Goal: Task Accomplishment & Management: Complete application form

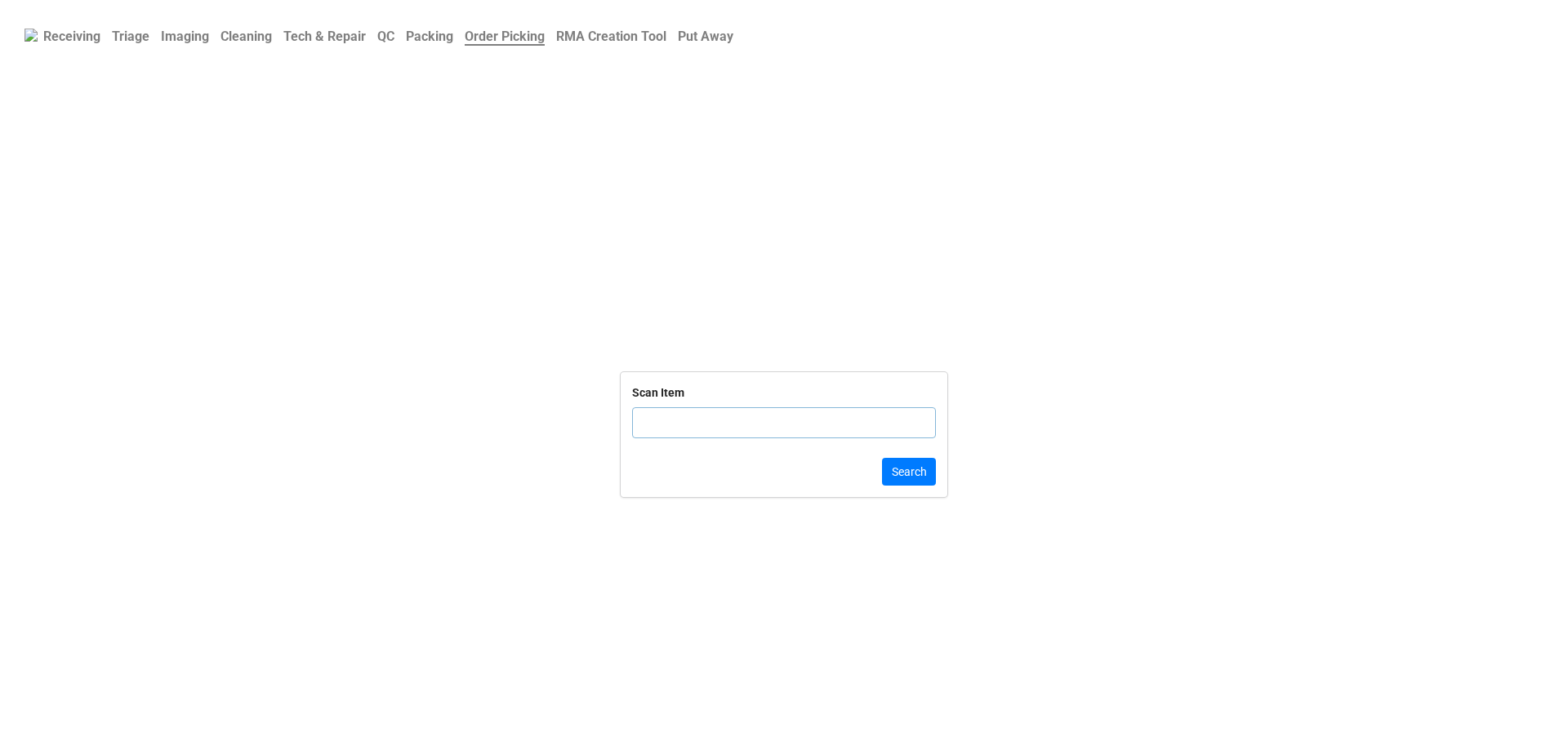
click at [127, 47] on link "Triage" at bounding box center [131, 36] width 49 height 32
click at [661, 426] on div "Dell Service Tag" at bounding box center [784, 437] width 304 height 68
click at [666, 444] on input "text" at bounding box center [784, 443] width 304 height 31
paste input "1WXSHK2"
type input "1WXSHK2"
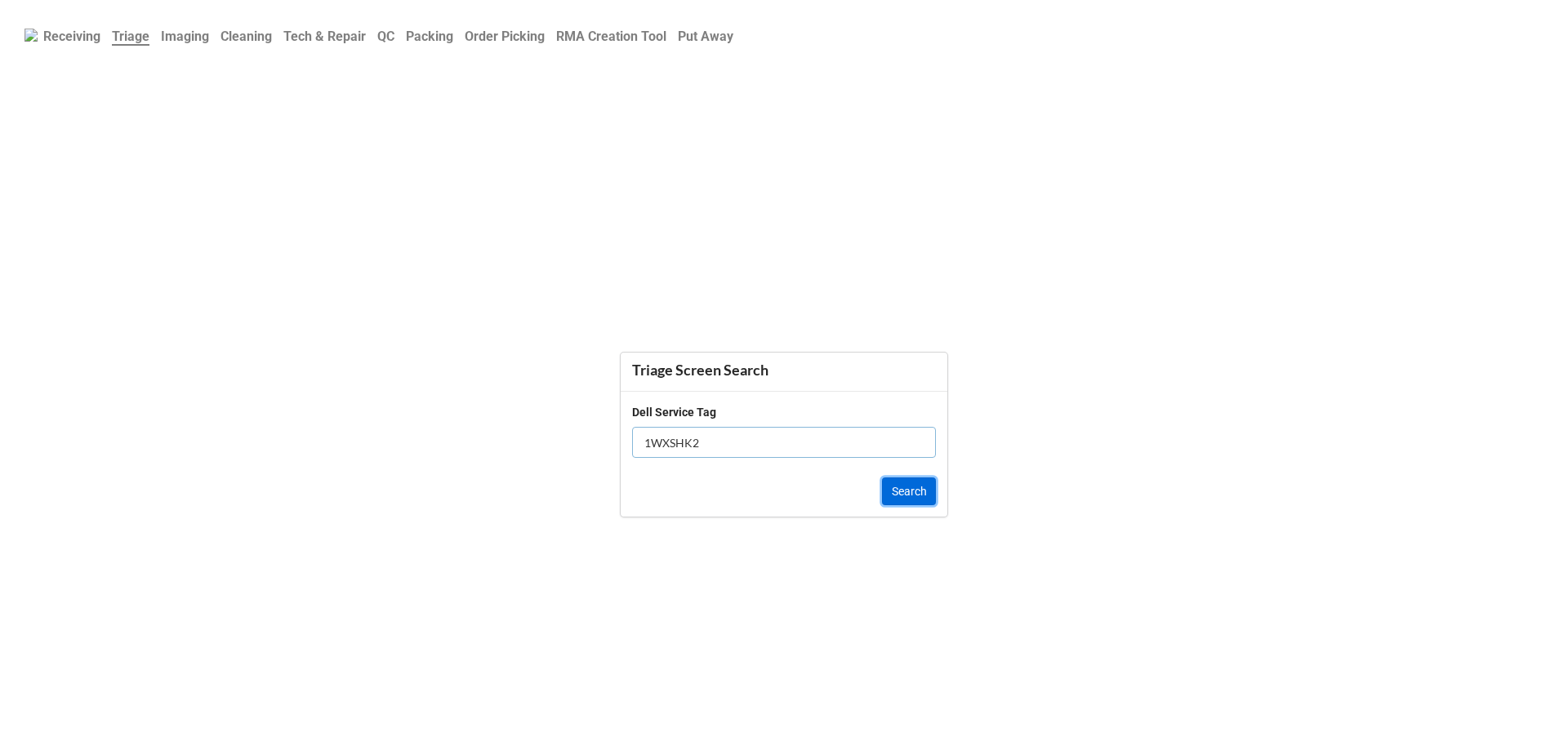
click at [913, 497] on button "Search" at bounding box center [908, 491] width 54 height 27
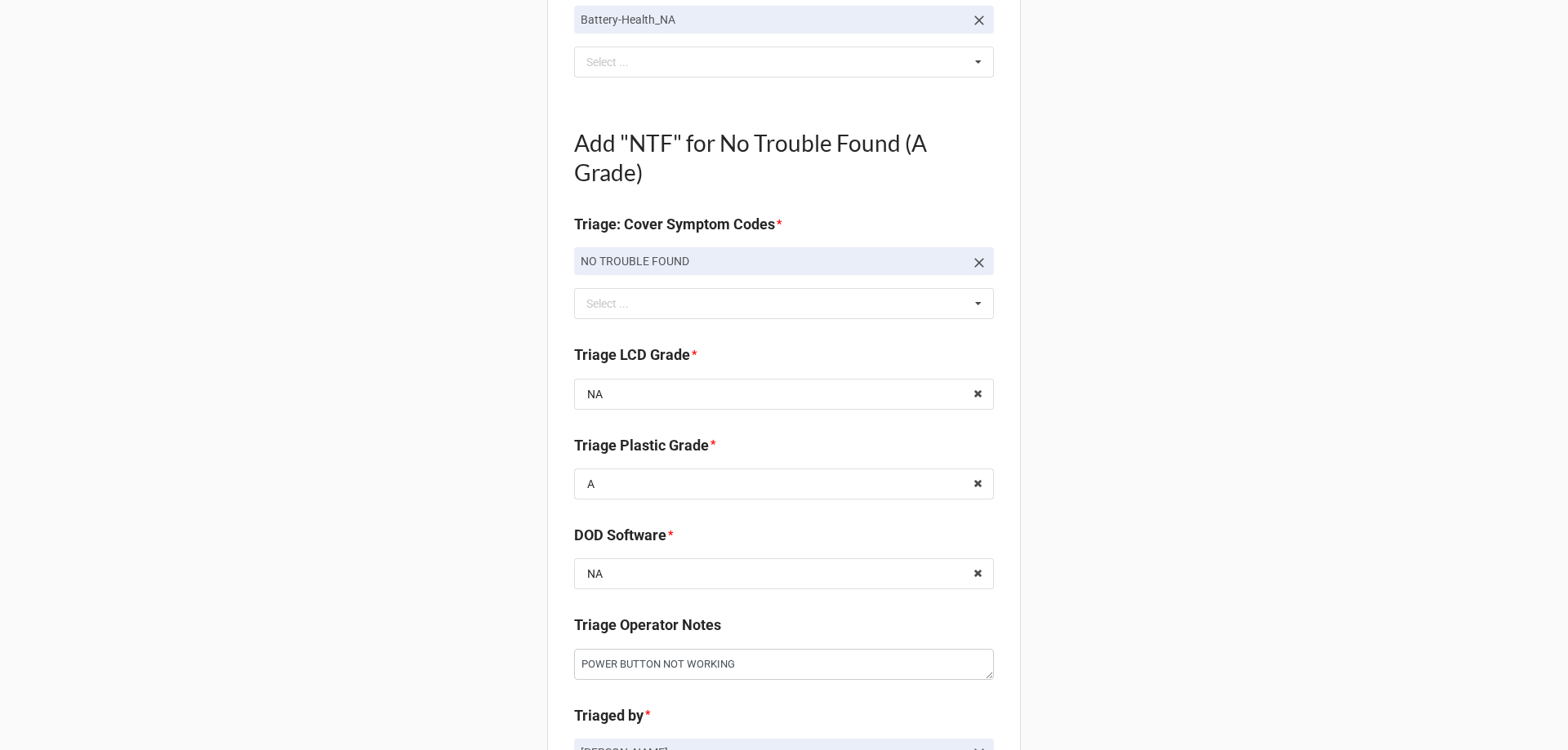
scroll to position [653, 0]
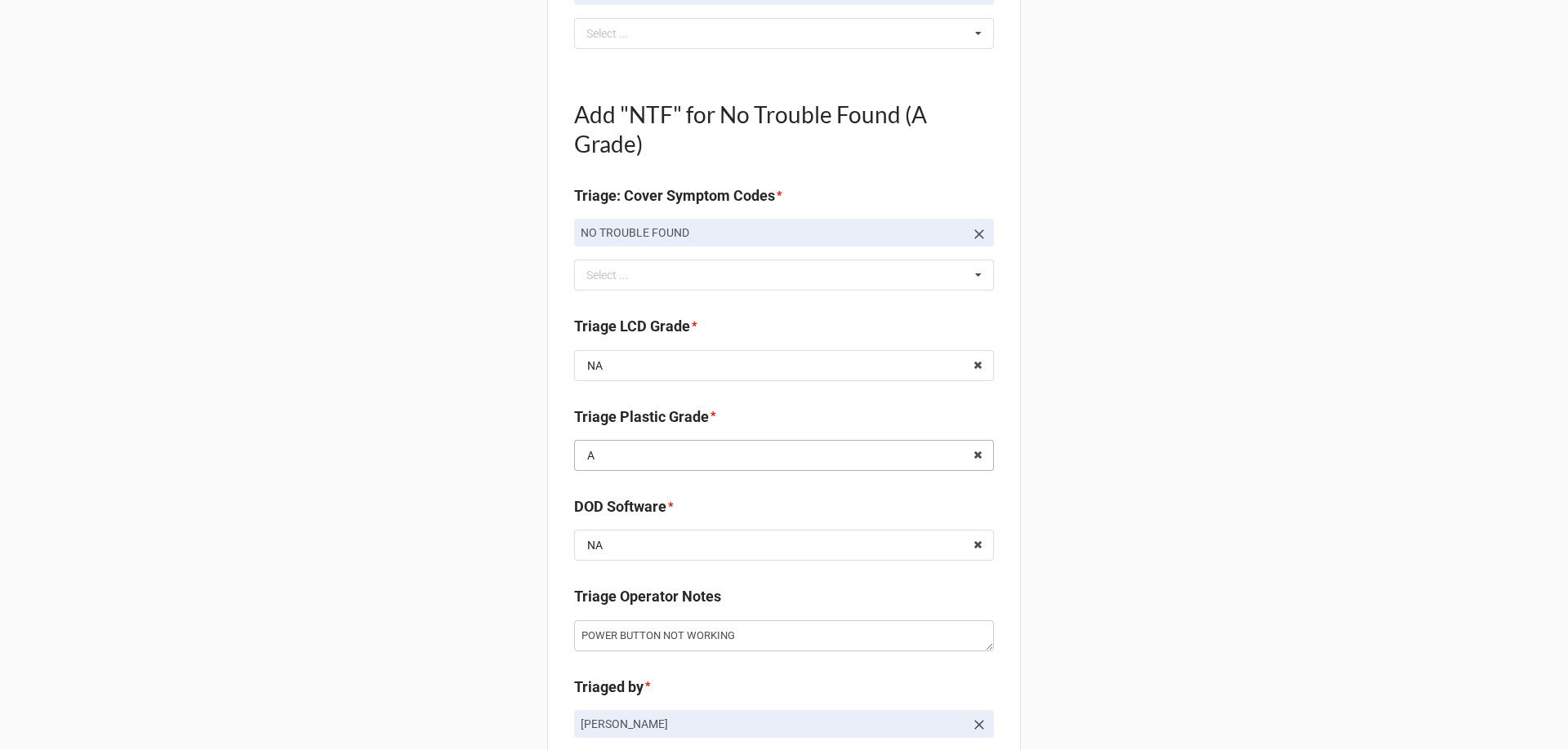
click at [658, 456] on input "text" at bounding box center [784, 455] width 418 height 29
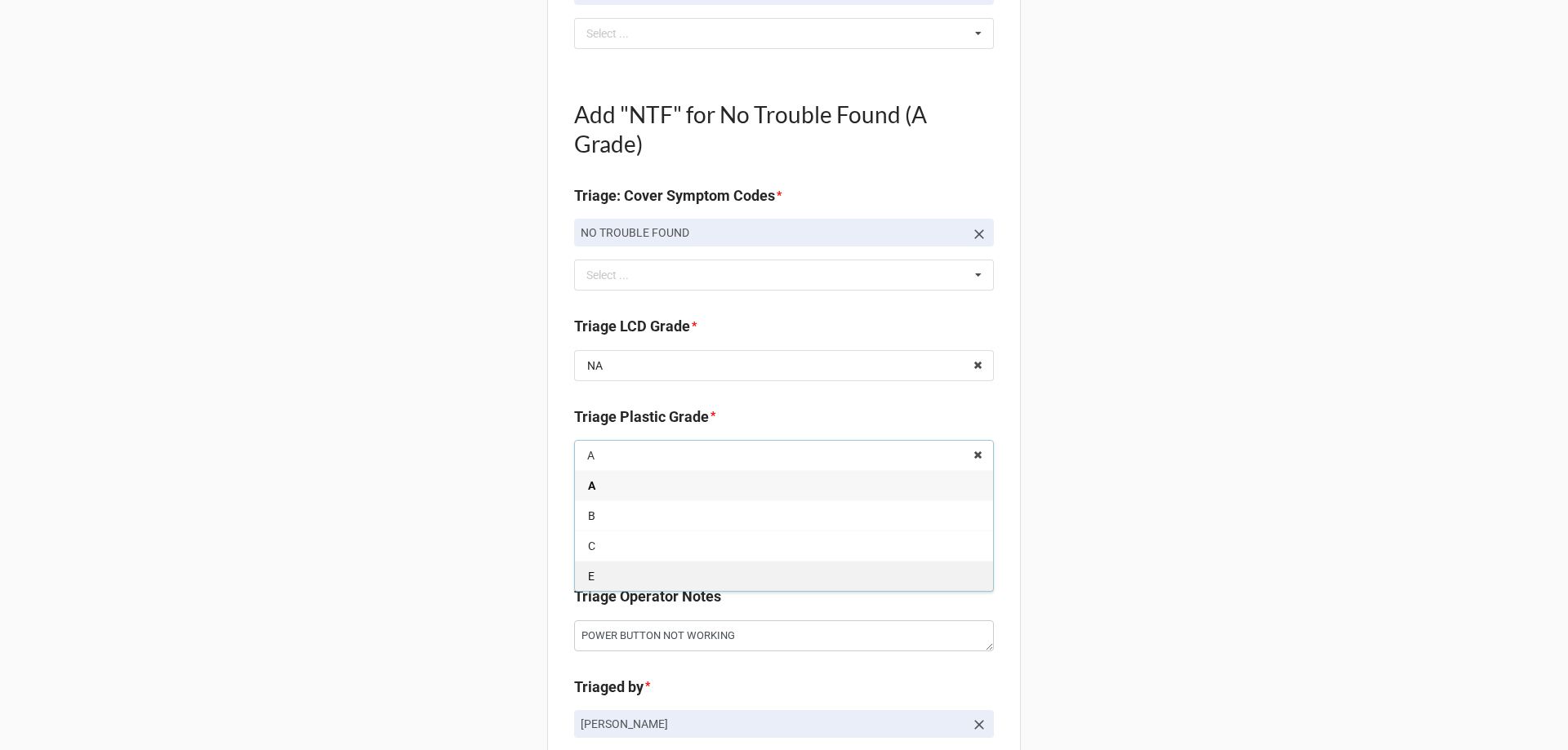
click at [603, 579] on div "E" at bounding box center [783, 575] width 418 height 30
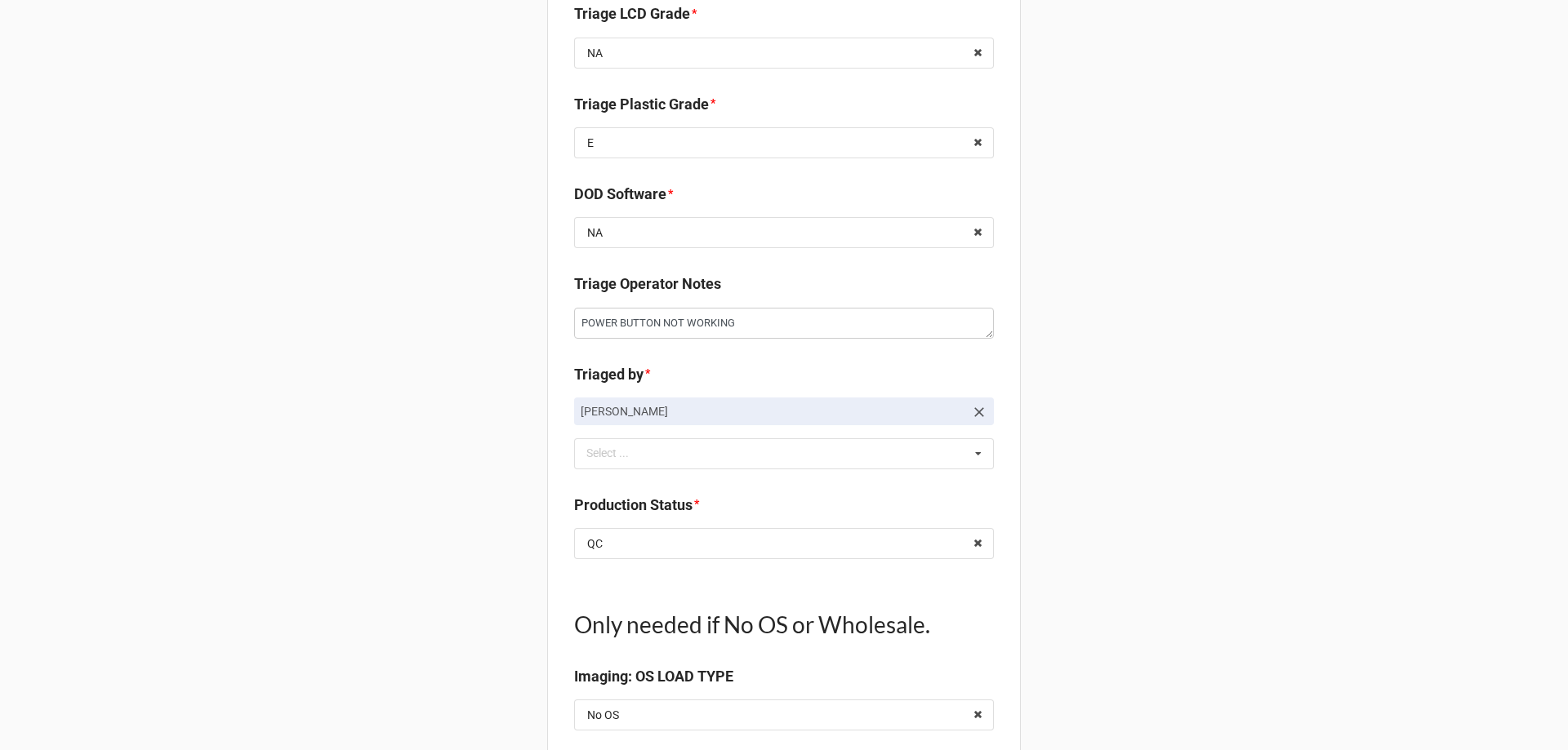
scroll to position [980, 0]
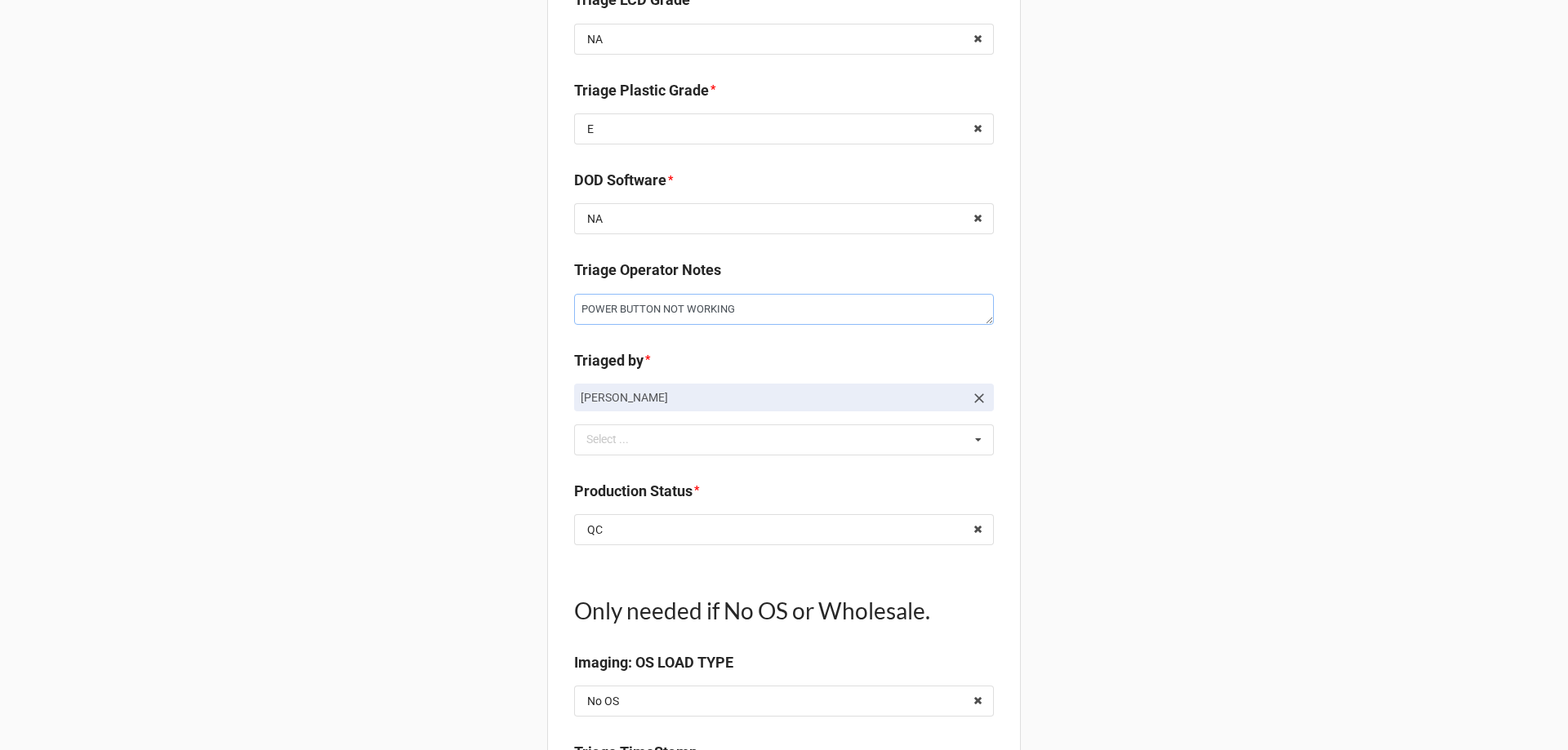
click at [791, 302] on textarea "POWER BUTTON NOT WORKING" at bounding box center [784, 309] width 420 height 31
type textarea "x"
type textarea "POWER BUTTON NOT WORKING"
type textarea "x"
type textarea "POWER BUTTON NOT WORKING u"
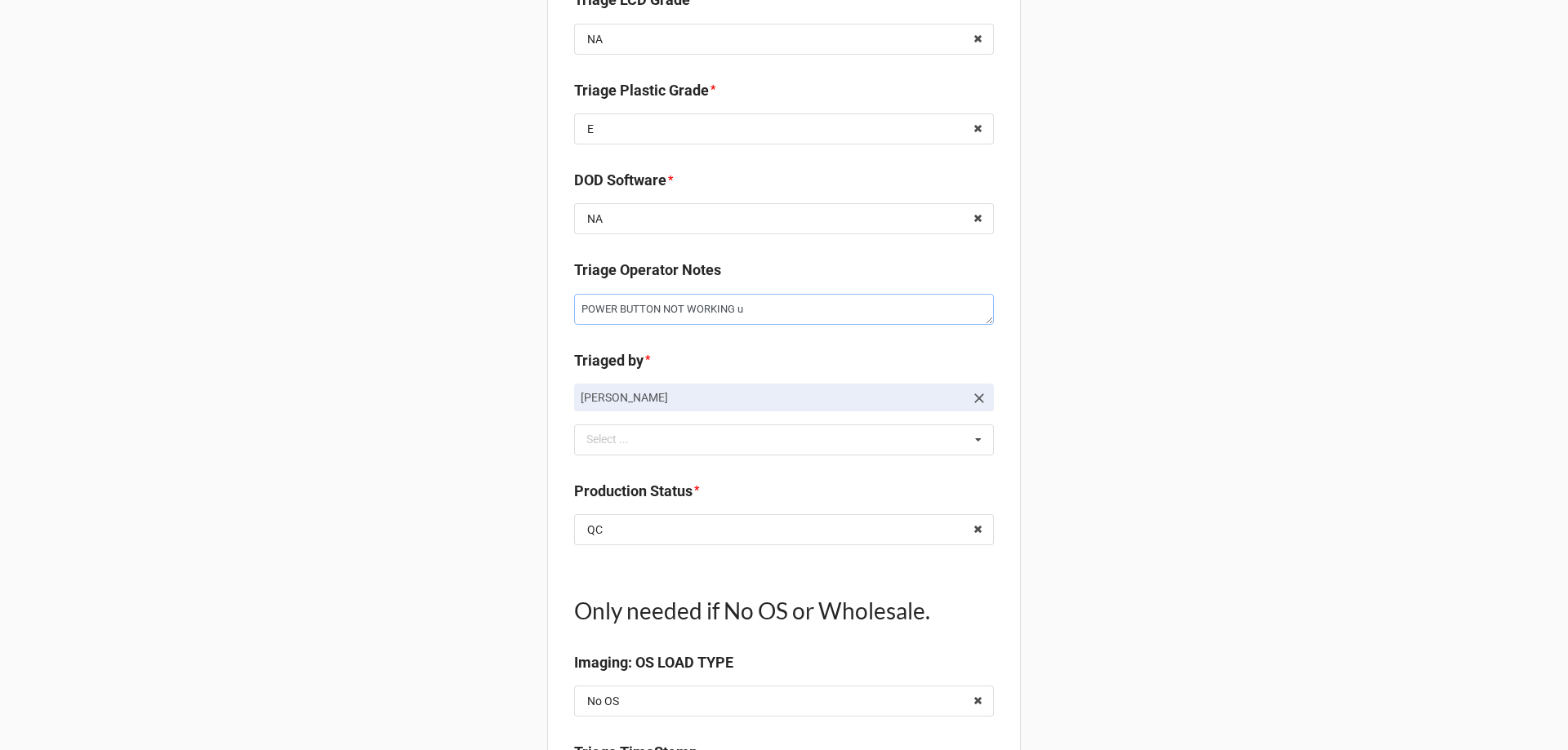
type textarea "x"
type textarea "POWER BUTTON NOT WORKING un"
type textarea "x"
type textarea "POWER BUTTON NOT WORKING u"
type textarea "x"
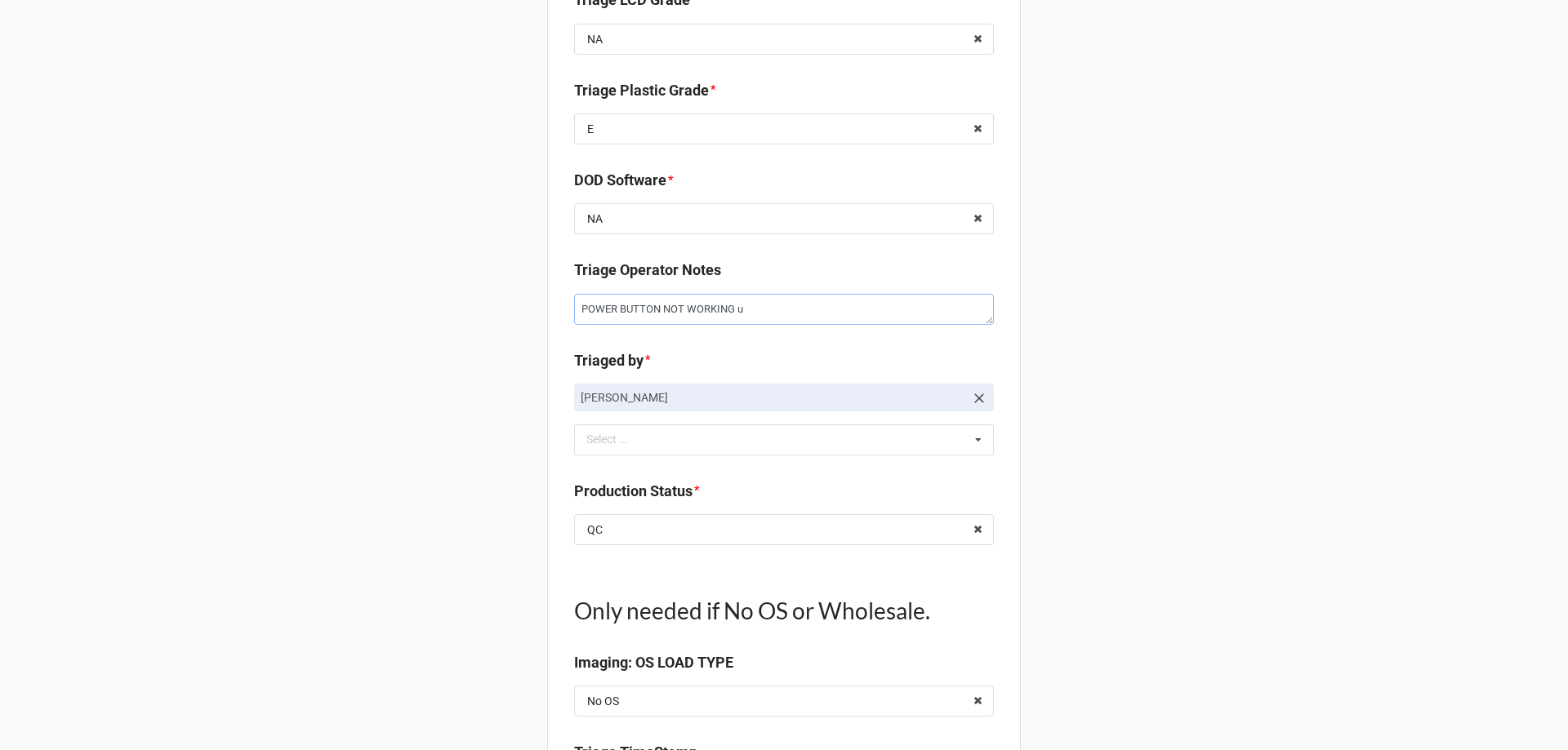
type textarea "POWER BUTTON NOT WORKING"
type textarea "x"
type textarea "POWER BUTTON NOT WORKING U"
type textarea "x"
type textarea "POWER BUTTON NOT WORKING UN"
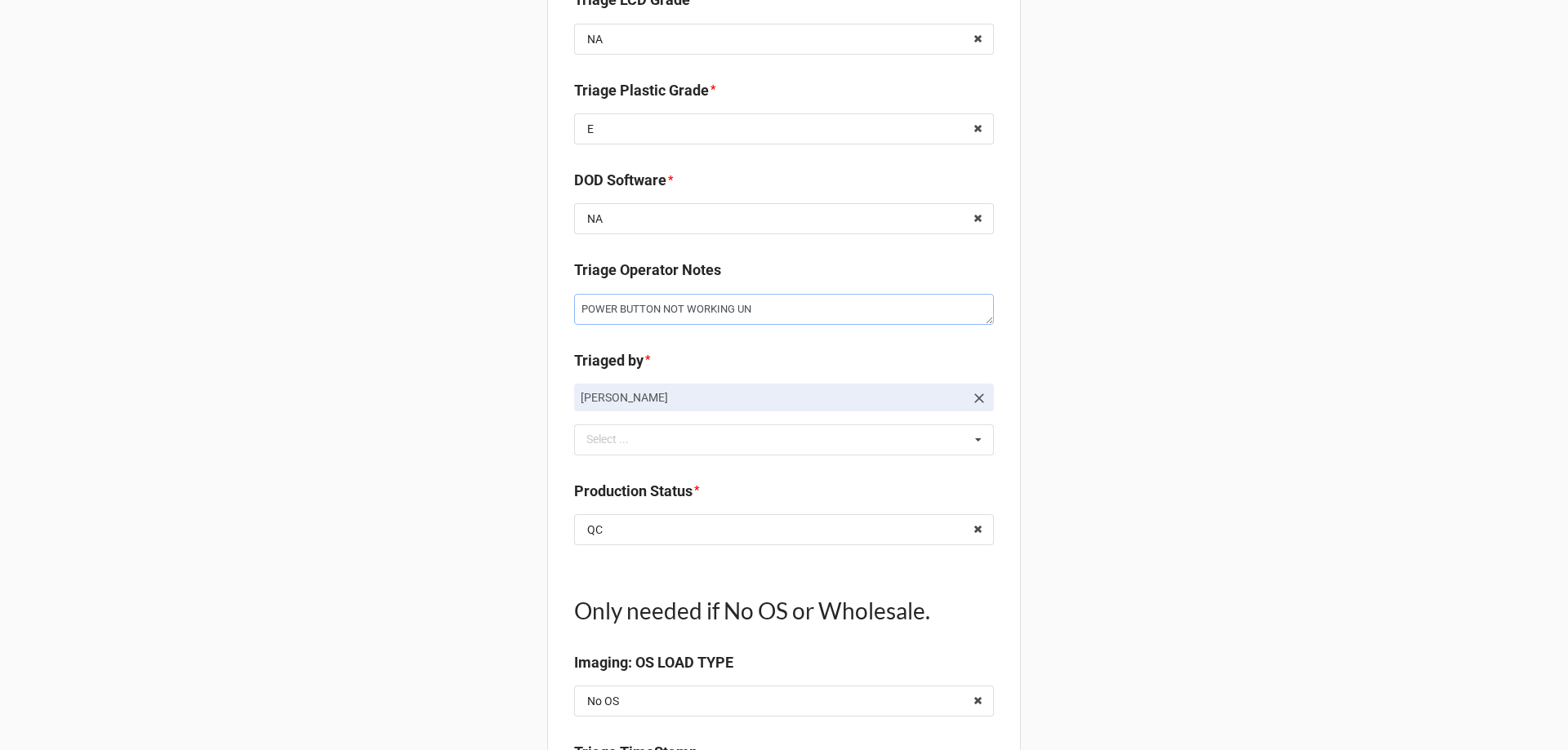
type textarea "x"
type textarea "POWER BUTTON NOT WORKING UNA"
type textarea "x"
type textarea "POWER BUTTON NOT WORKING UNAB"
type textarea "x"
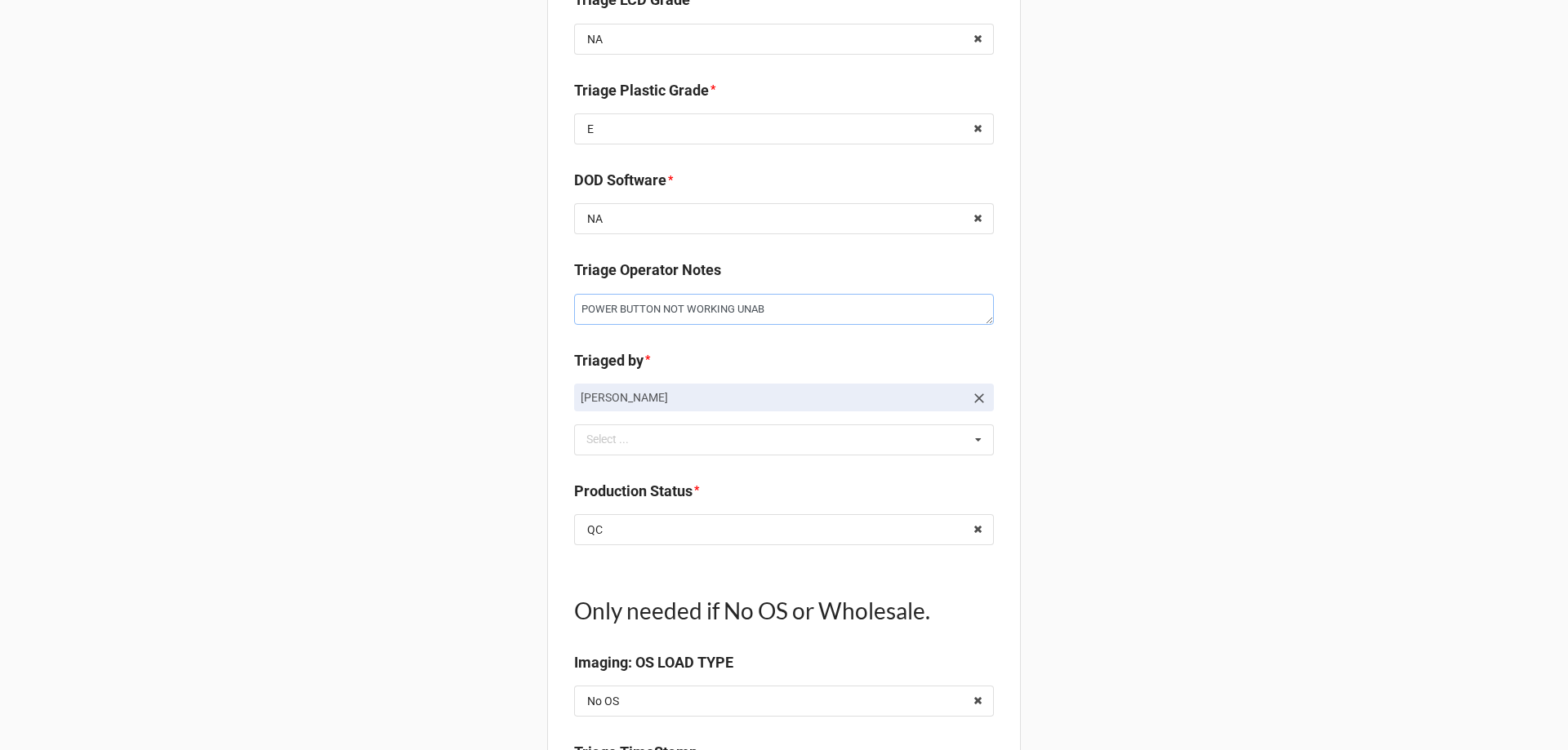
type textarea "POWER BUTTON NOT WORKING UNABL"
type textarea "x"
type textarea "POWER BUTTON NOT WORKING UNABLE"
type textarea "x"
type textarea "POWER BUTTON NOT WORKING UNABLE"
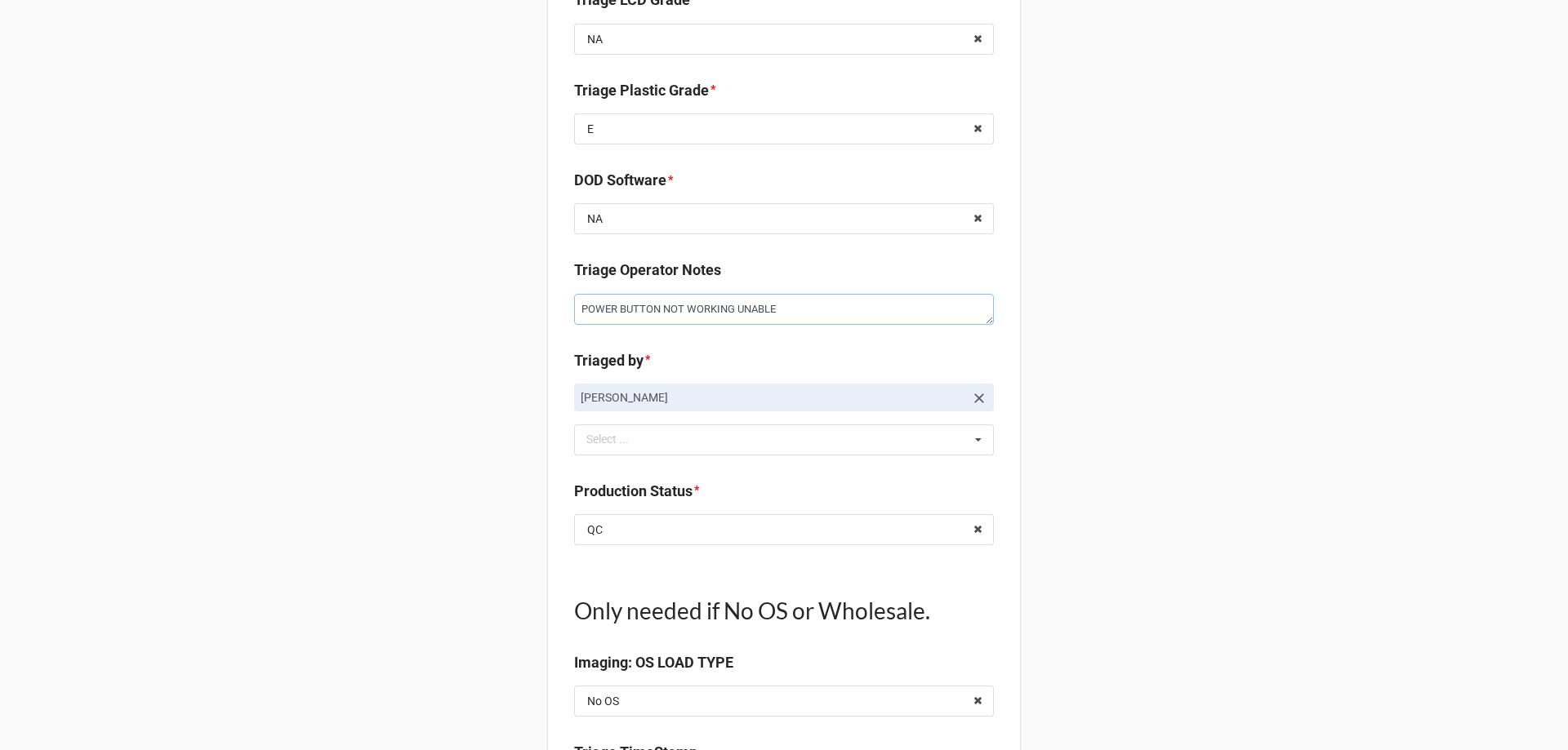
type textarea "x"
type textarea "POWER BUTTON NOT WORKING UNABLE T"
type textarea "x"
type textarea "POWER BUTTON NOT WORKING UNABLE TO"
type textarea "x"
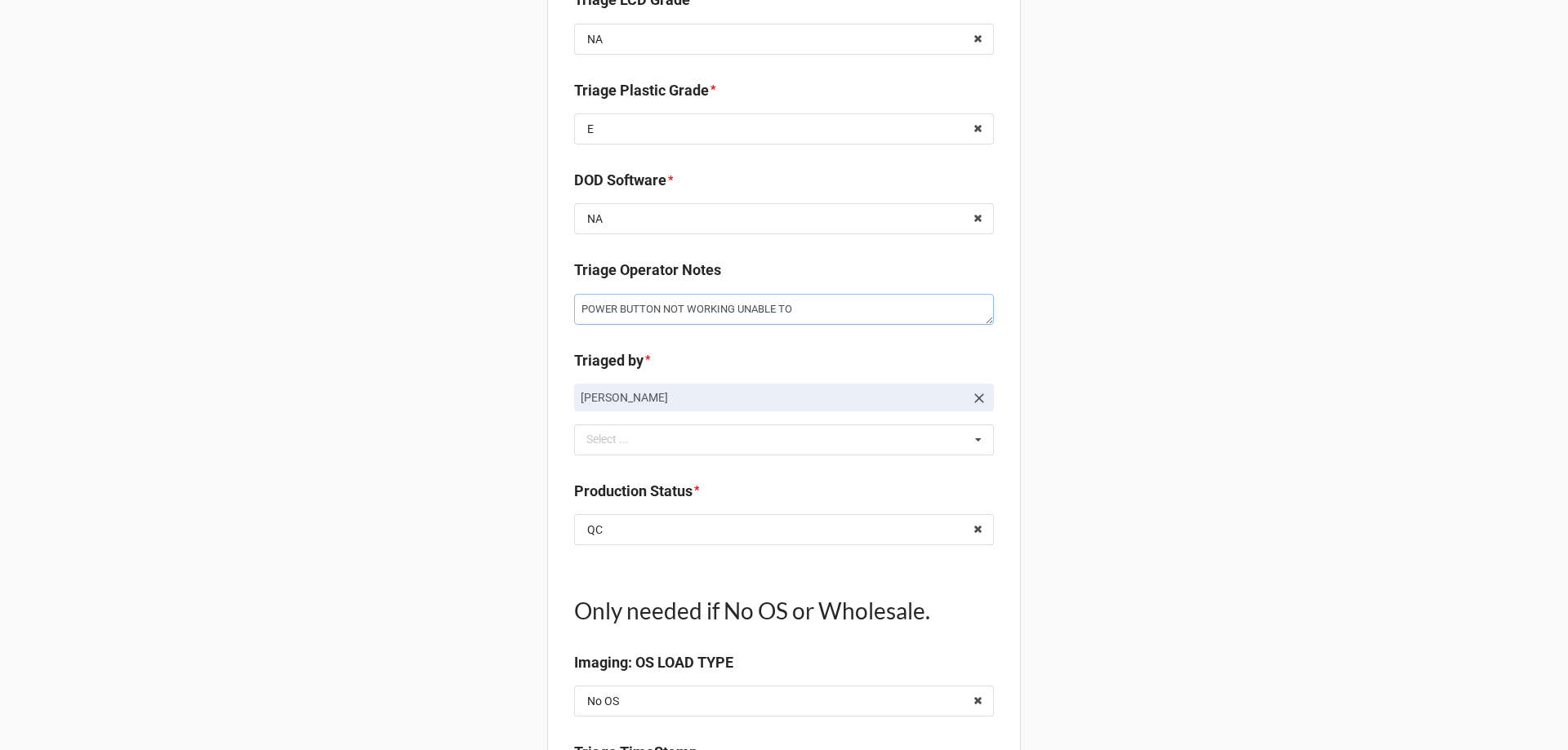
type textarea "POWER BUTTON NOT WORKING UNABLE TO"
type textarea "x"
type textarea "POWER BUTTON NOT WORKING UNABLE TO B"
type textarea "x"
type textarea "POWER BUTTON NOT WORKING UNABLE TO BO"
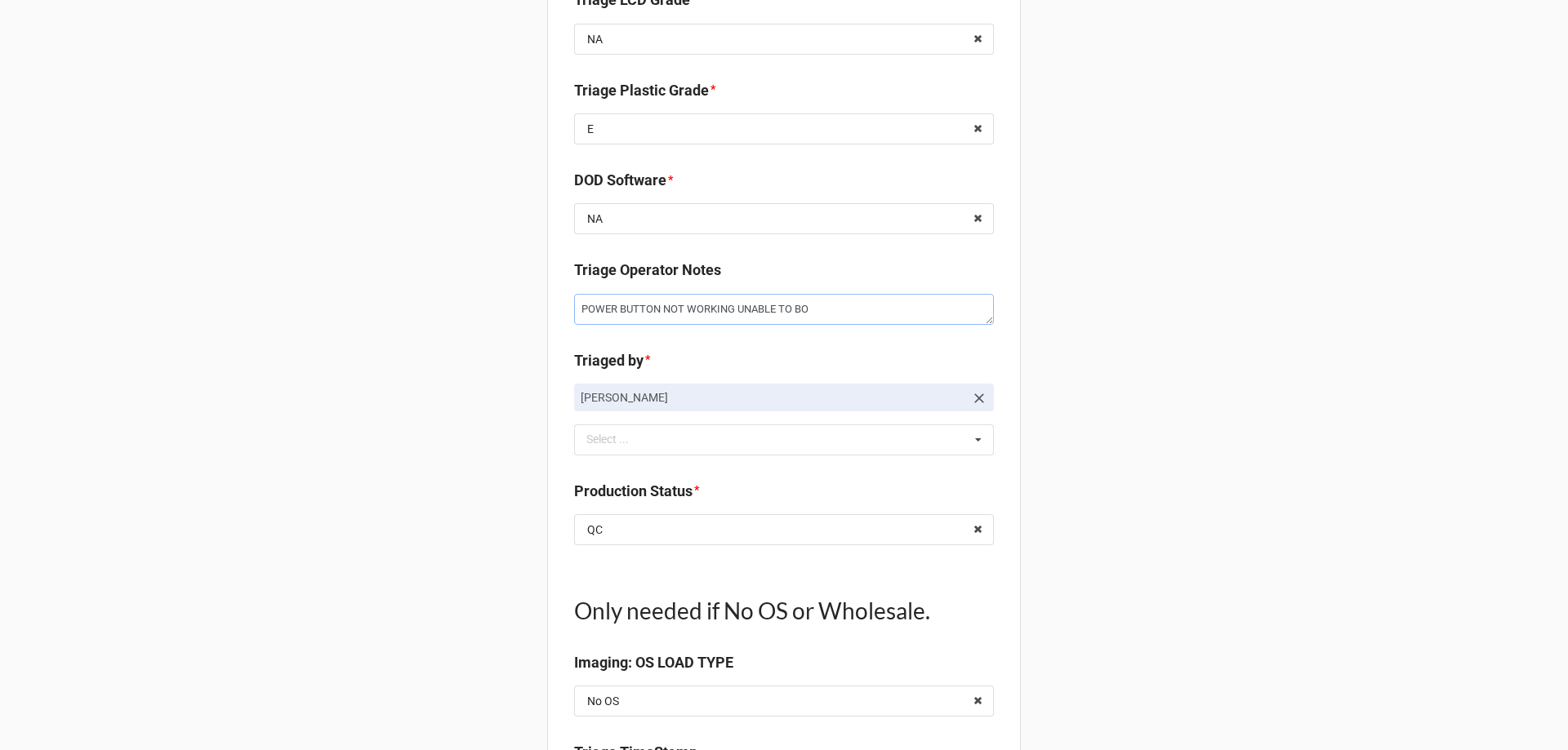
type textarea "x"
type textarea "POWER BUTTON NOT WORKING UNABLE TO BOO"
type textarea "x"
type textarea "POWER BUTTON NOT WORKING UNABLE TO BOOT"
type textarea "x"
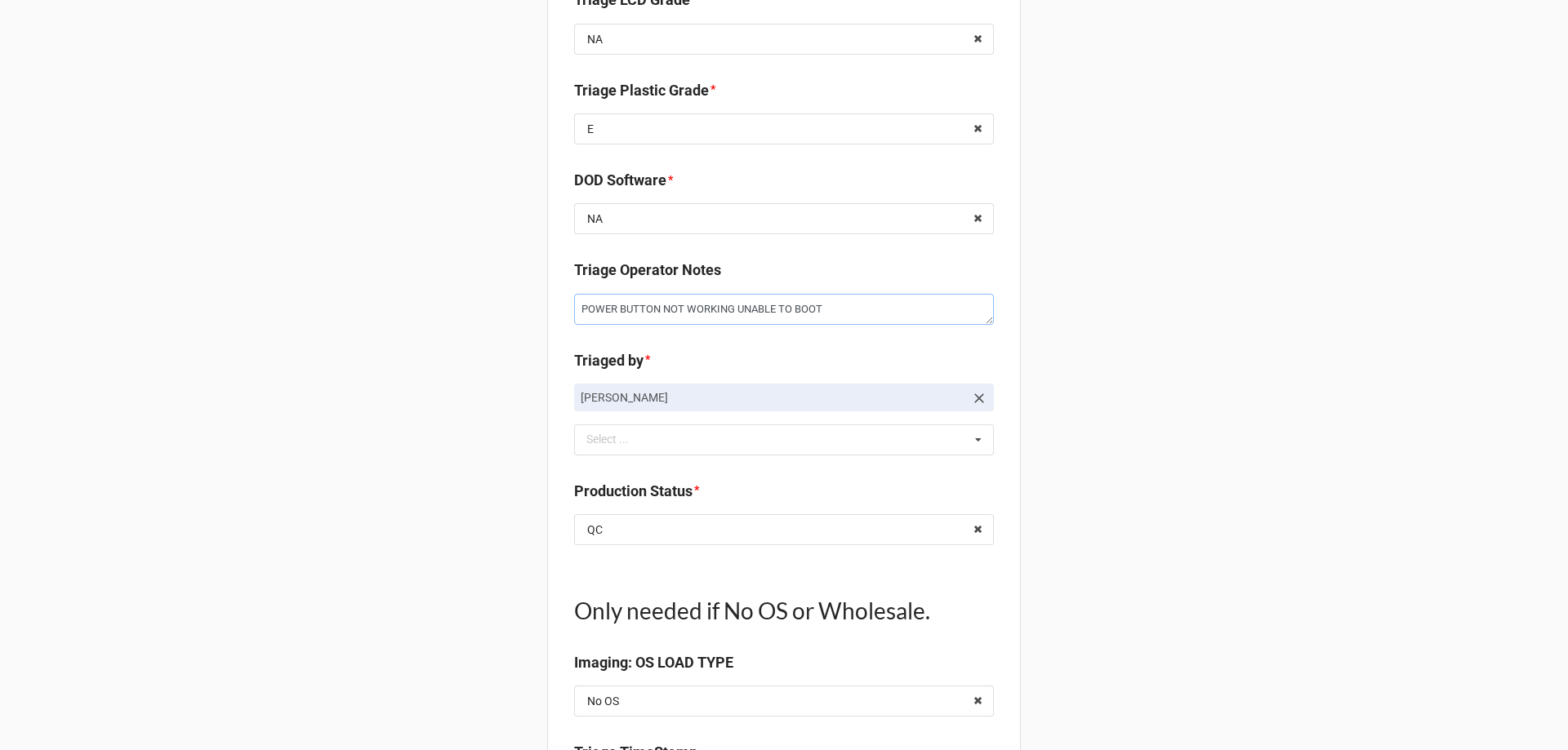
type textarea "POWER BUTTON NOT WORKING UNABLE TO BOOT"
type textarea "x"
type textarea "POWER BUTTON NOT WORKING UNABLE TO BOOT P"
type textarea "x"
type textarea "POWER BUTTON NOT WORKING UNABLE TO BOOT PV"
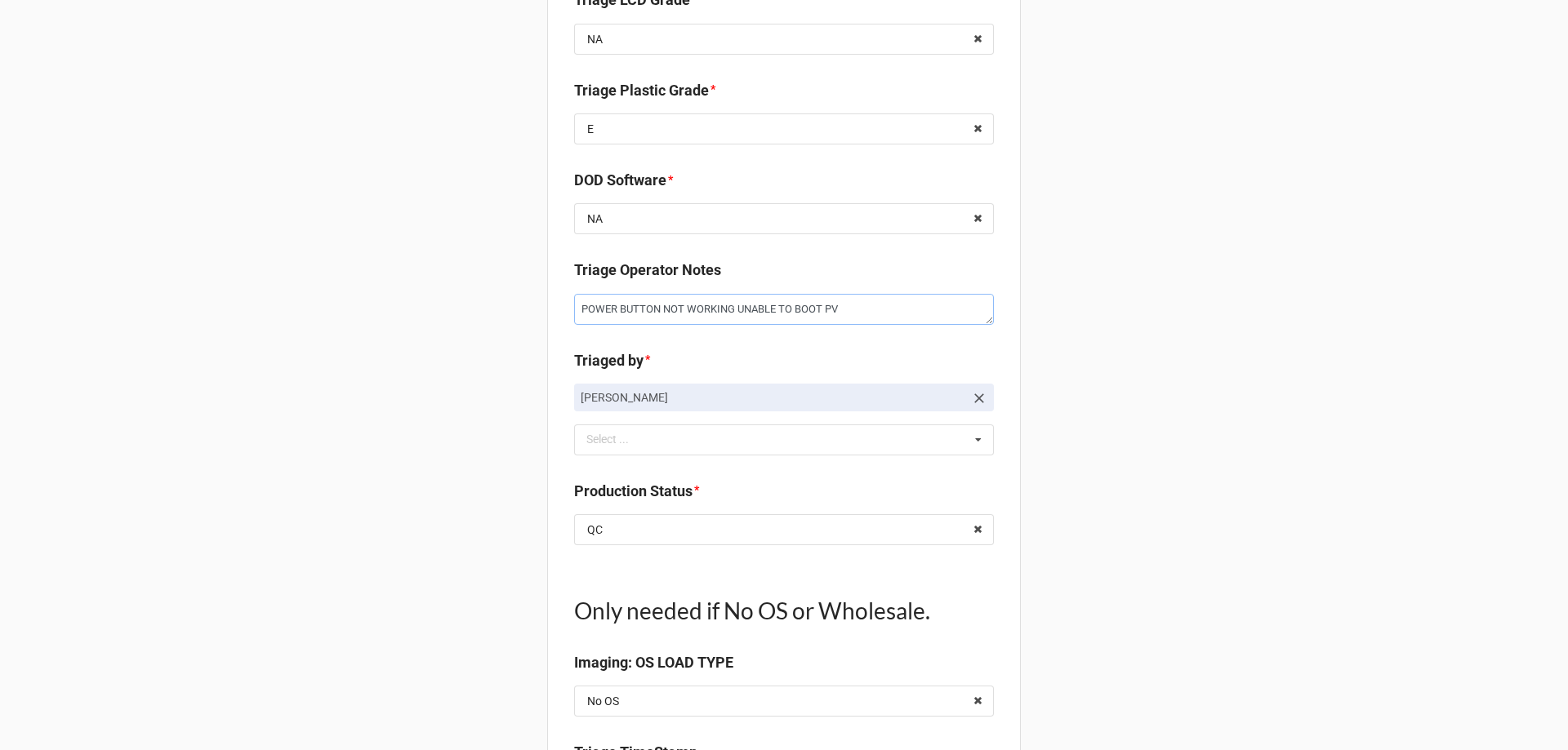
type textarea "x"
type textarea "POWER BUTTON NOT WORKING UNABLE TO BOOT P"
type textarea "x"
type textarea "POWER BUTTON NOT WORKING UNABLE TO BOOT PC"
type textarea "x"
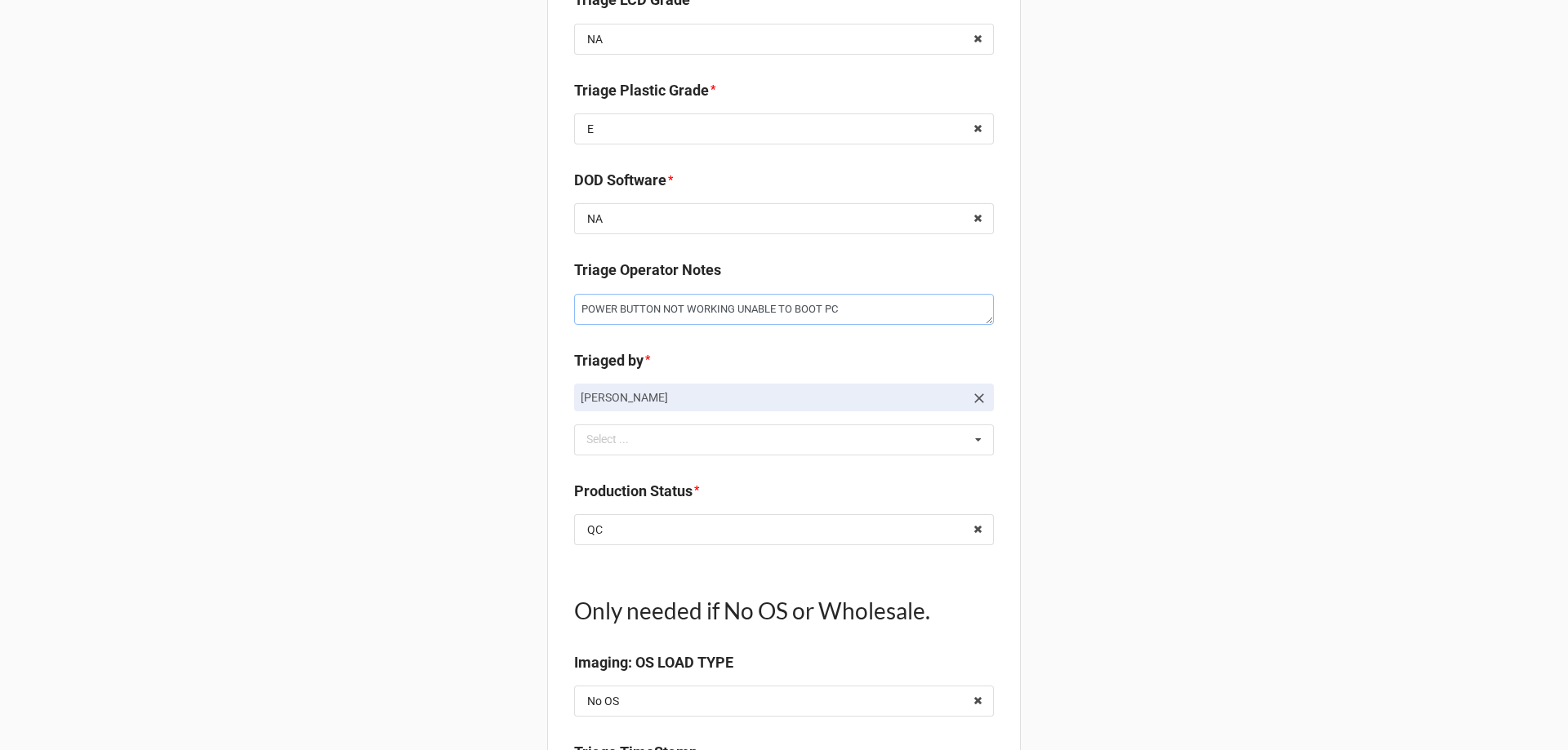
type textarea "POWER BUTTON NOT WORKING UNABLE TO BOOT PC"
type textarea "x"
type textarea "POWER BUTTON NOT WORKING UNABLE TO BOOT PC O"
type textarea "x"
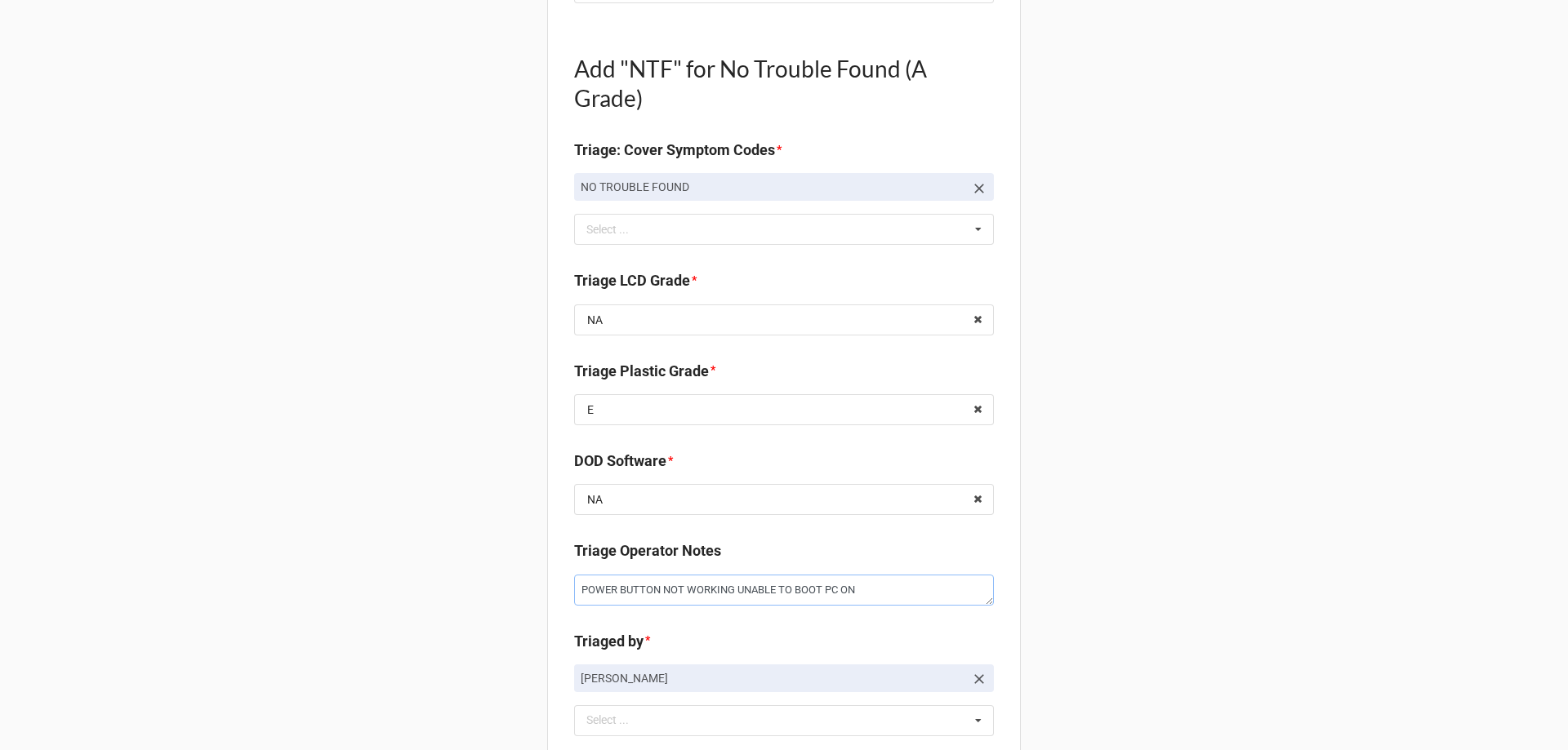
scroll to position [653, 0]
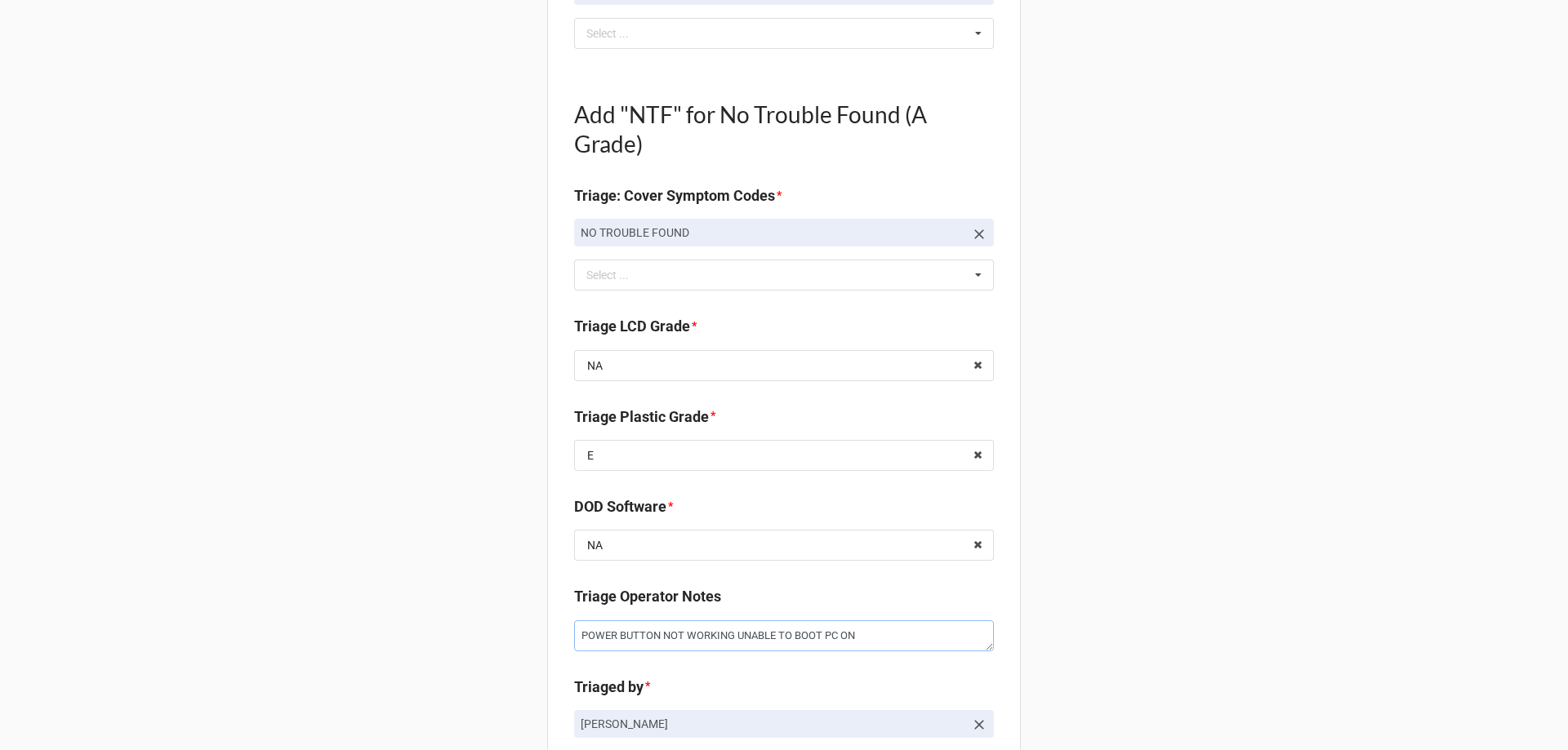
type textarea "POWER BUTTON NOT WORKING UNABLE TO BOOT PC ON"
click at [974, 231] on icon at bounding box center [979, 234] width 16 height 16
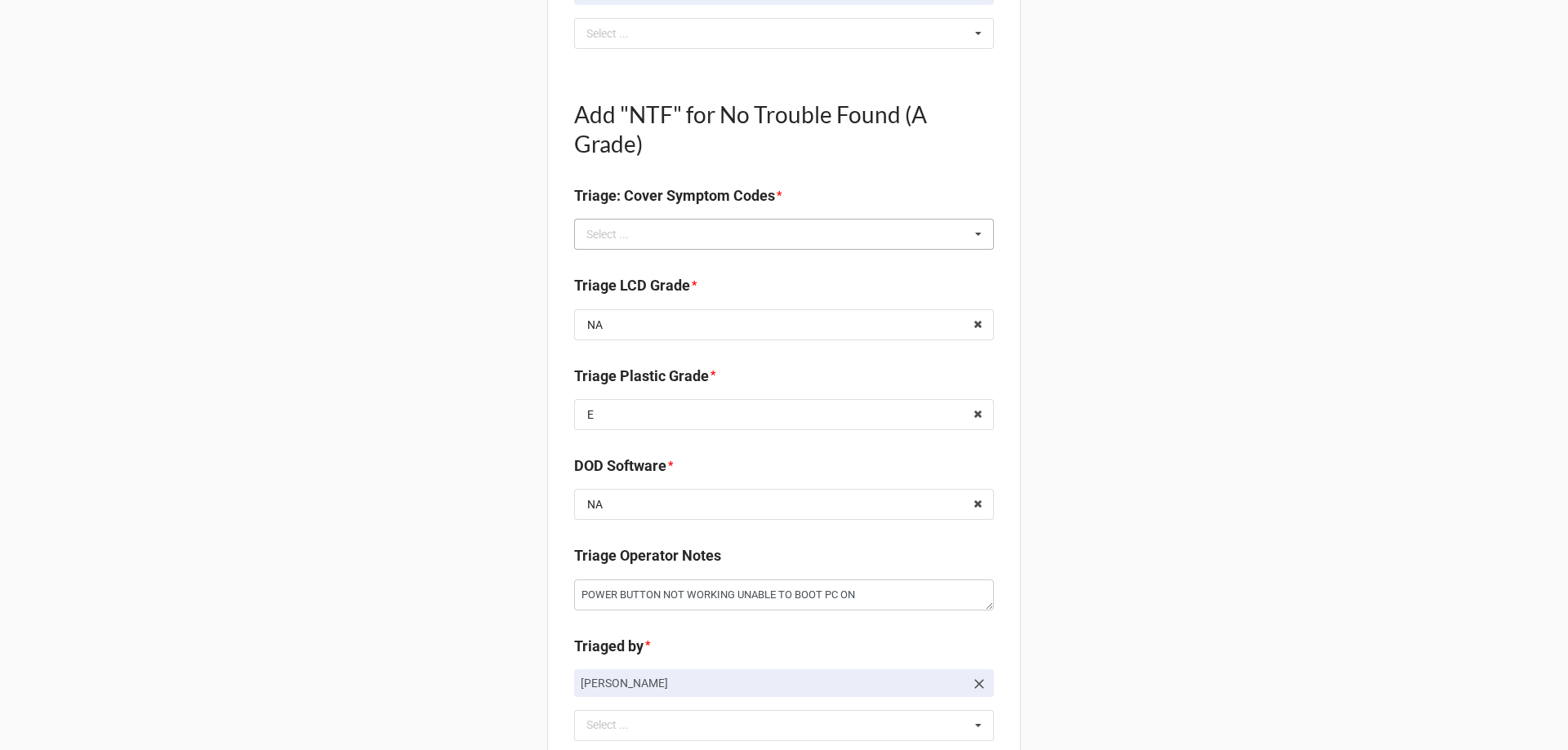
click at [874, 247] on div "Select ... No results found." at bounding box center [784, 234] width 420 height 31
type textarea "x"
type input "CLI"
click at [718, 260] on div "Clips-Broken" at bounding box center [783, 263] width 418 height 30
type textarea "x"
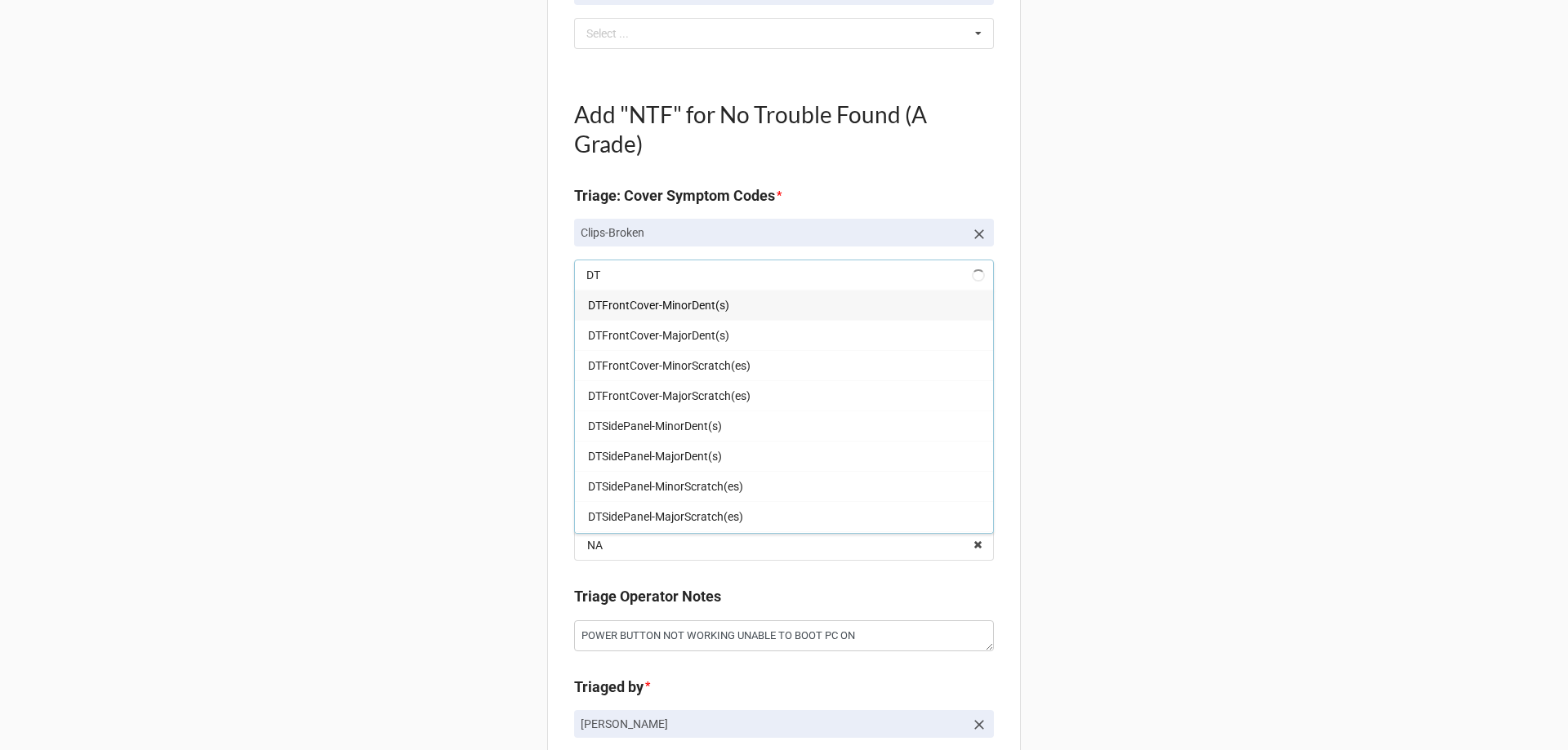
type input "DTC"
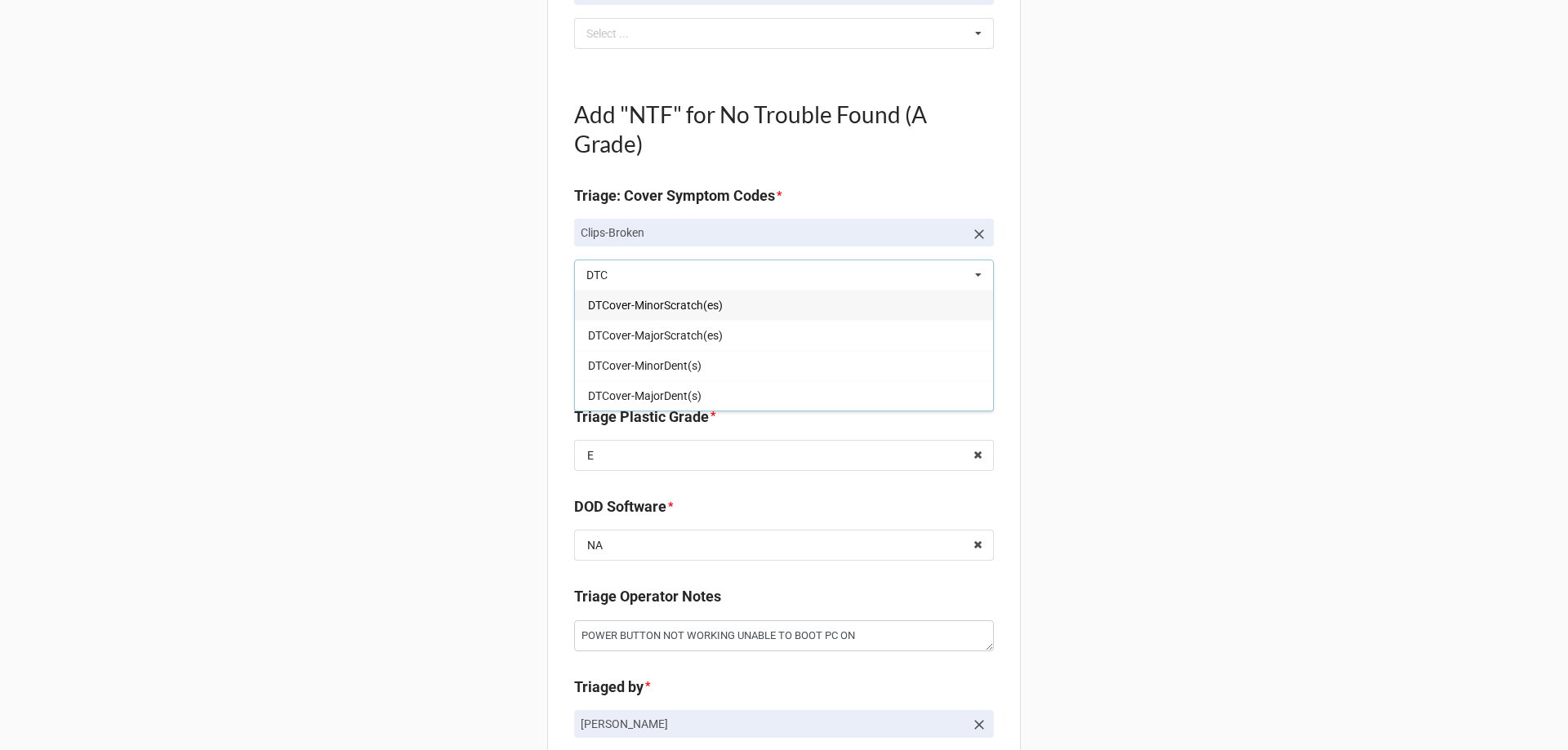
type textarea "x"
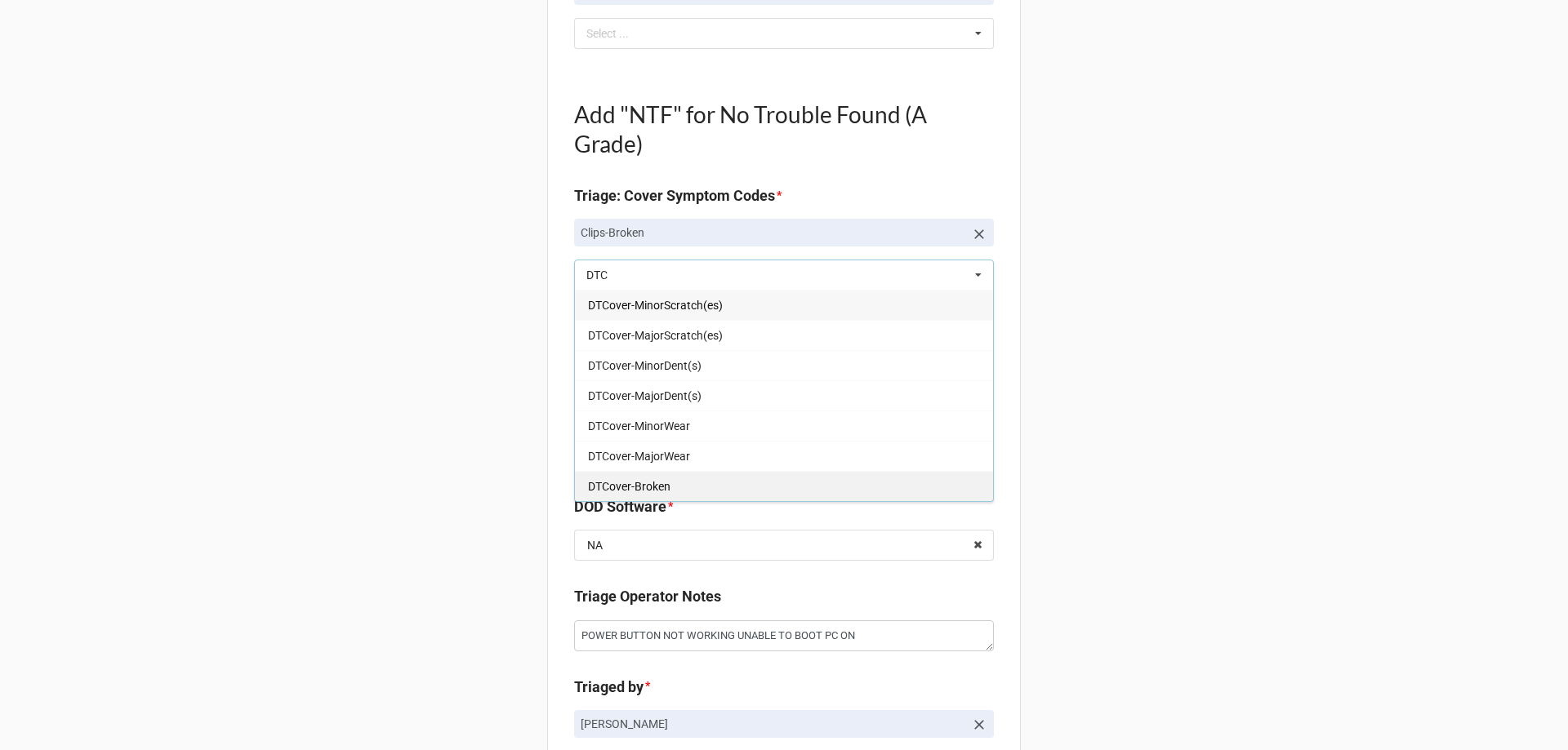
type input "DTC"
click at [624, 476] on div "DTCover-Broken" at bounding box center [783, 486] width 418 height 30
type textarea "x"
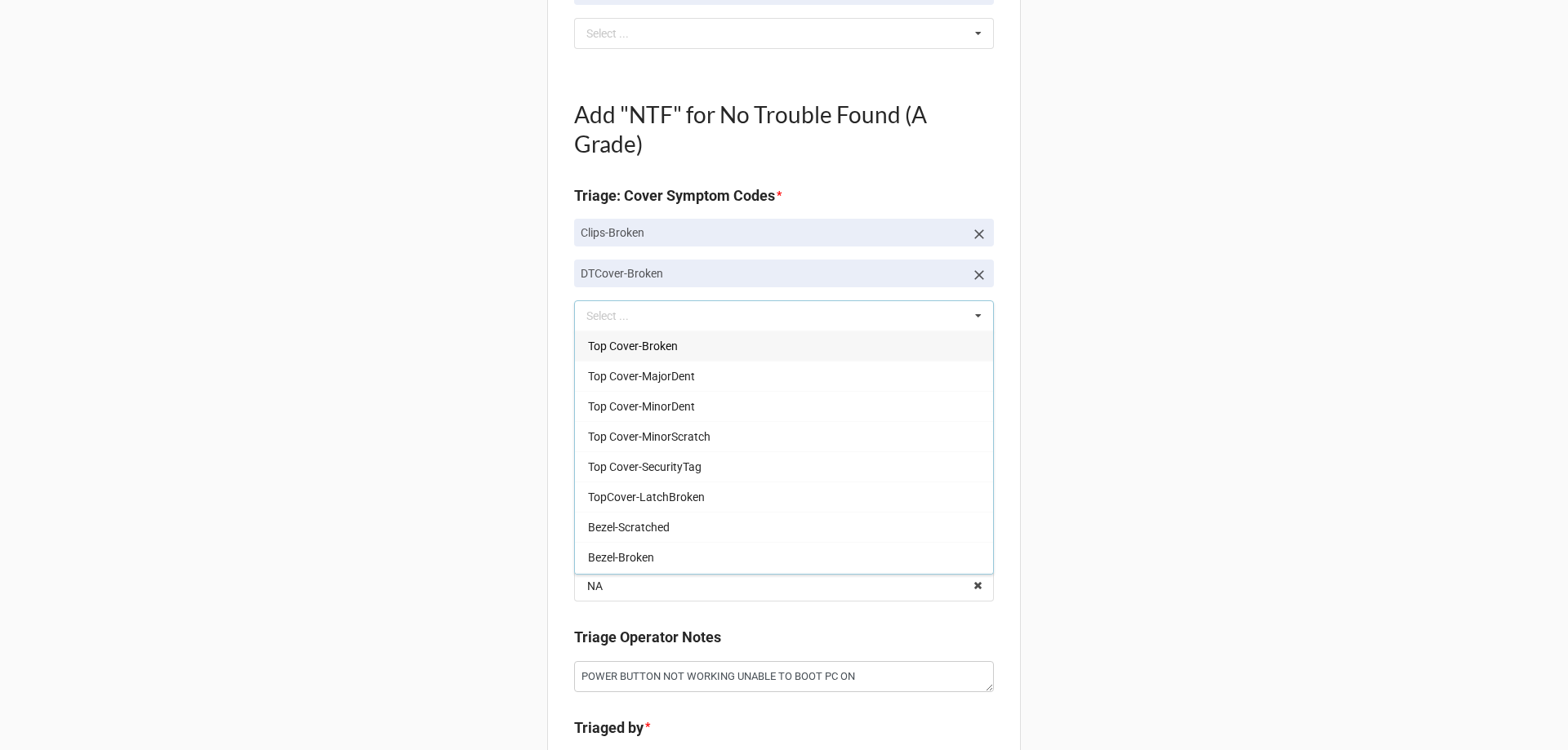
click at [395, 427] on div "Back Receiving Triage Imaging Cleaning Tech & Repair QC Packing Order Picking R…" at bounding box center [784, 421] width 1568 height 2148
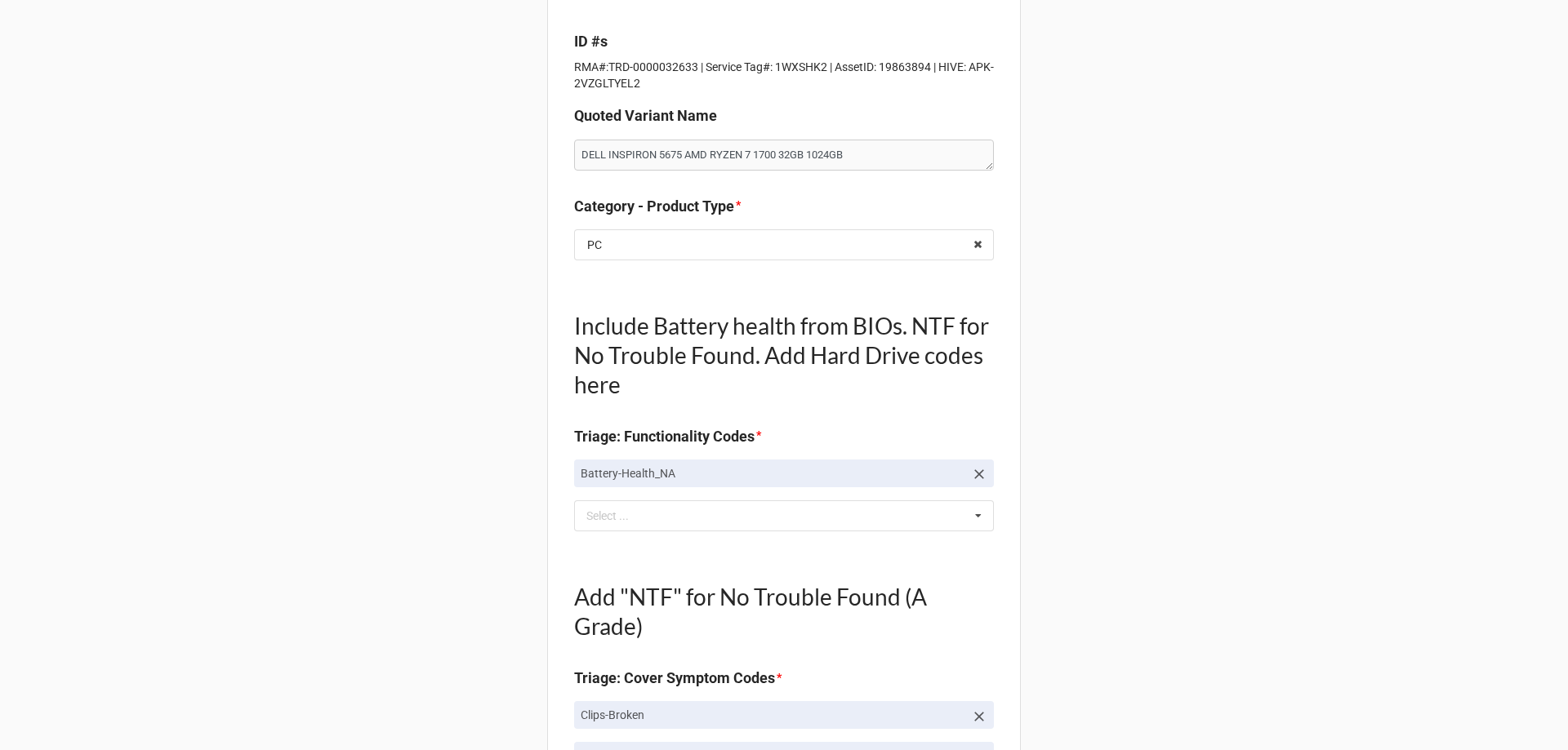
scroll to position [0, 0]
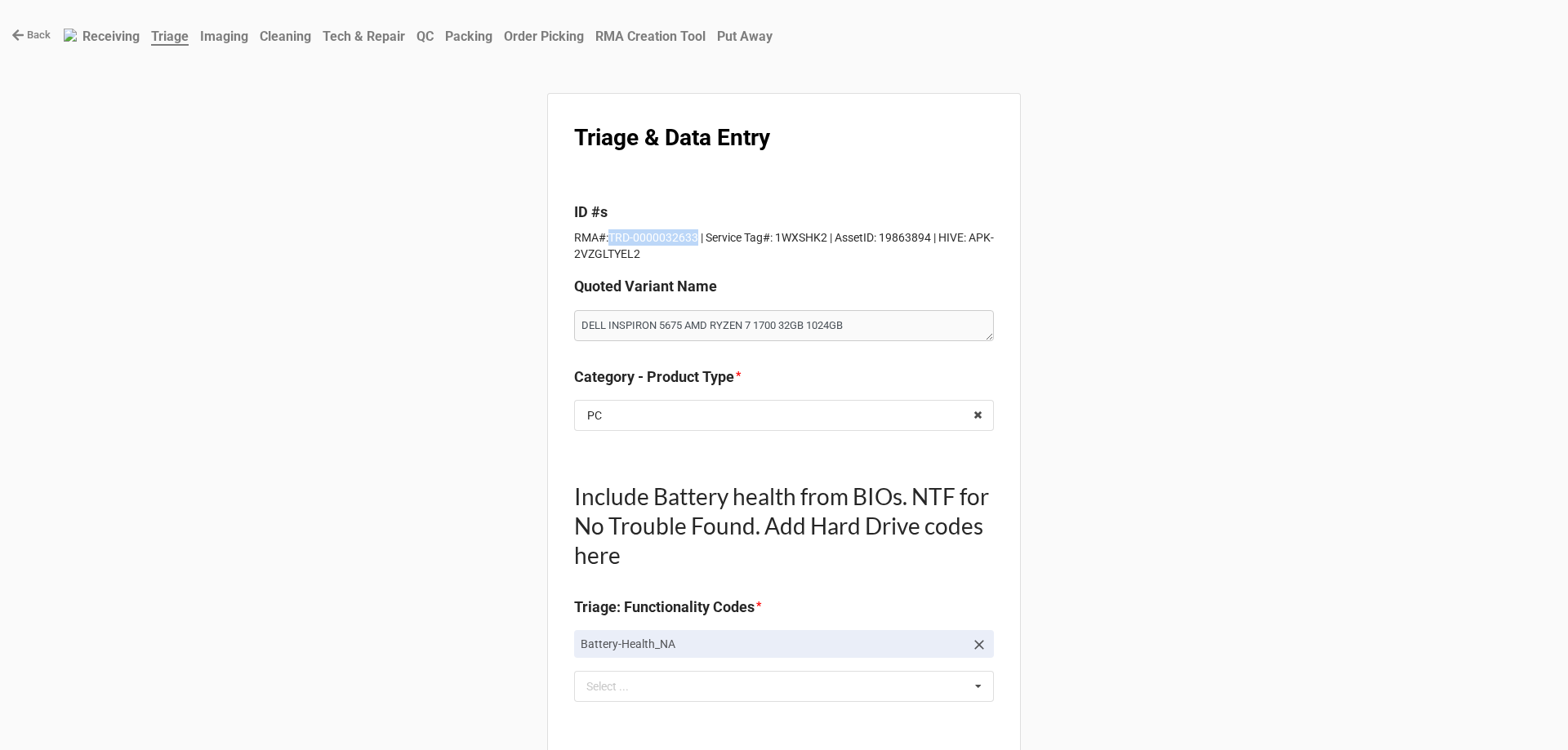
drag, startPoint x: 690, startPoint y: 238, endPoint x: 606, endPoint y: 239, distance: 84.0
click at [606, 239] on p "RMA#:TRD-0000032633 | Service Tag#: 1WXSHK2 | AssetID: 19863894 | HIVE: APK-2VZ…" at bounding box center [784, 246] width 420 height 33
copy p "TRD-0000032633"
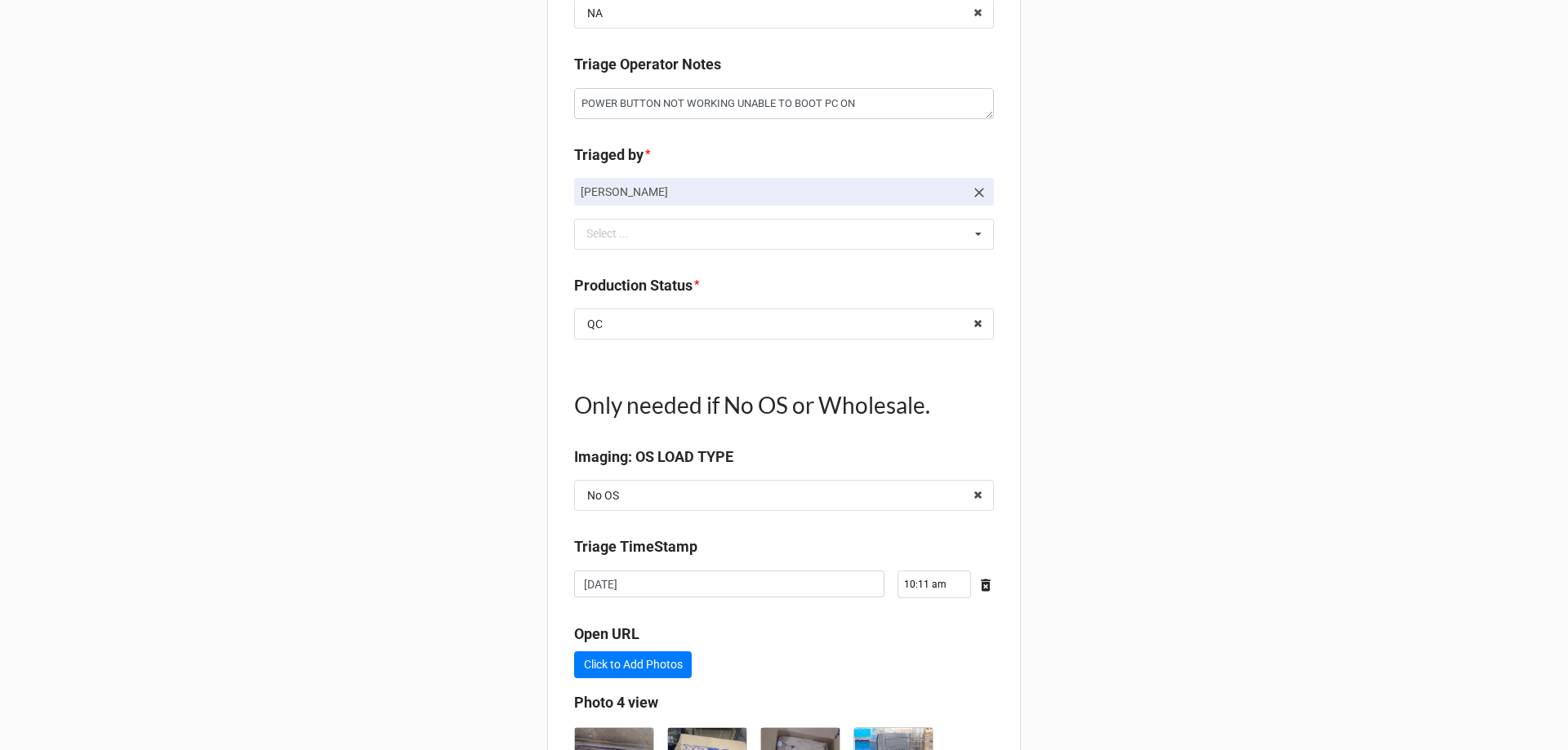
scroll to position [1397, 0]
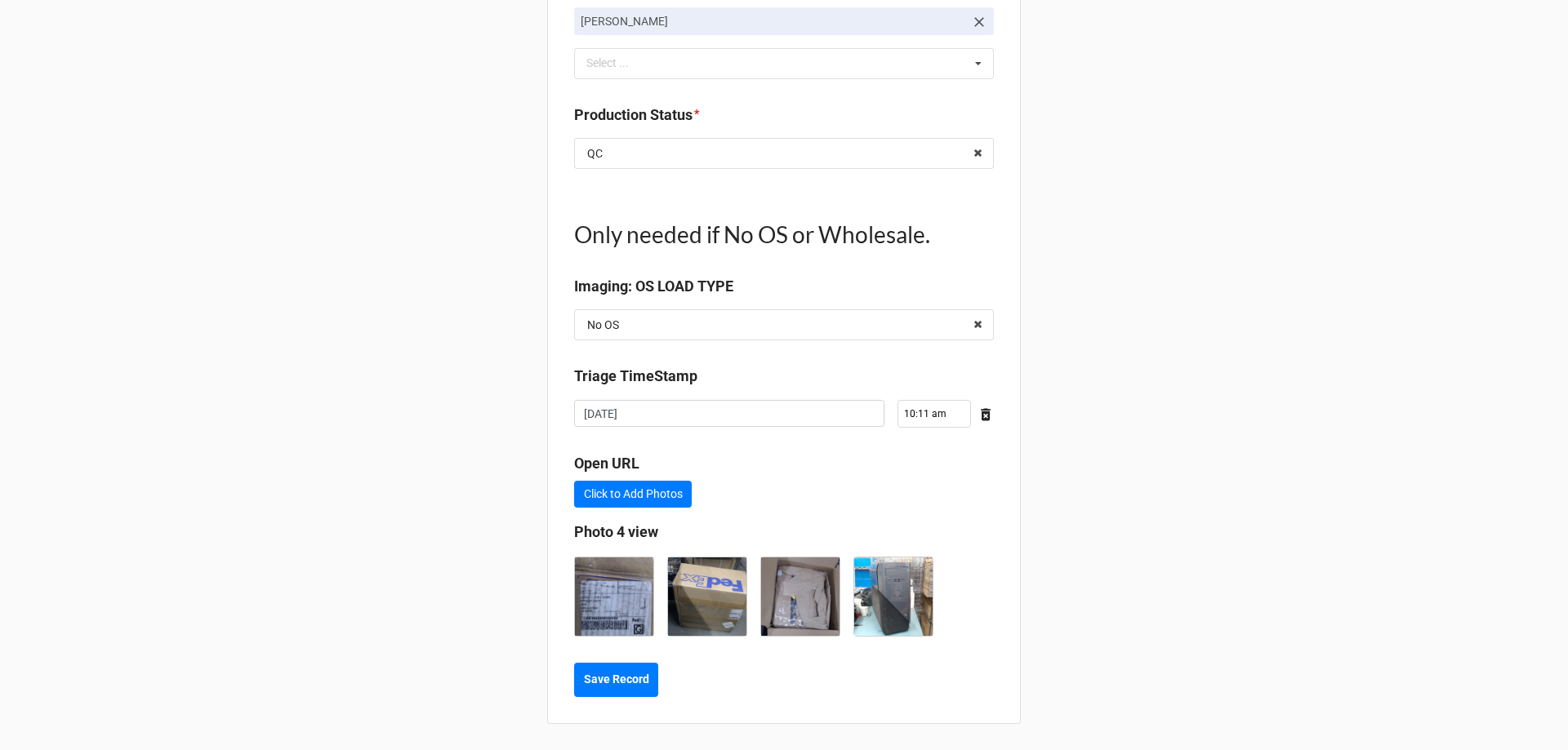
click at [618, 684] on b "Save Record" at bounding box center [616, 680] width 65 height 17
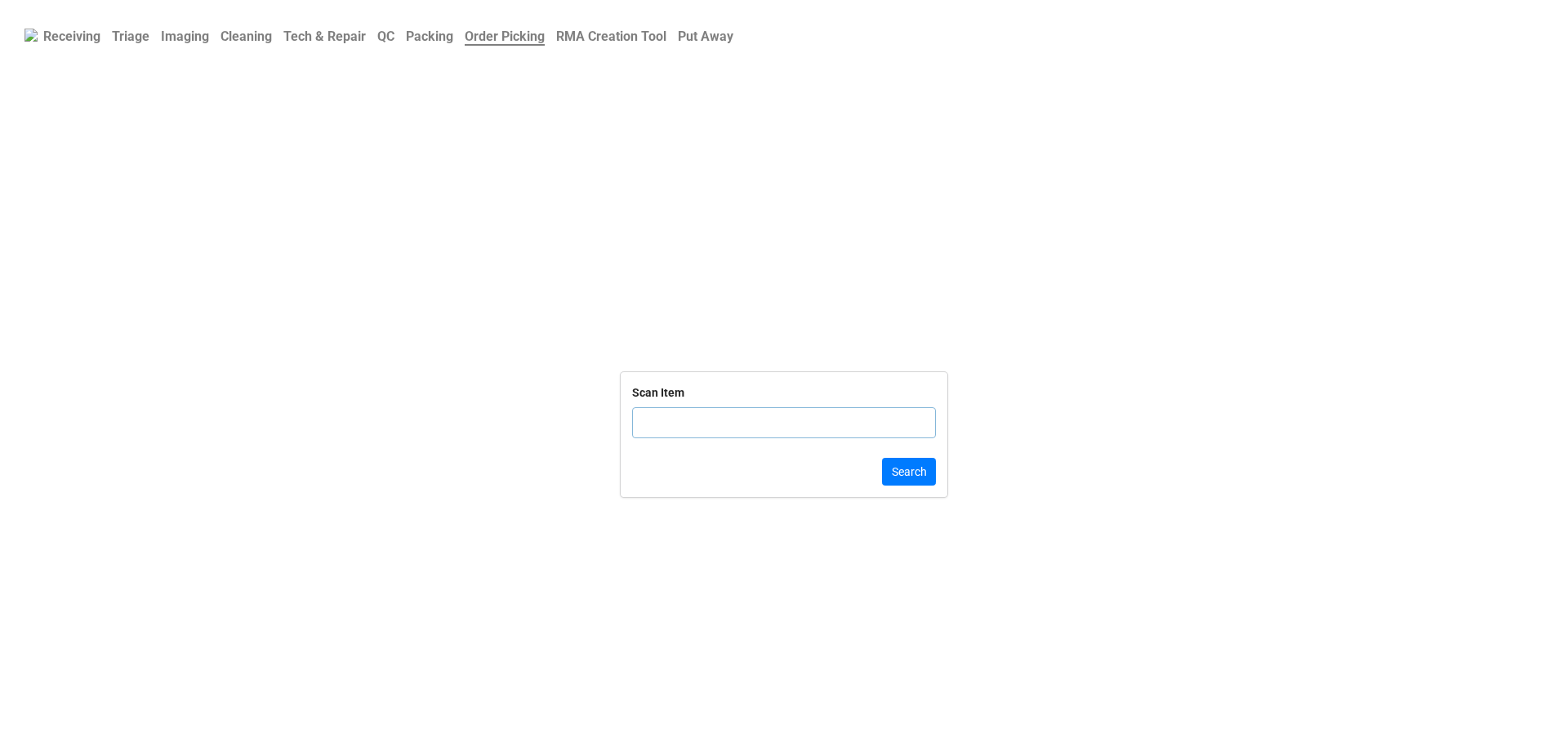
click at [400, 27] on link "QC" at bounding box center [385, 36] width 28 height 32
click at [665, 441] on input "text" at bounding box center [784, 443] width 304 height 31
paste input "TRD-0000032633"
type input "TRD-0000032633"
drag, startPoint x: 739, startPoint y: 438, endPoint x: 521, endPoint y: 439, distance: 218.0
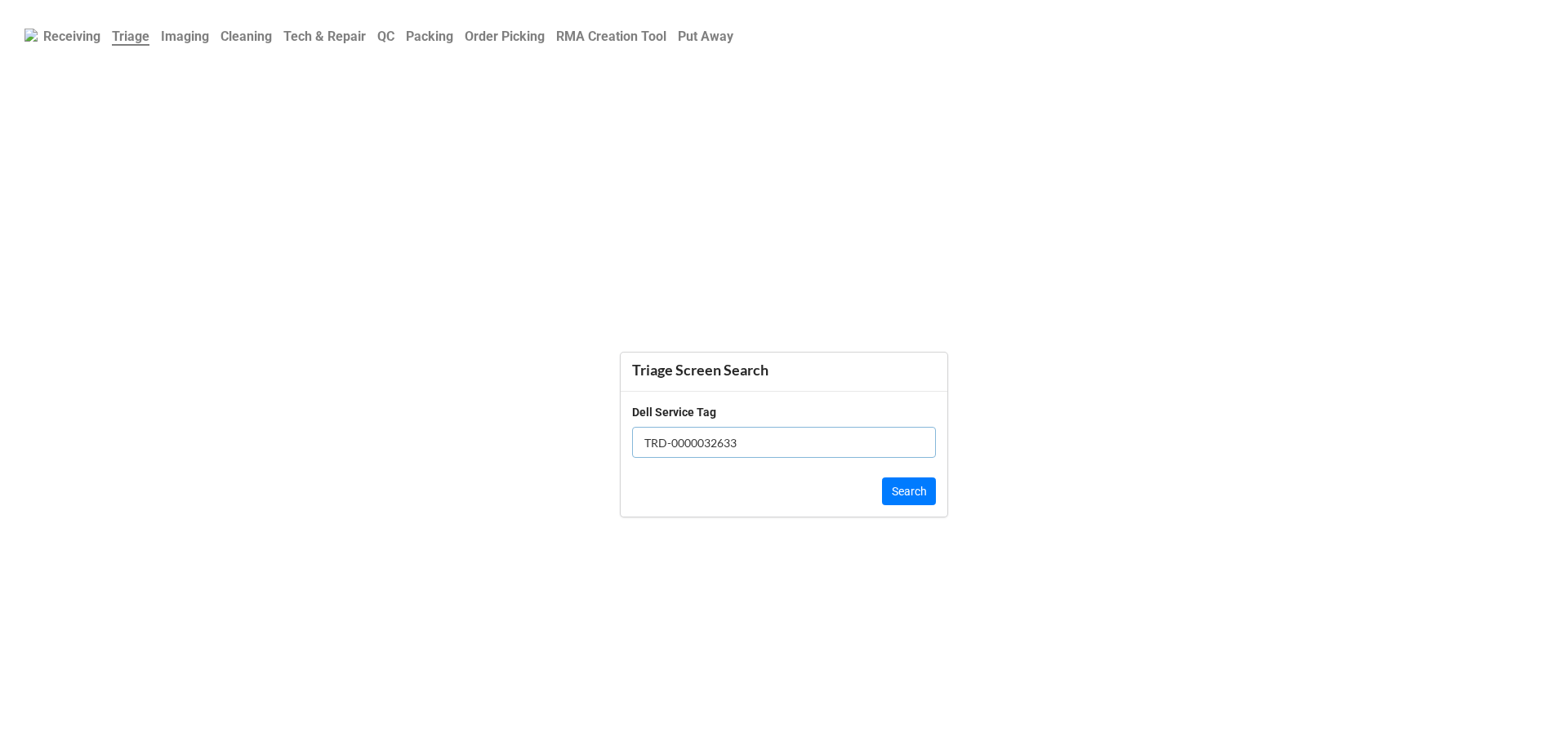
click at [521, 439] on form "Triage Screen Search Dell Service Tag TRD-0000032633 Search" at bounding box center [784, 434] width 1568 height 605
click at [681, 442] on input "text" at bounding box center [784, 443] width 304 height 31
paste input "1WXSHK2"
type input "1WXSHK2"
click button "Search" at bounding box center [908, 491] width 54 height 27
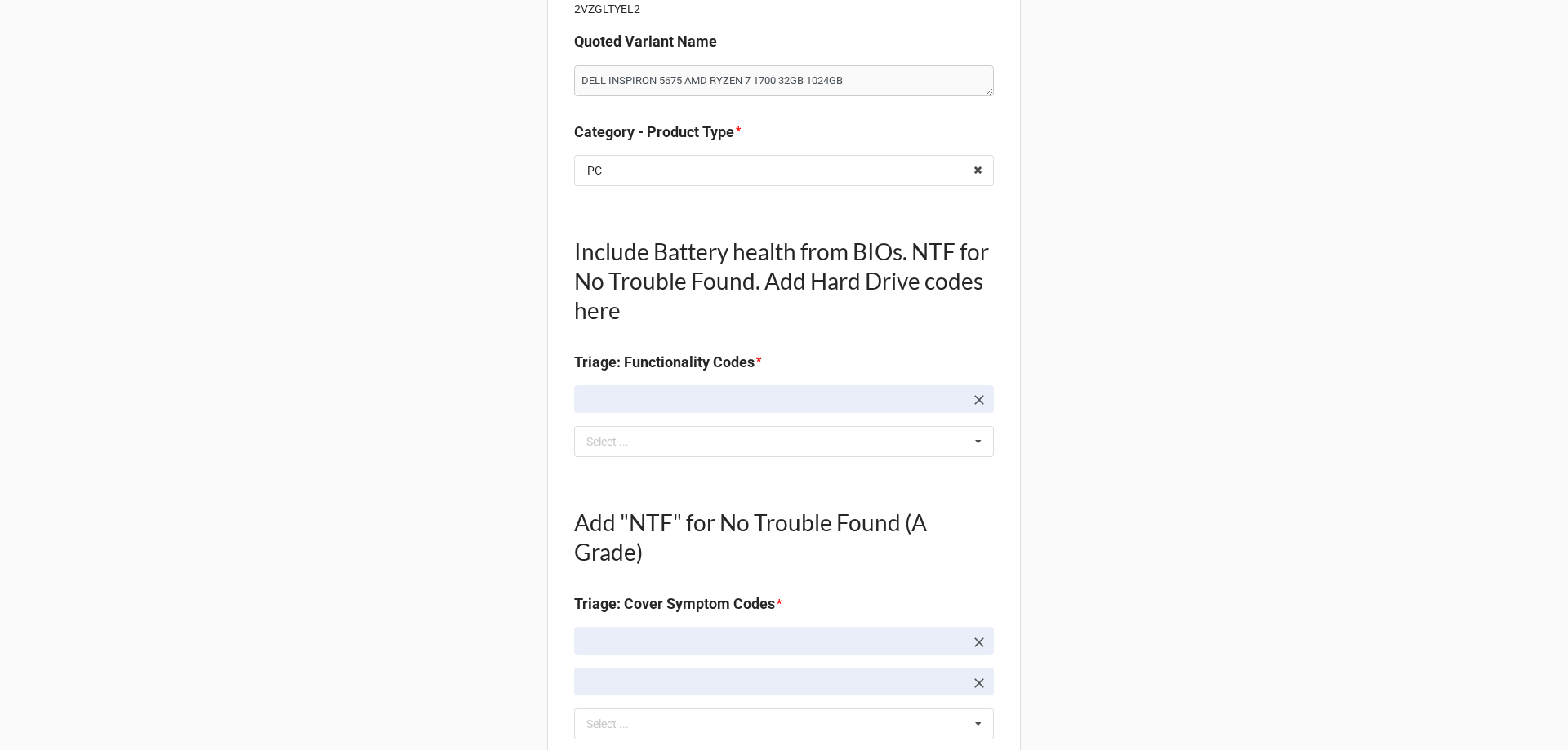
scroll to position [408, 0]
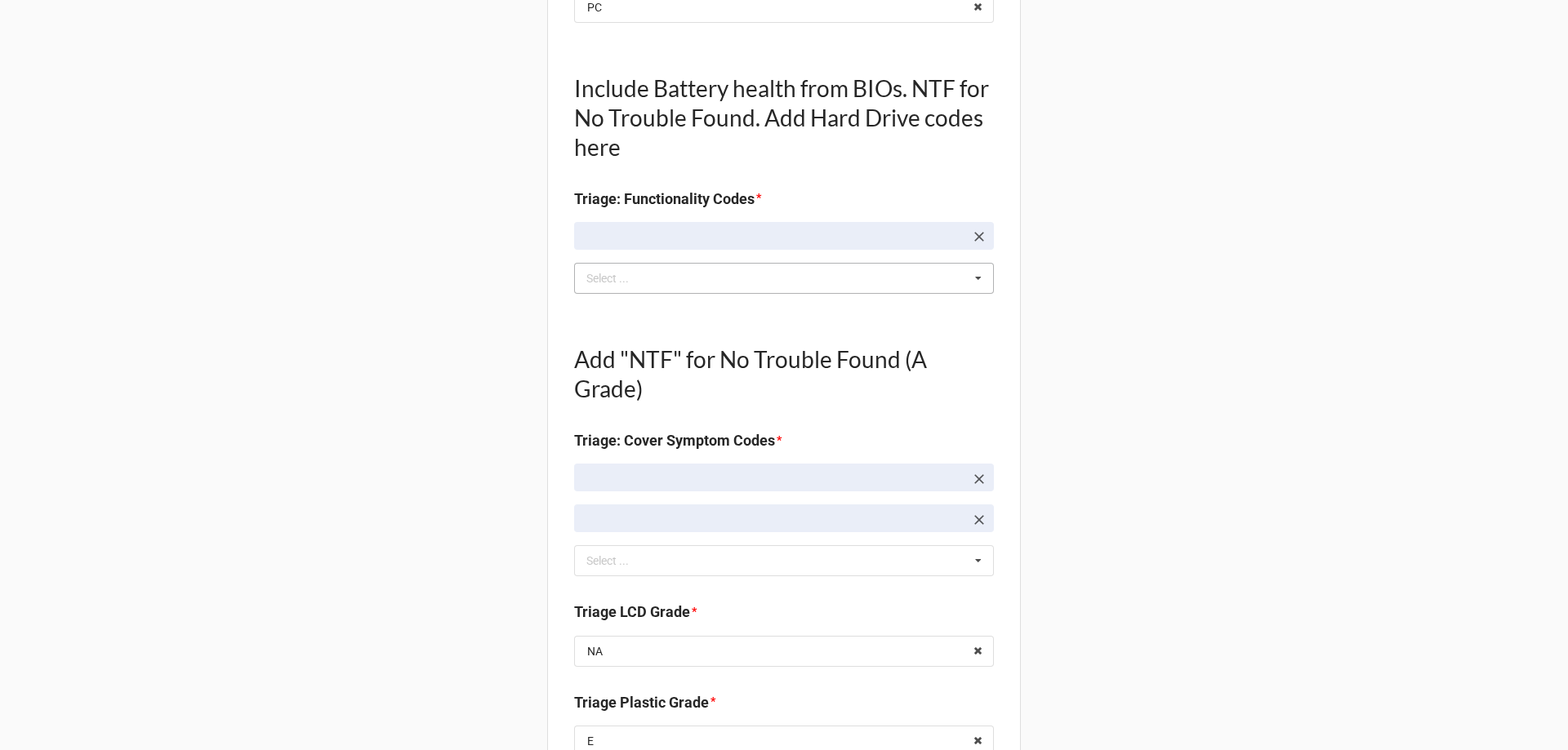
type textarea "x"
click at [618, 283] on div "Select ..." at bounding box center [617, 278] width 70 height 19
type input "POWER"
type textarea "x"
type input "POWER"
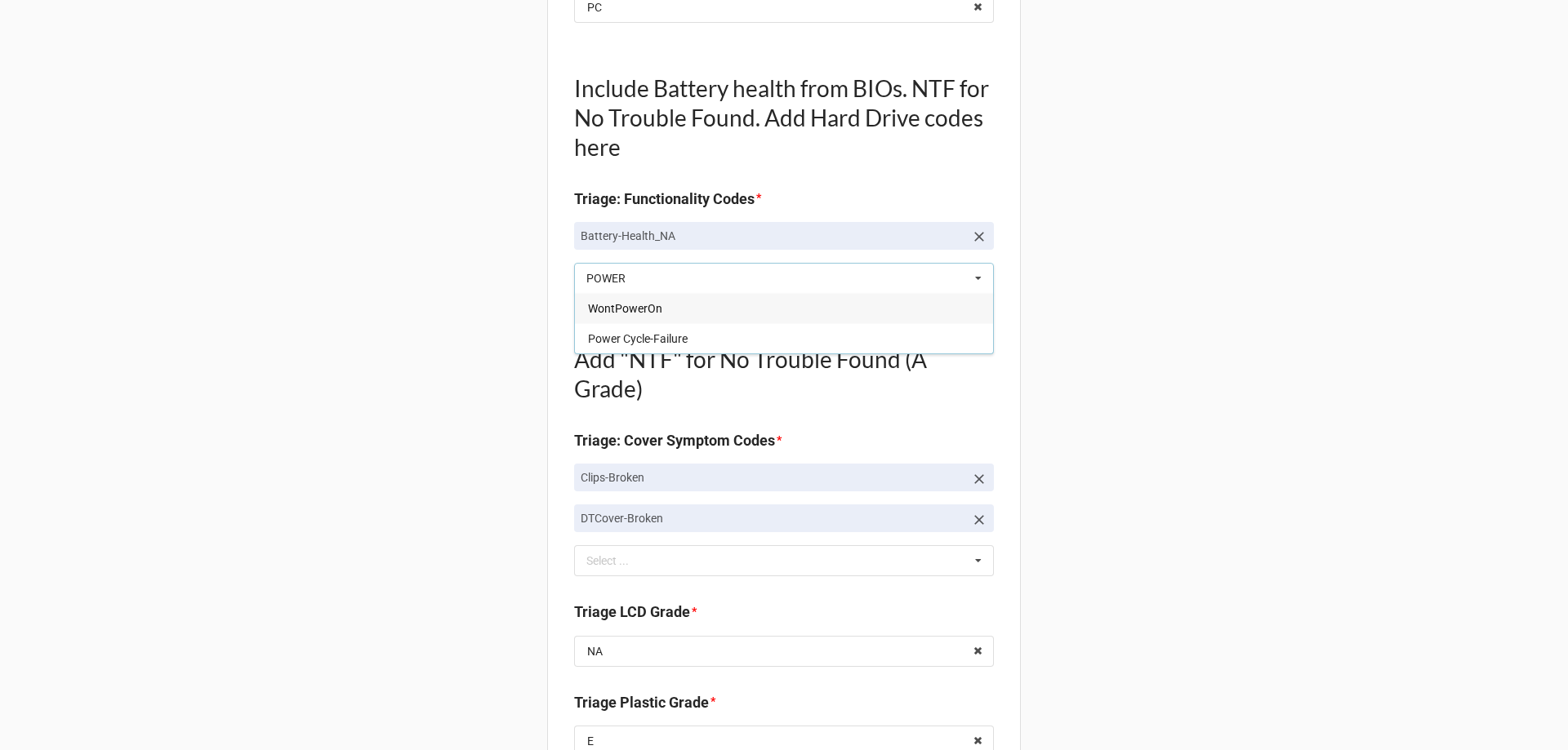
click at [626, 308] on span "WontPowerOn" at bounding box center [625, 308] width 74 height 13
type textarea "x"
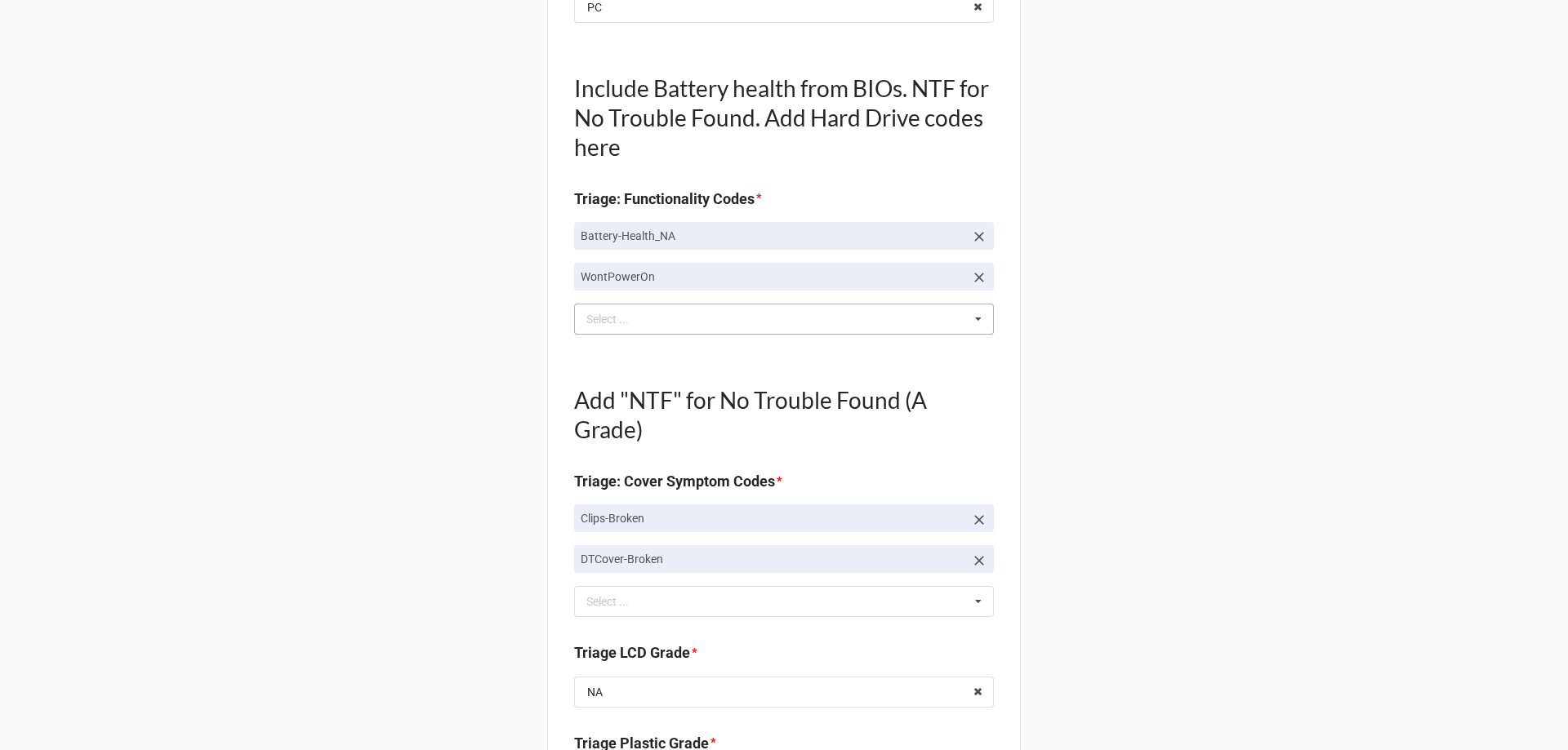
click at [973, 240] on icon at bounding box center [979, 237] width 16 height 16
type textarea "x"
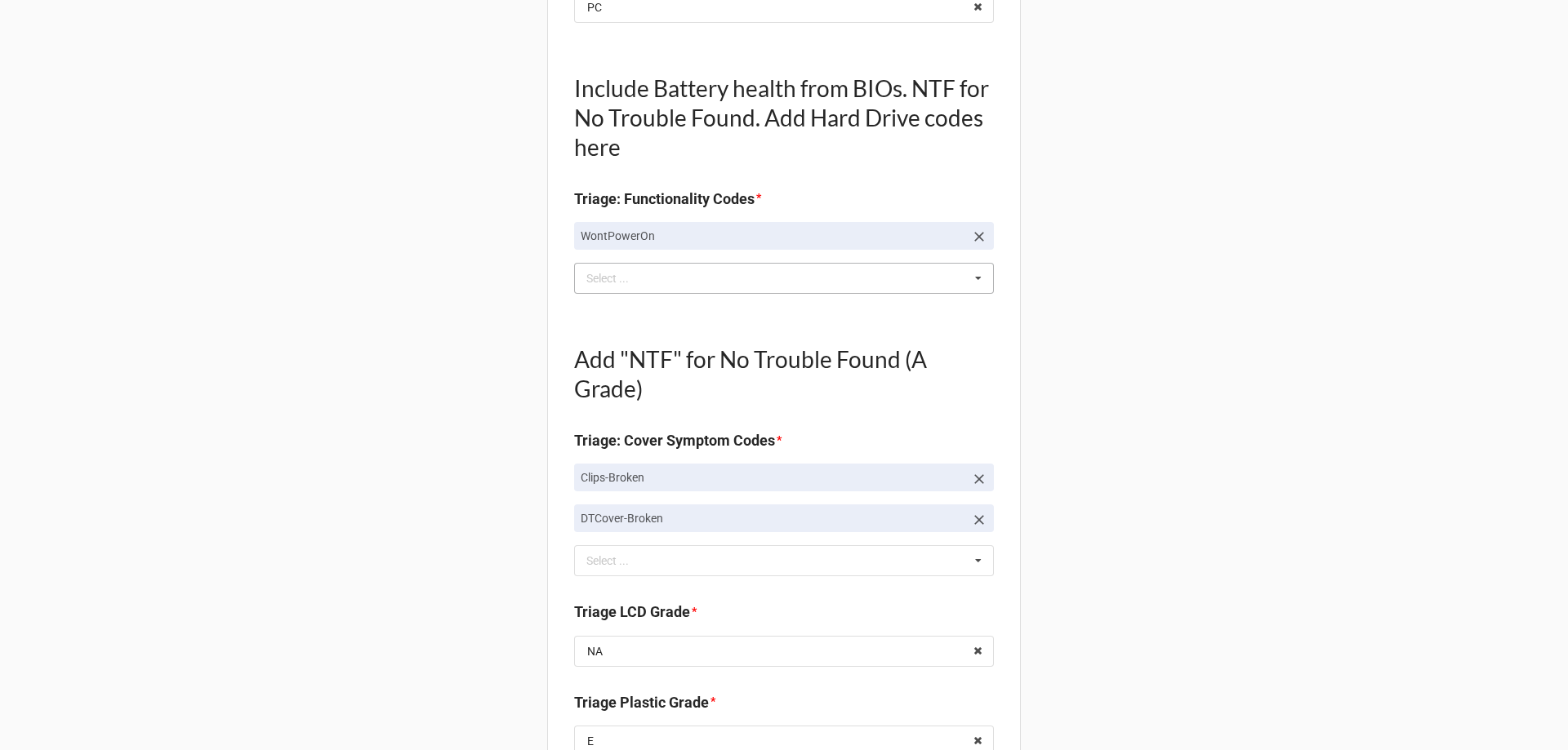
click at [473, 255] on div "Back Receiving Triage Imaging Cleaning Tech & Repair QC Packing Order Picking R…" at bounding box center [784, 709] width 1568 height 2234
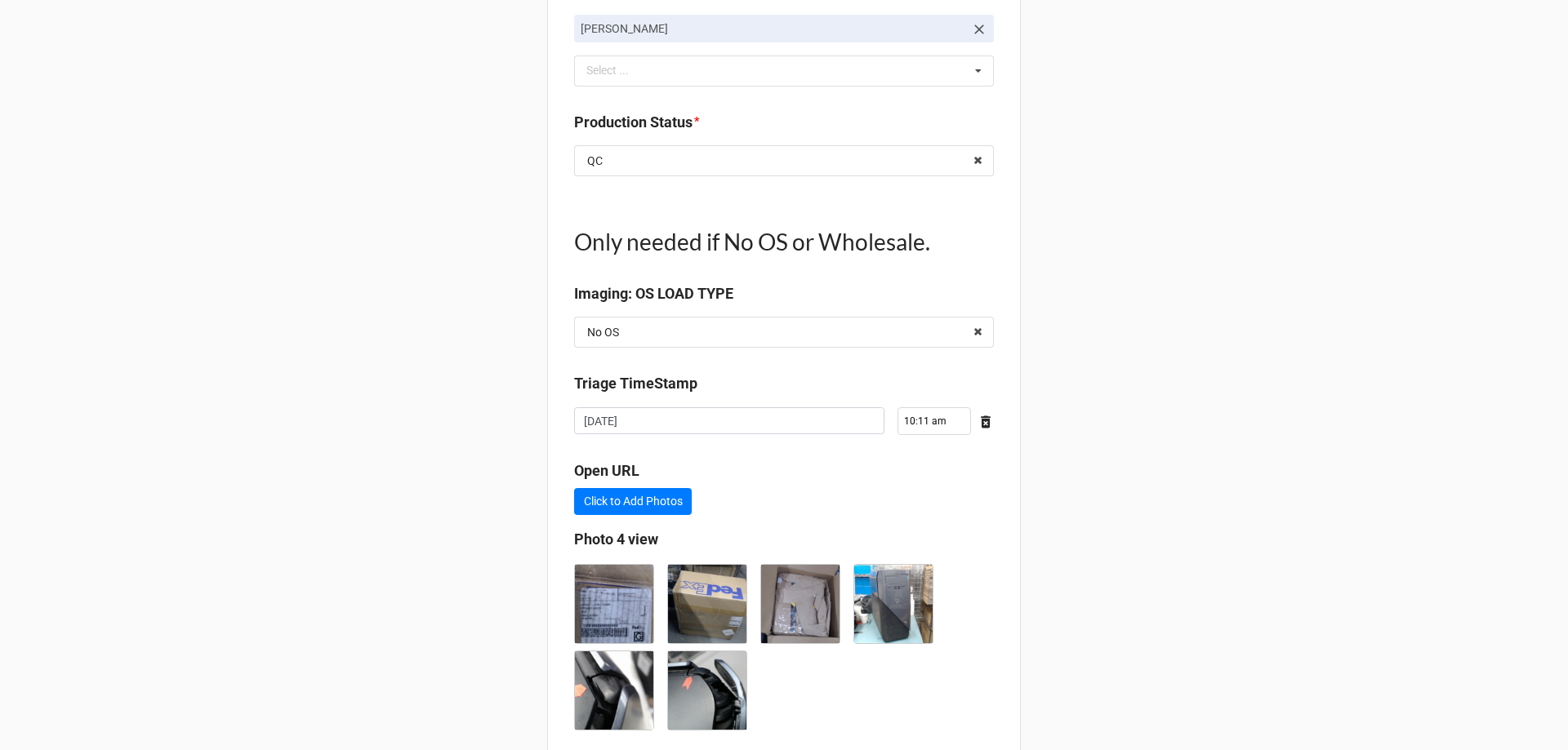
scroll to position [1484, 0]
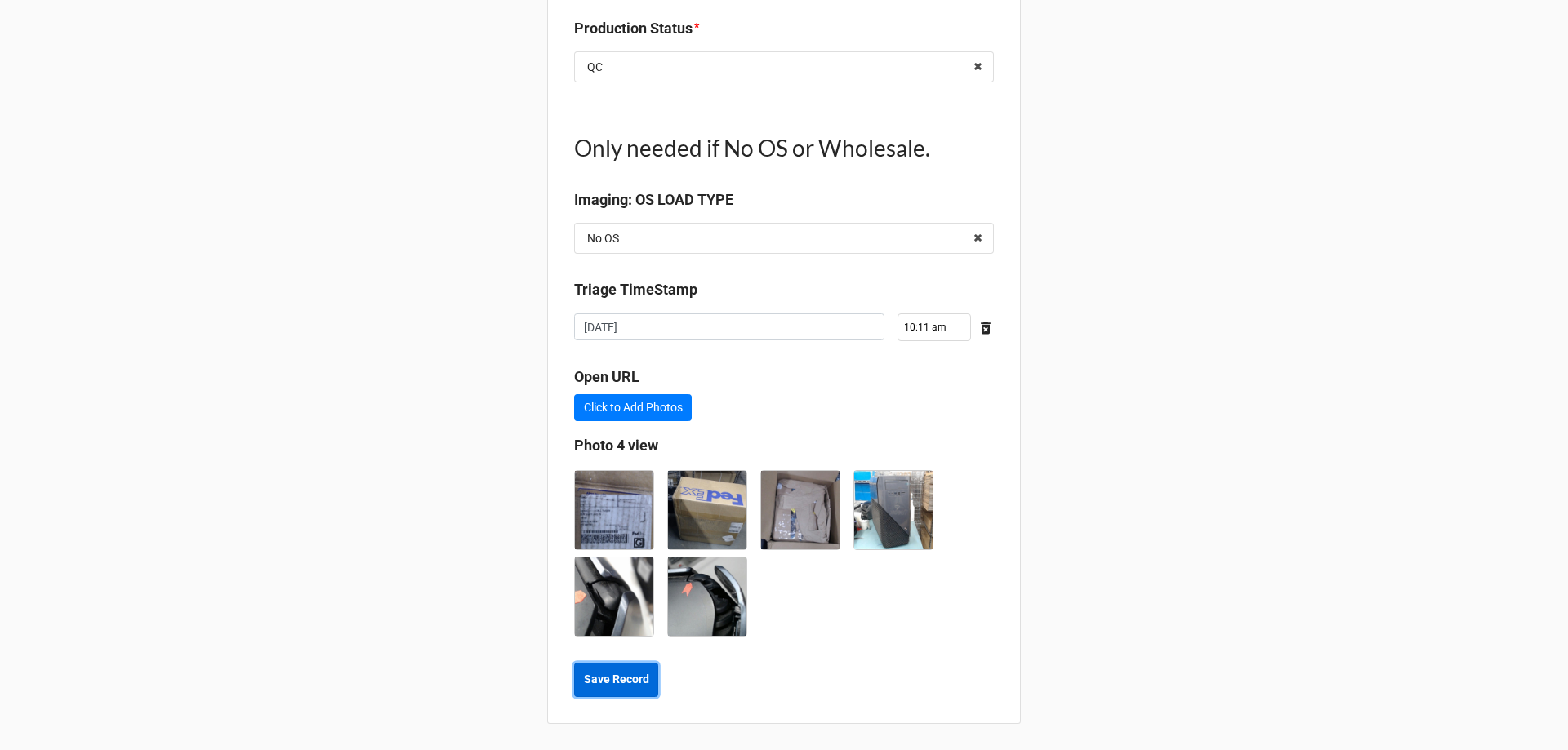
click at [594, 680] on b "Save Record" at bounding box center [616, 680] width 65 height 17
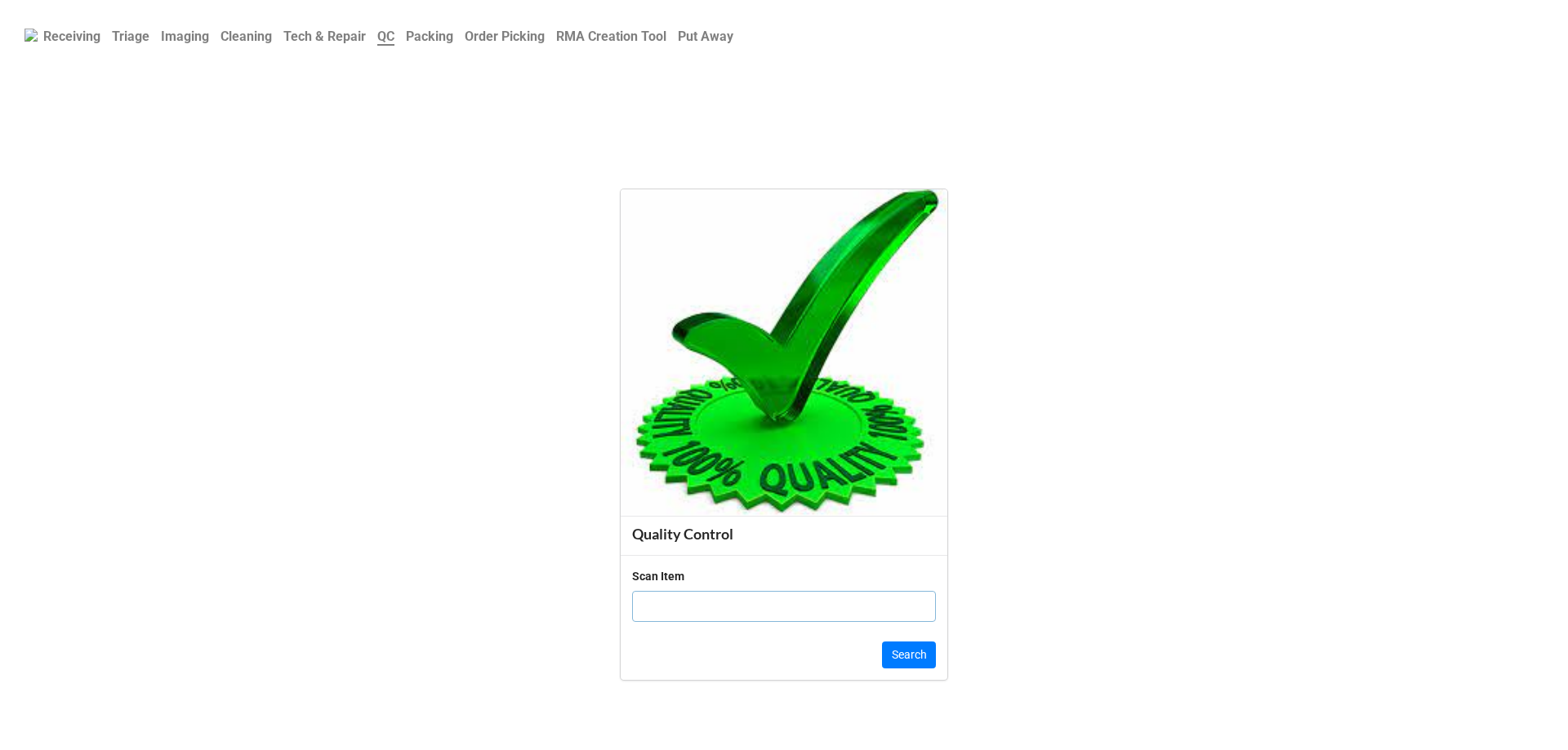
click at [708, 583] on b "Scan Item" at bounding box center [784, 576] width 304 height 18
click at [705, 596] on input "text" at bounding box center [784, 606] width 304 height 31
paste input "TRD-0000032633"
type input "TRD-0000032633"
click button "Search" at bounding box center [908, 656] width 54 height 27
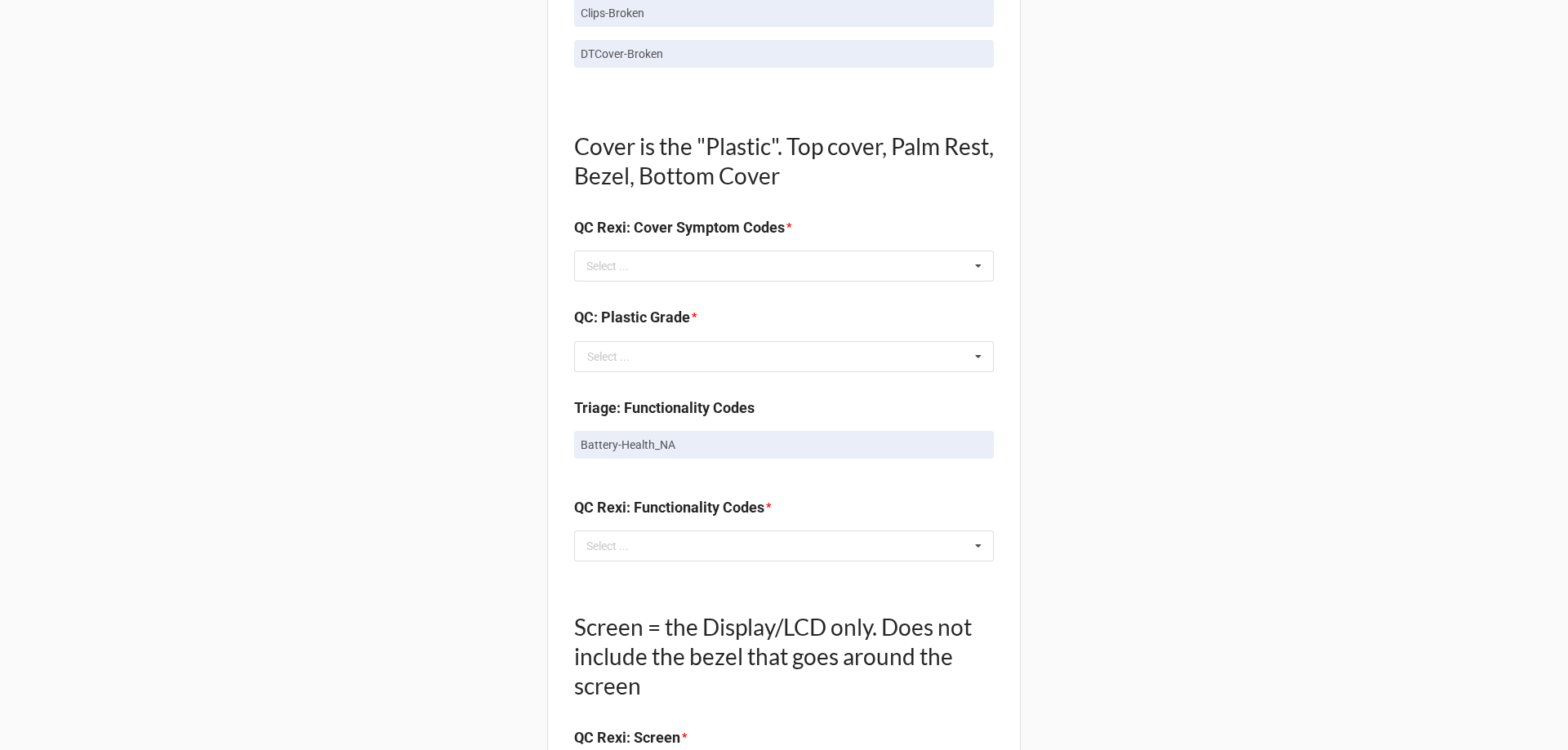
scroll to position [980, 0]
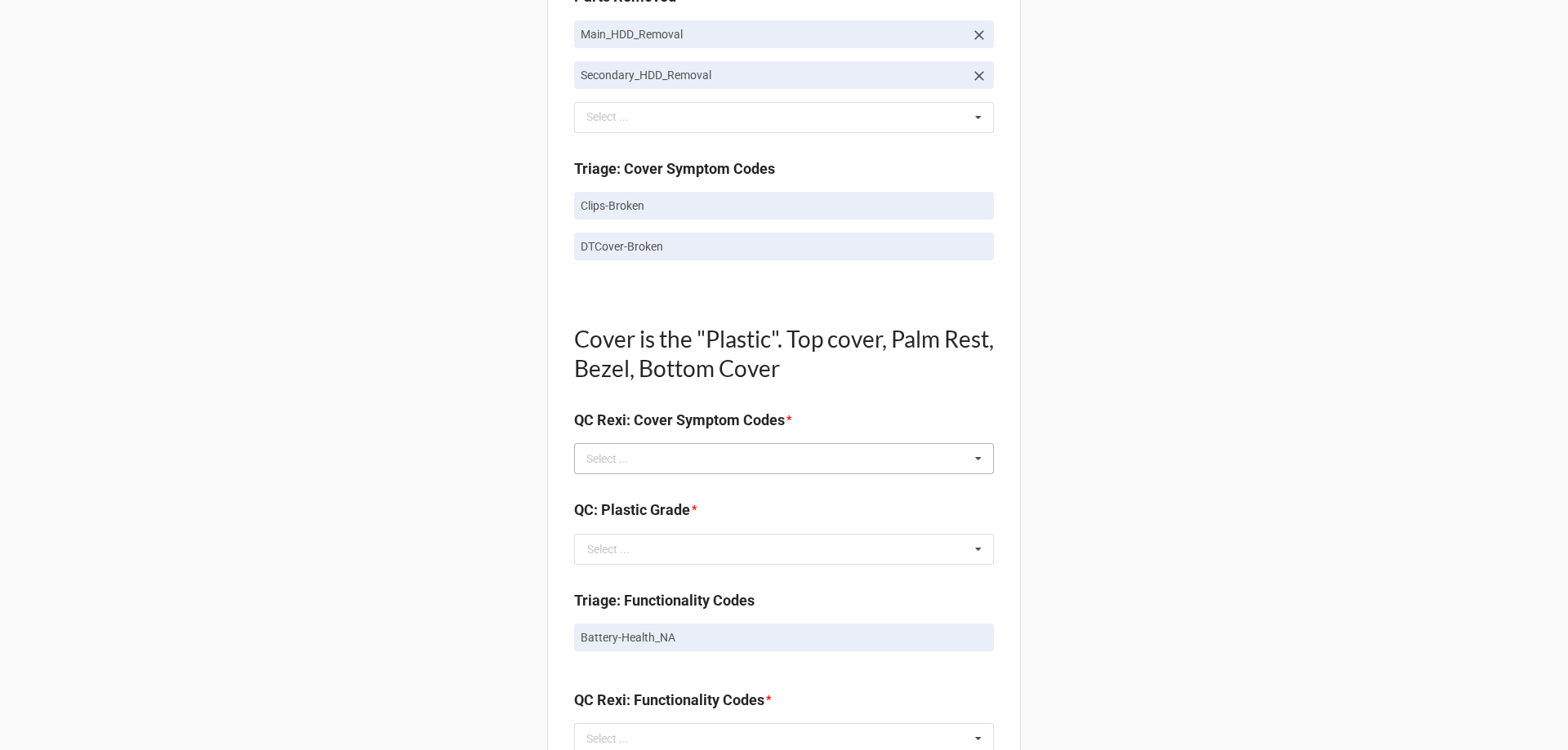
click at [658, 451] on div "Select ... No results found." at bounding box center [784, 459] width 420 height 31
type input "CL"
click at [635, 490] on span "Clips-Broken" at bounding box center [620, 489] width 64 height 13
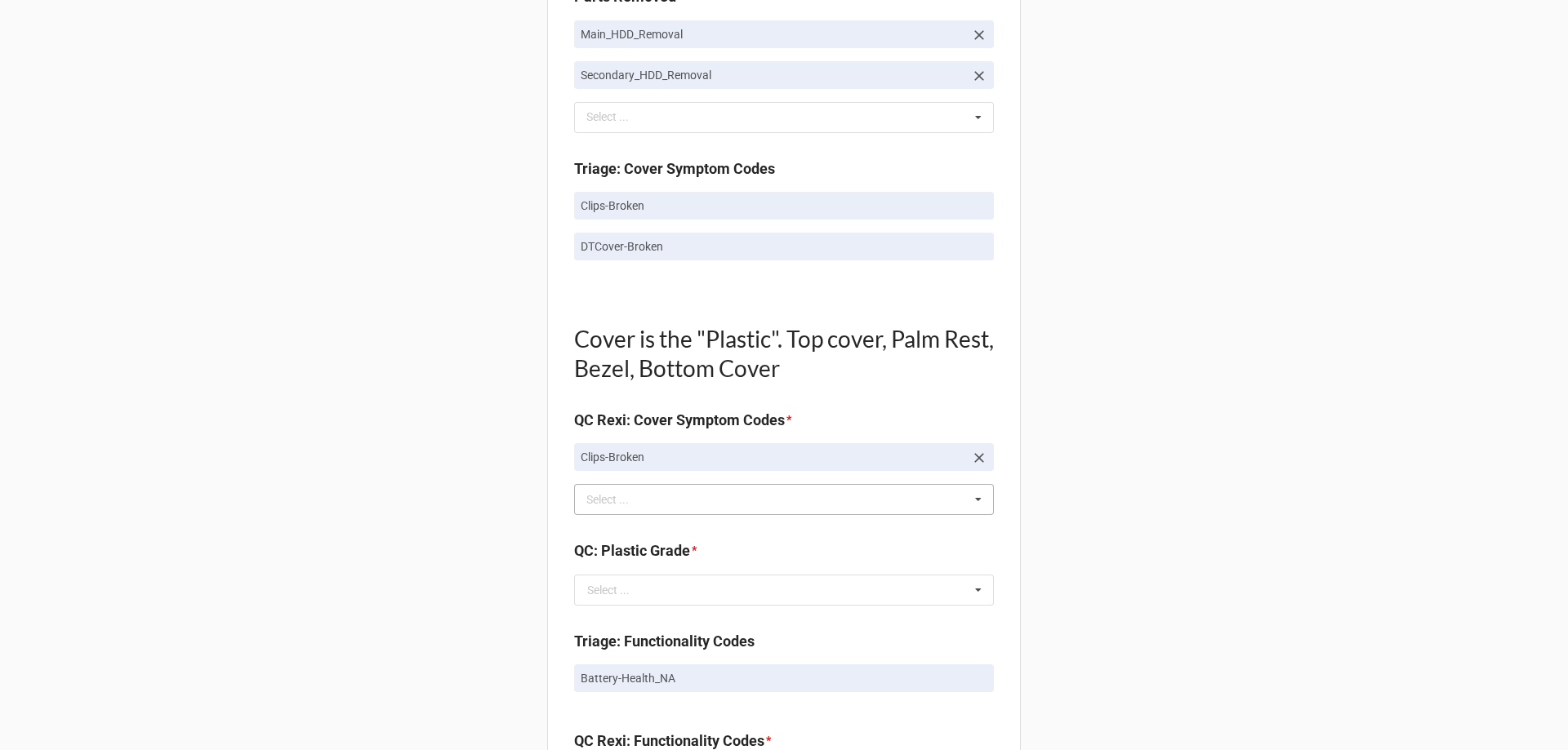
click at [478, 478] on div "Back Receiving Triage Imaging Cleaning Tech & Repair QC Packing Order Picking R…" at bounding box center [784, 488] width 1568 height 2937
click at [627, 504] on div "Select ..." at bounding box center [617, 499] width 70 height 19
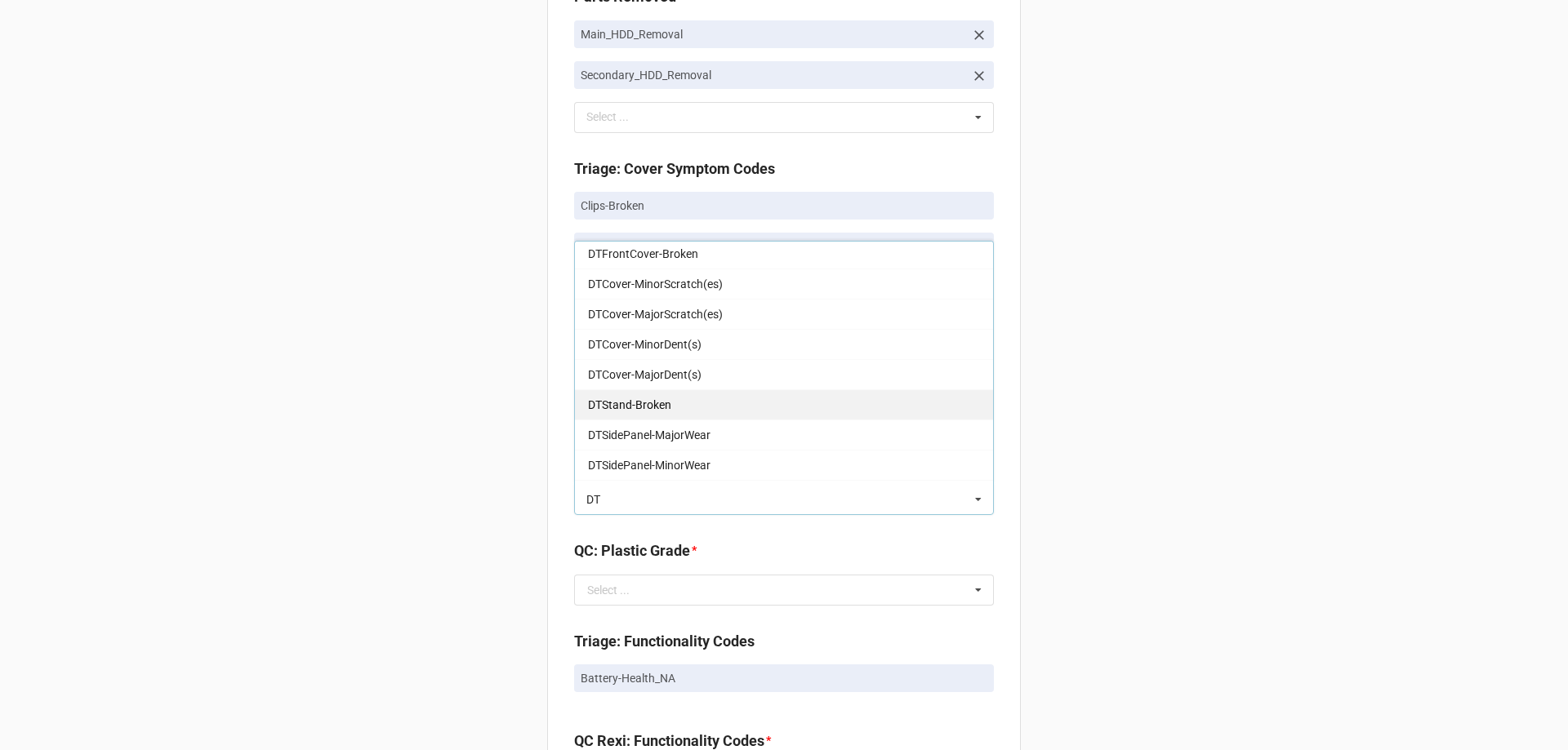
type input "DT"
click at [641, 403] on span "DTStand-Broken" at bounding box center [629, 405] width 83 height 13
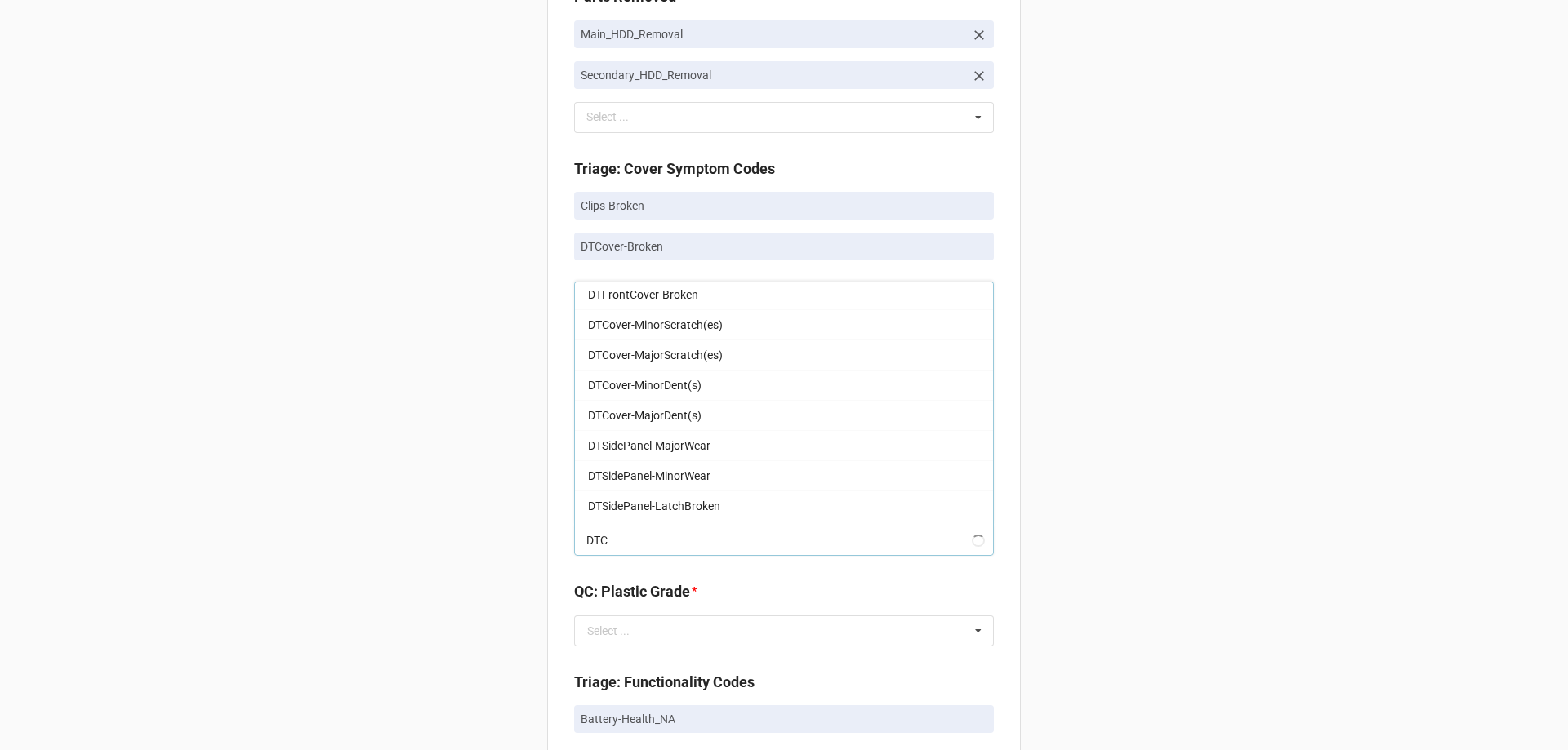
scroll to position [0, 0]
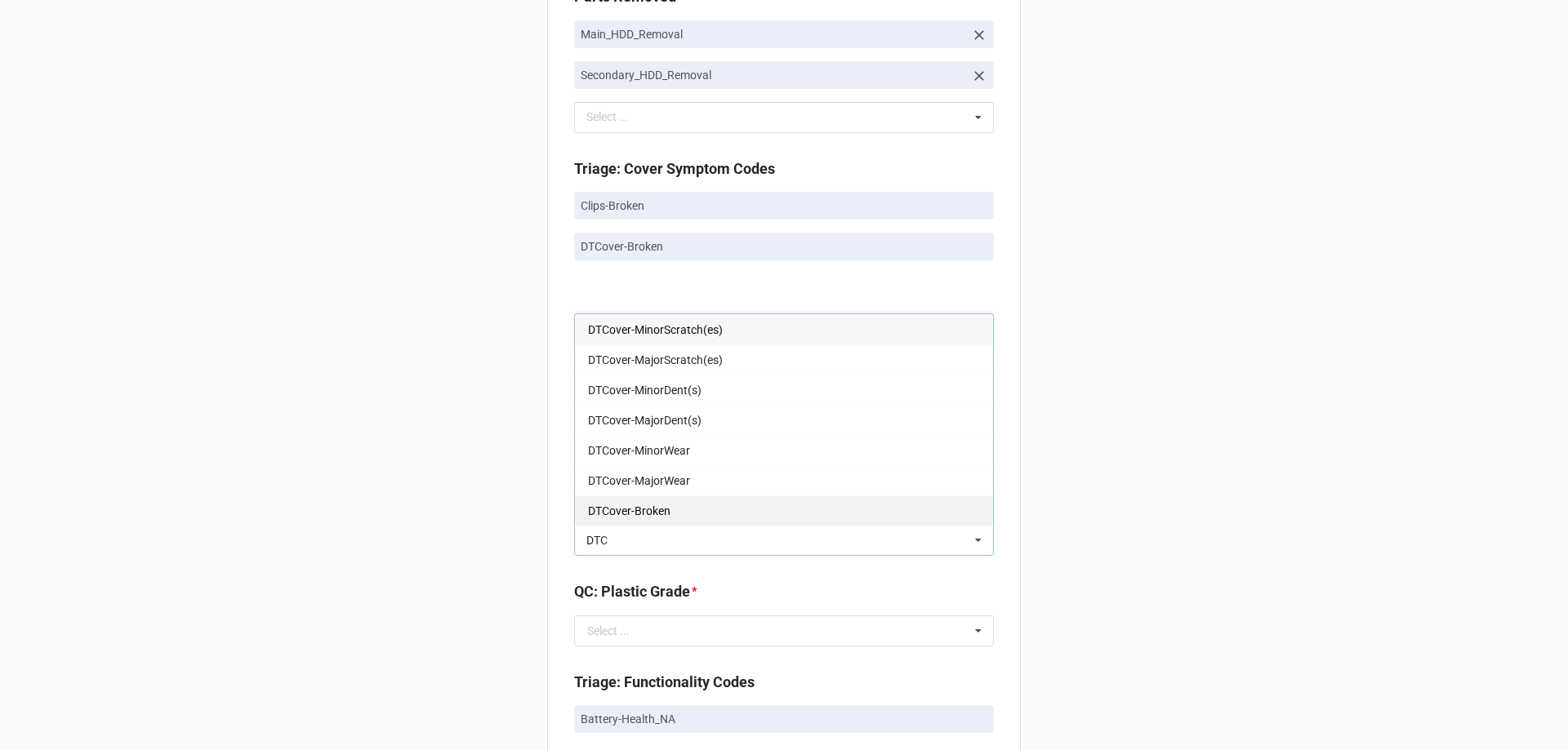
type input "DTC"
click at [639, 505] on span "DTCover-Broken" at bounding box center [629, 511] width 82 height 13
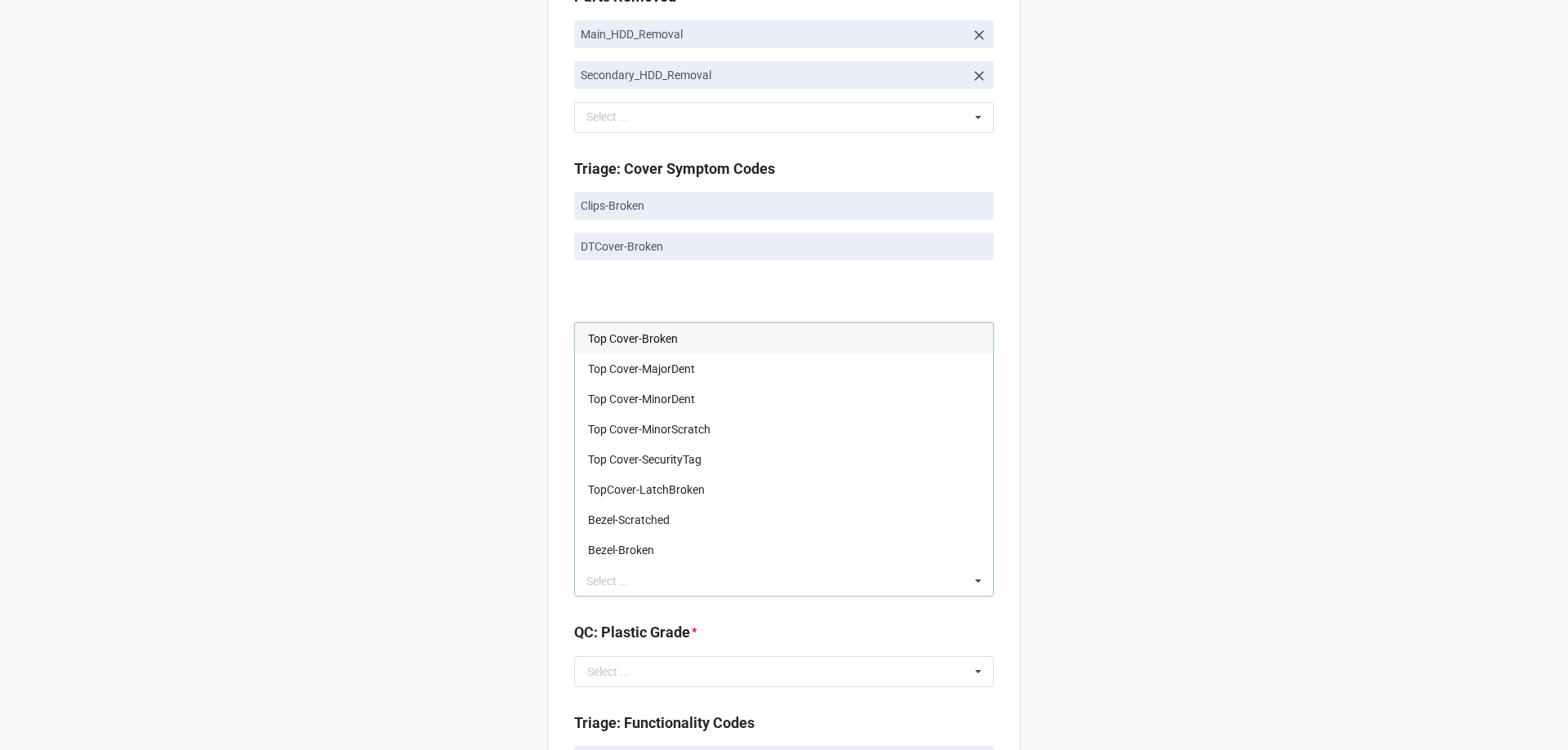
click at [796, 298] on div "Cover is the "Plastic". Top cover, Palm Rest, Bezel, Bottom Cover QC Rexi: Cove…" at bounding box center [784, 370] width 420 height 145
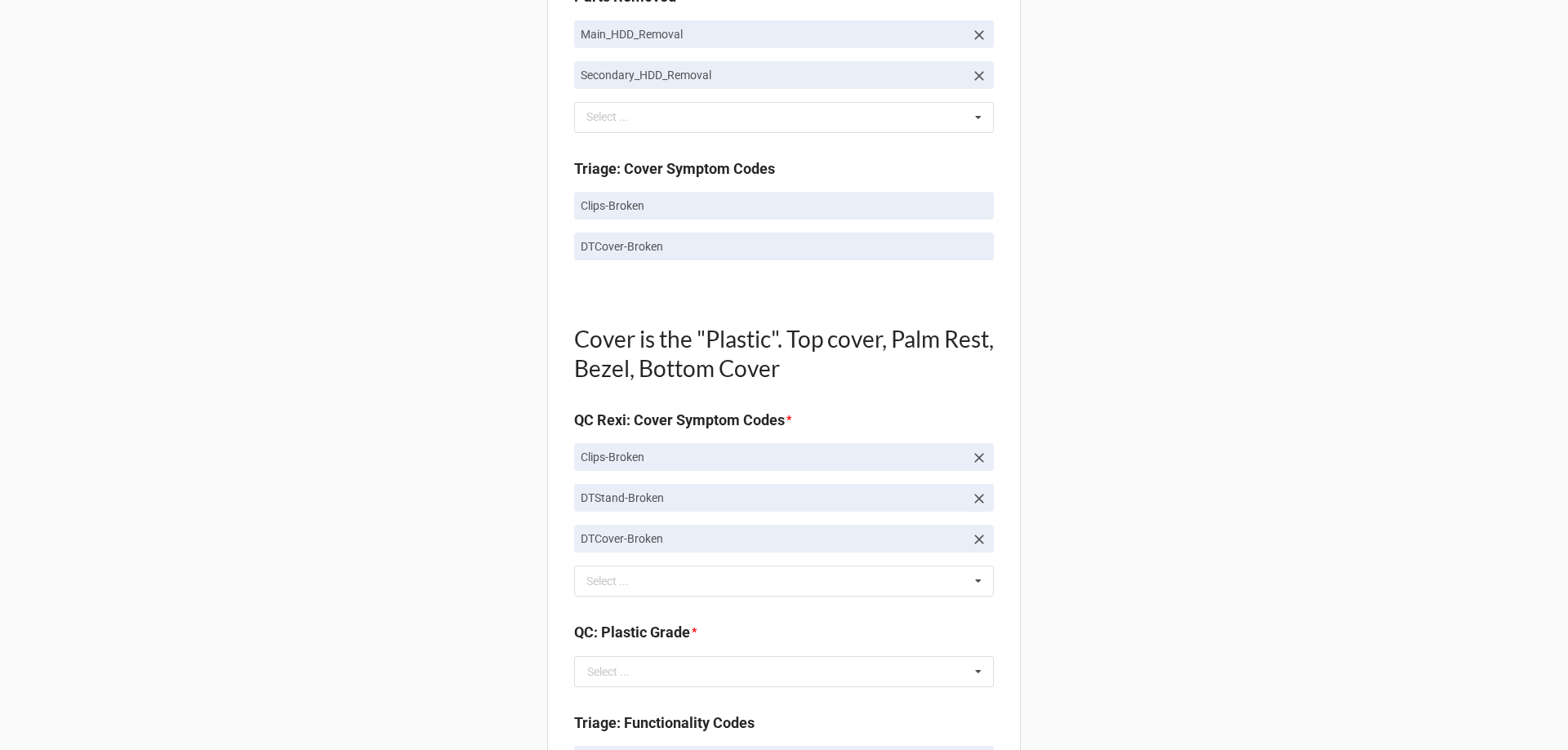
click at [971, 497] on icon at bounding box center [979, 498] width 16 height 16
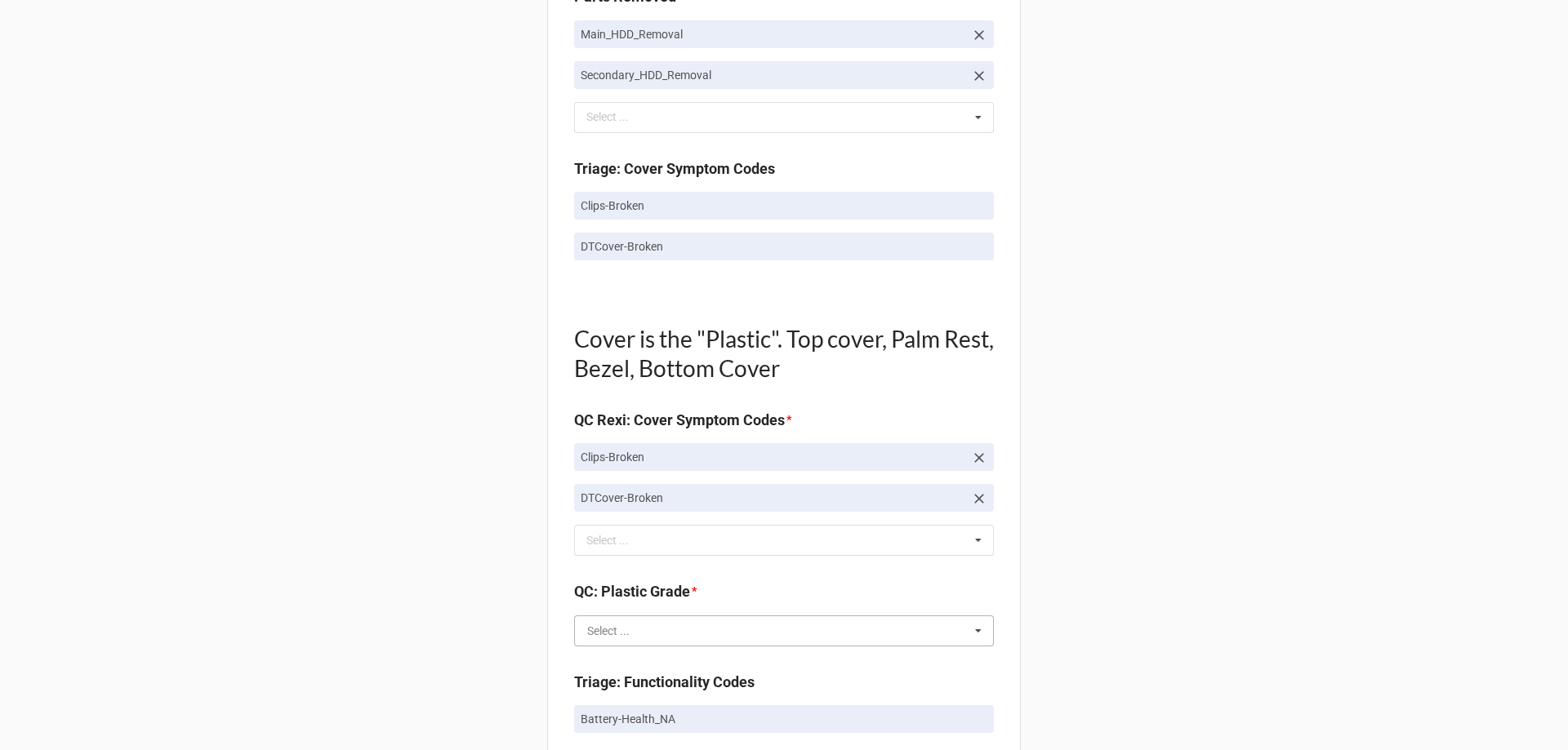
click at [629, 631] on input "text" at bounding box center [784, 631] width 418 height 29
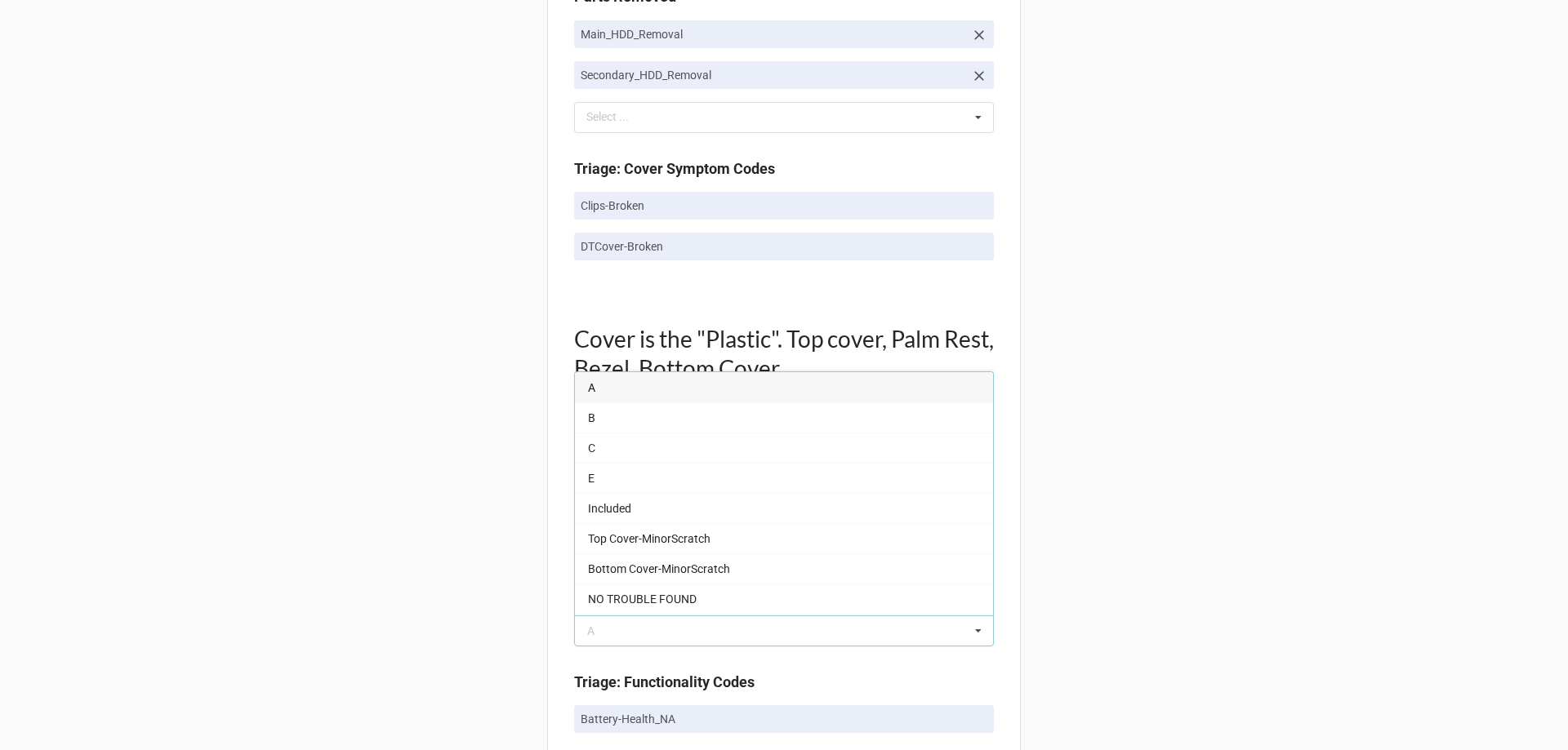
drag, startPoint x: 618, startPoint y: 473, endPoint x: 578, endPoint y: 476, distance: 40.1
click at [617, 472] on div "E" at bounding box center [783, 477] width 418 height 30
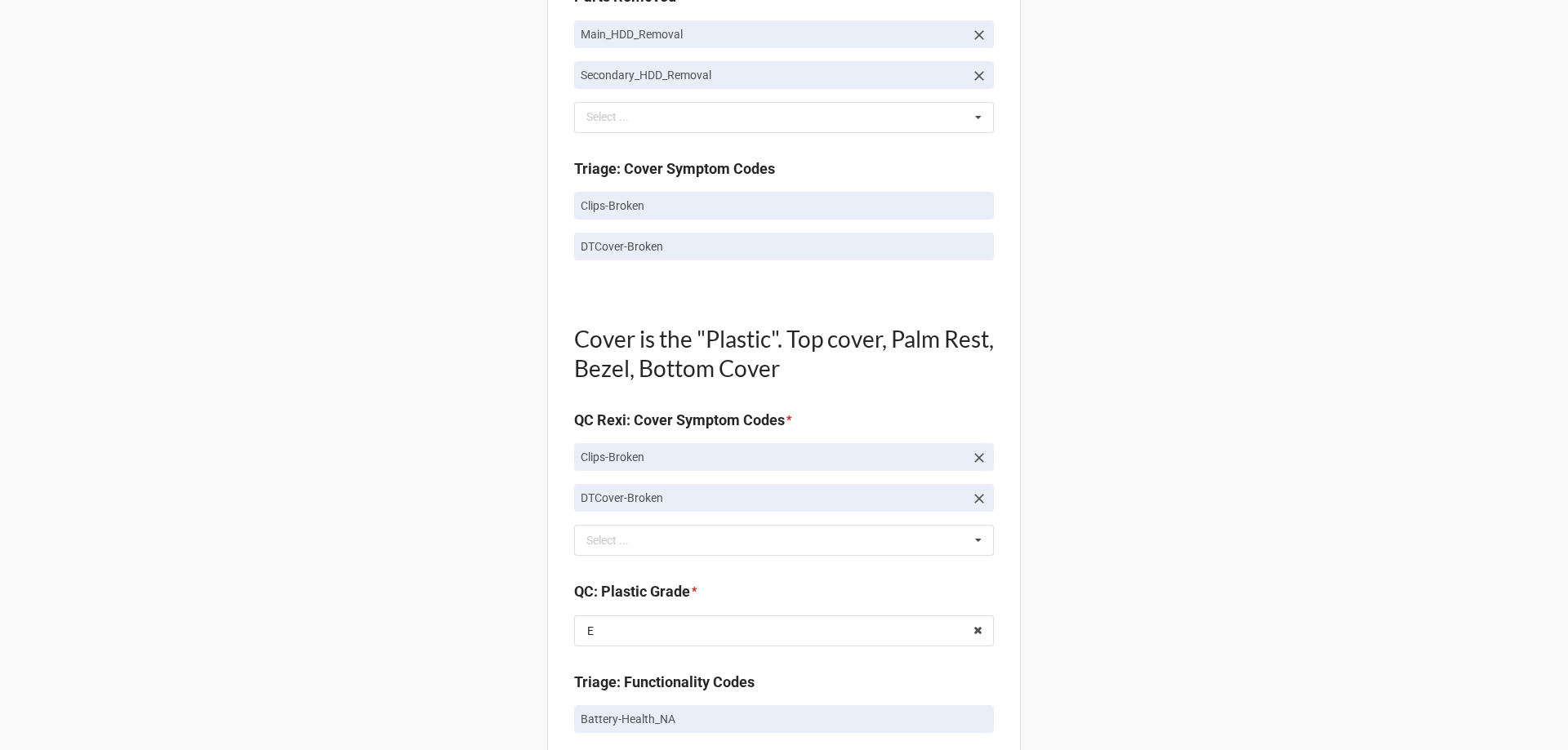
click at [445, 529] on div "Back Receiving Triage Imaging Cleaning Tech & Repair QC Packing Order Picking R…" at bounding box center [784, 509] width 1568 height 2977
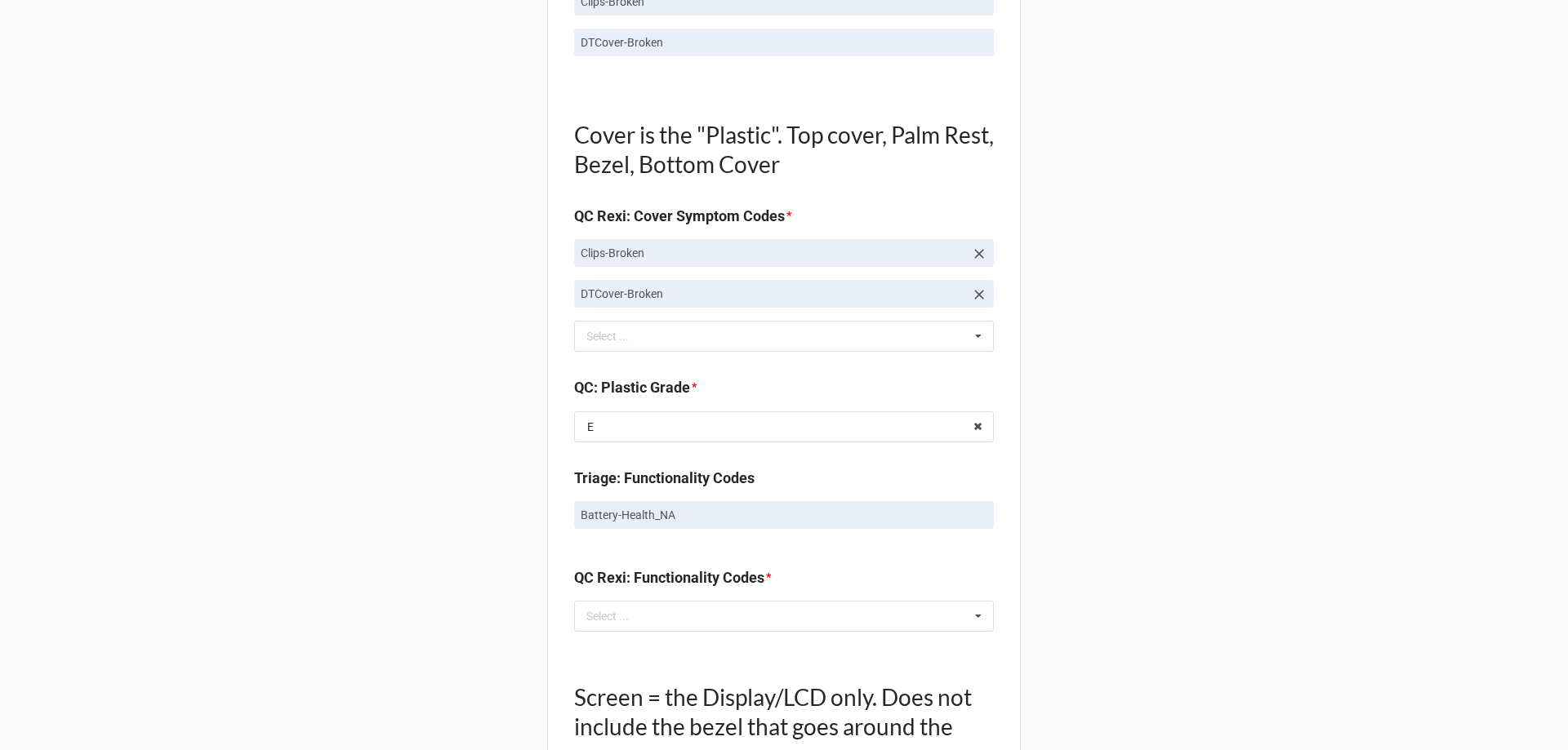
scroll to position [1225, 0]
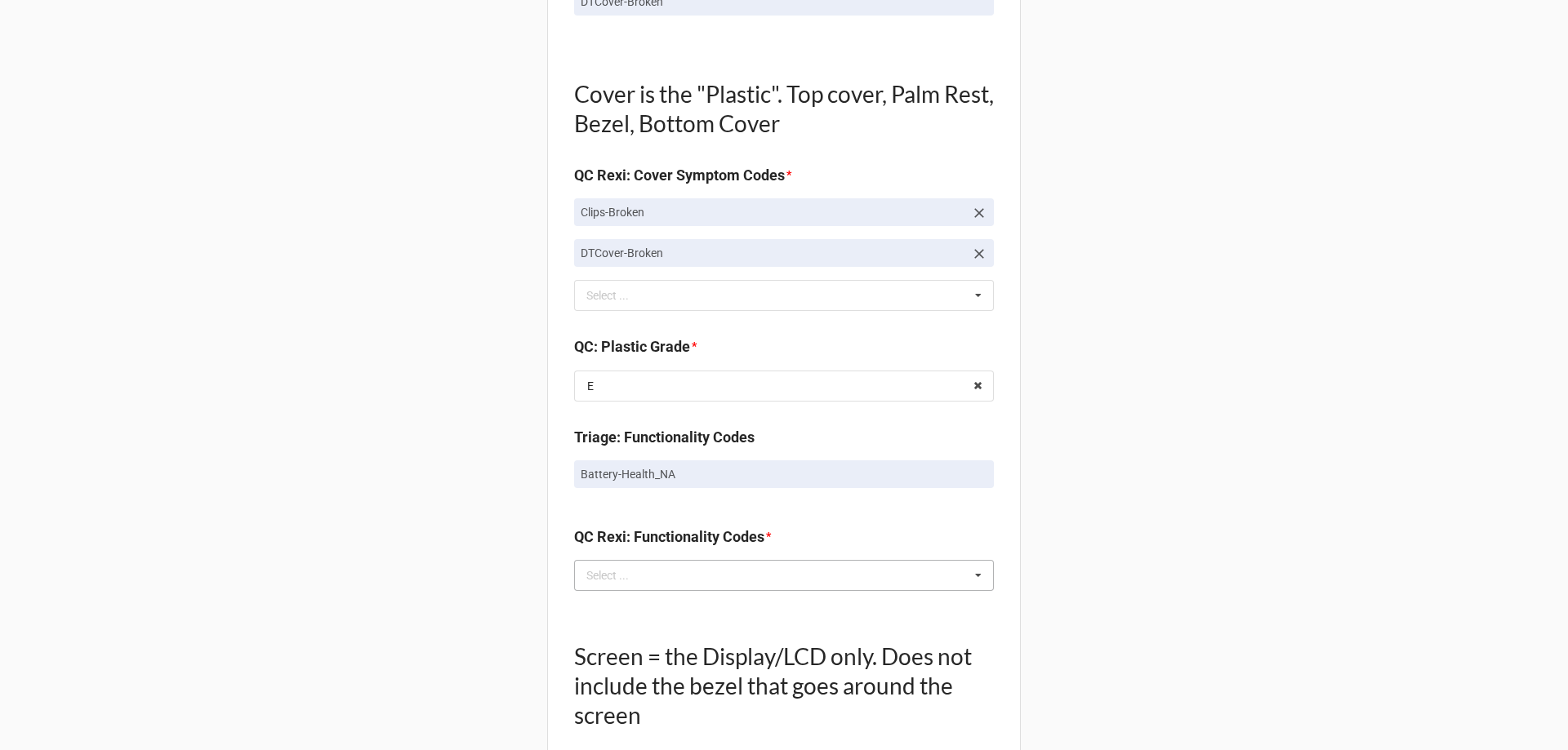
click at [620, 560] on div "Select ... No results found." at bounding box center [784, 575] width 420 height 31
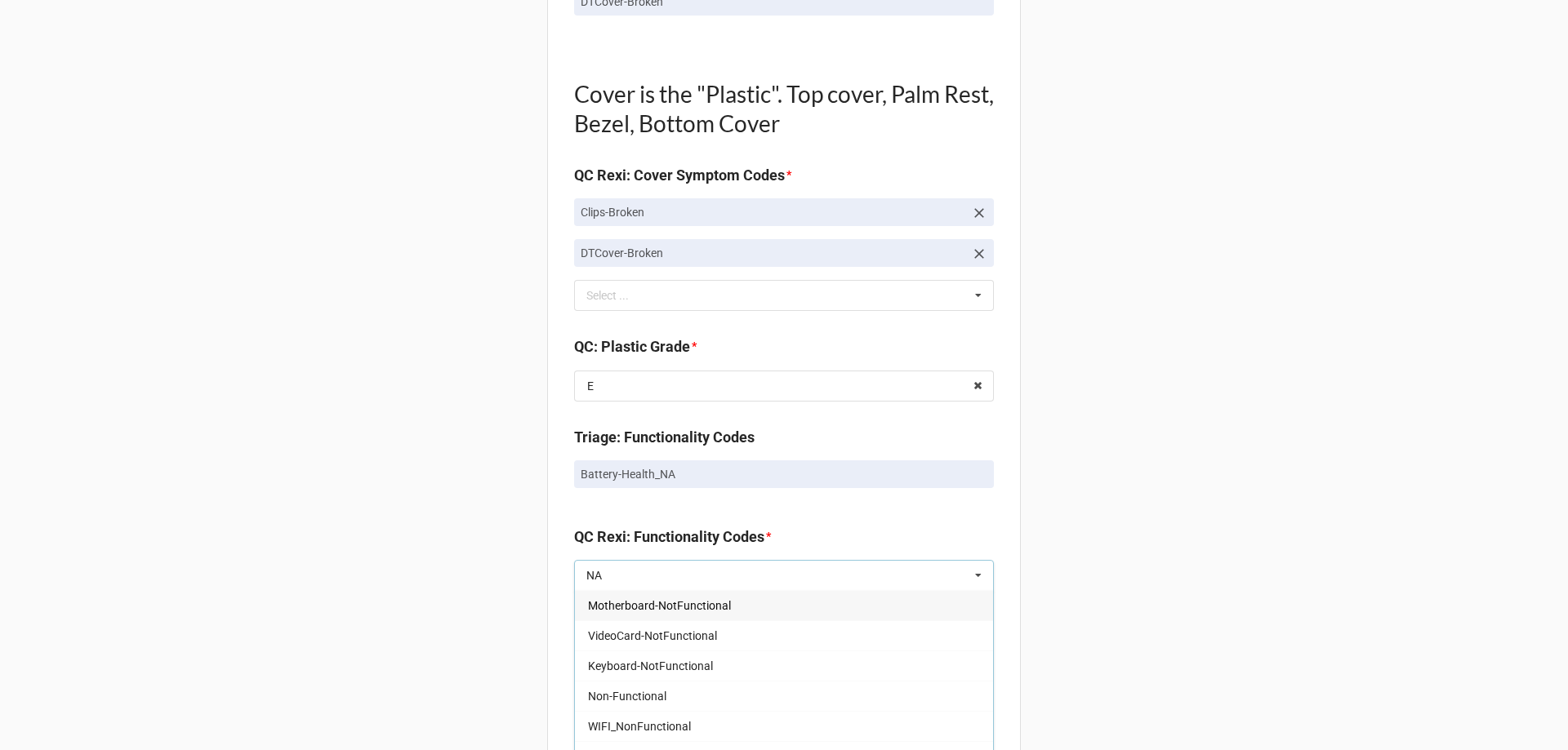
type input "N"
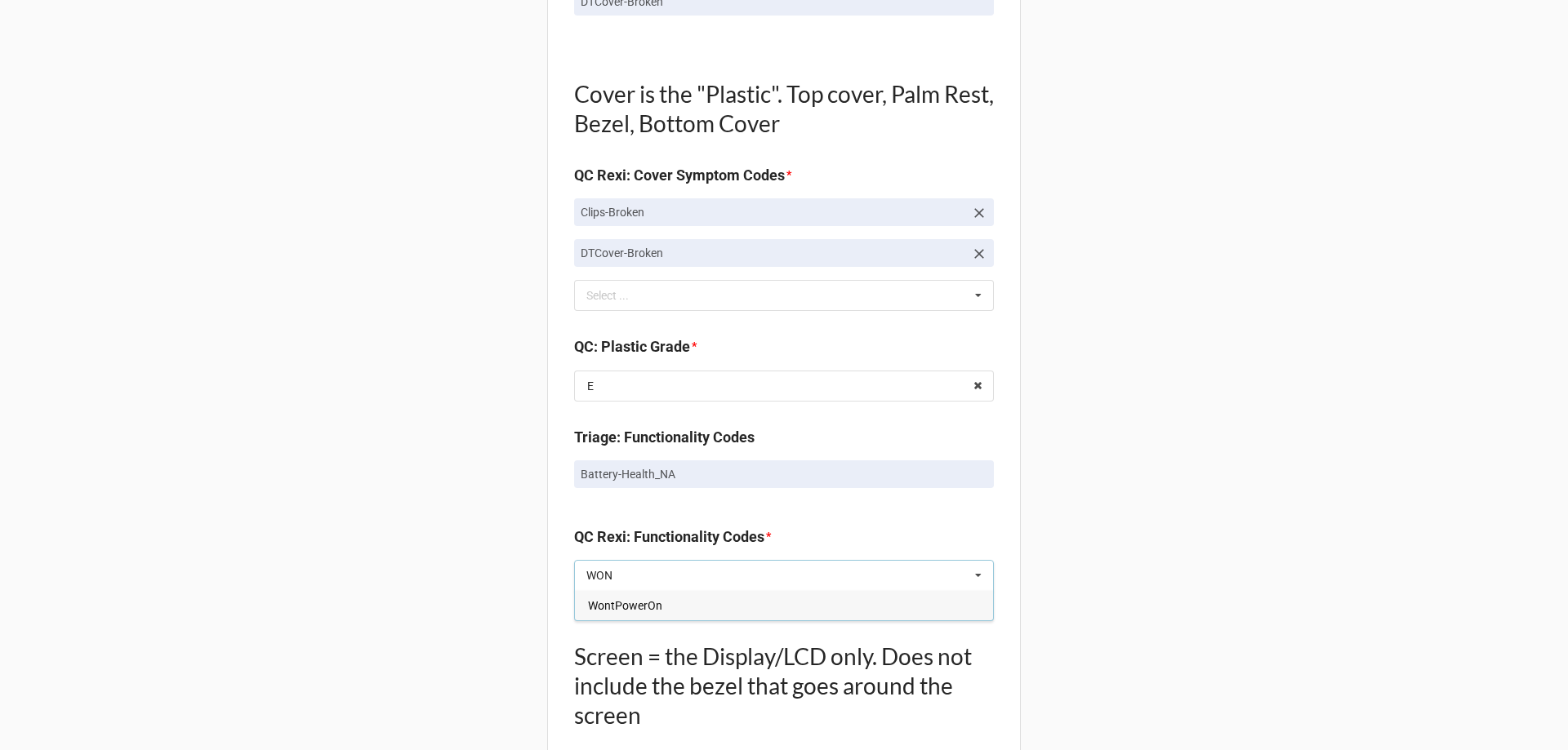
type input "WON"
click at [633, 611] on span "WontPowerOn" at bounding box center [625, 605] width 74 height 13
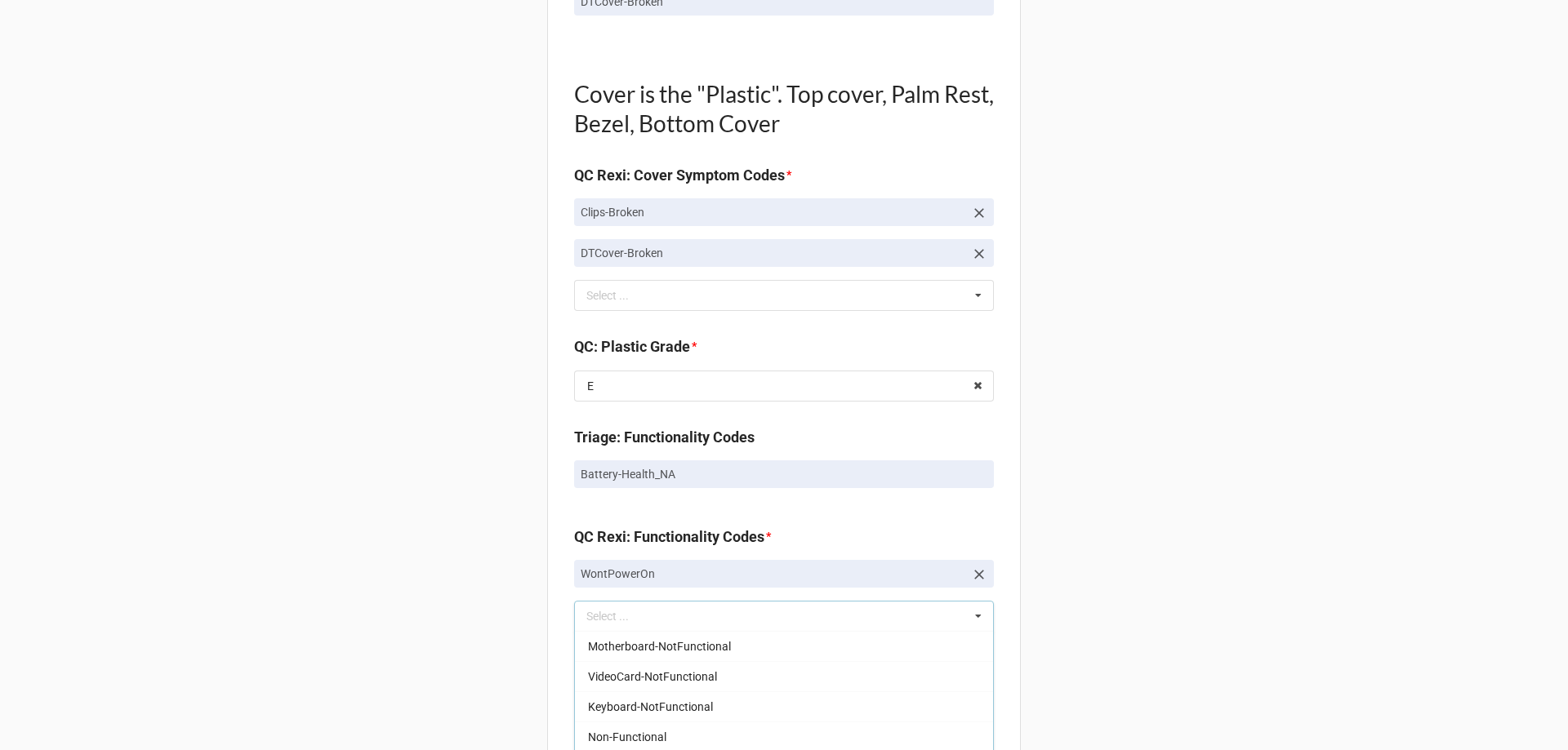
click at [499, 546] on div "Back Receiving Triage Imaging Cleaning Tech & Repair QC Packing Order Picking R…" at bounding box center [784, 284] width 1568 height 3018
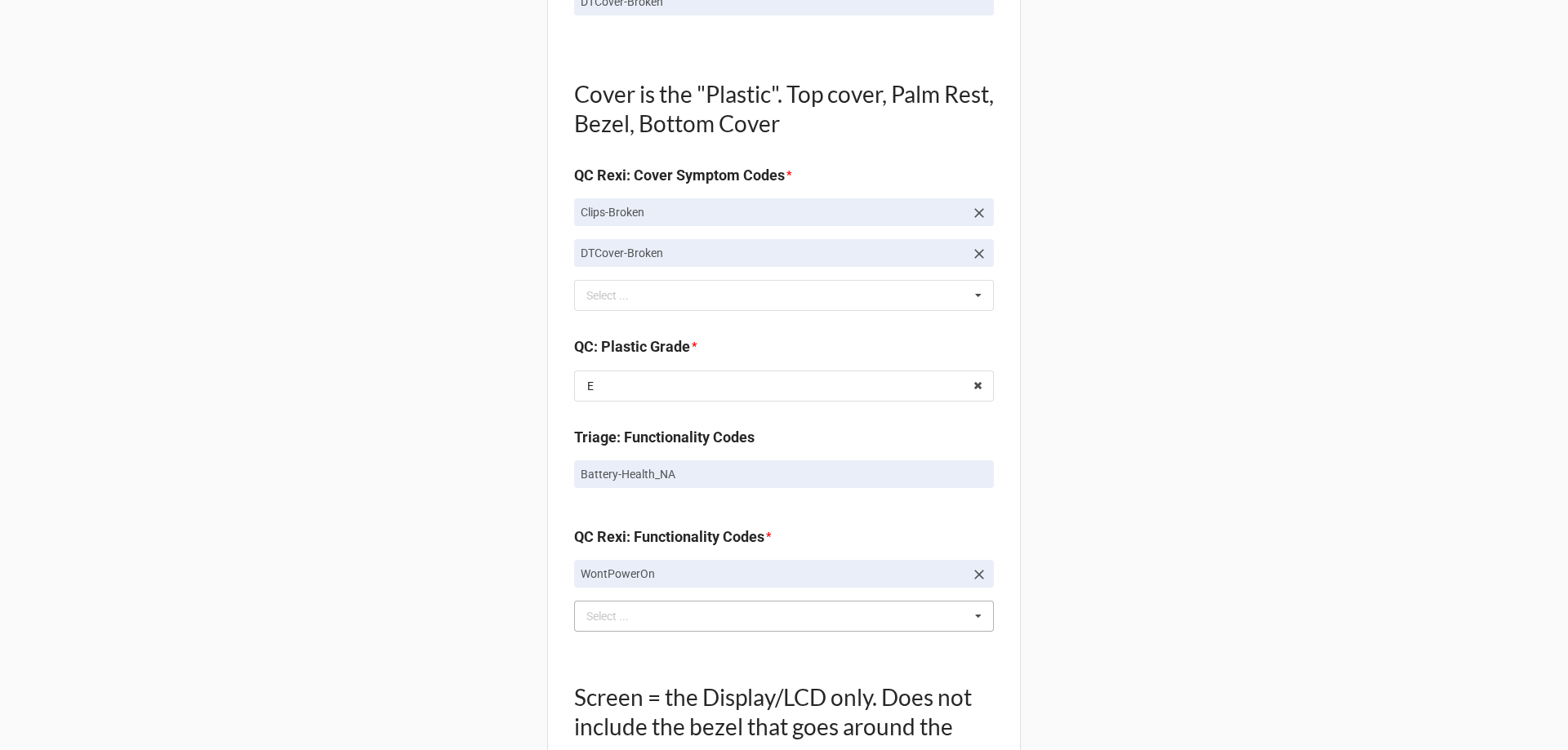
click at [467, 401] on div "Back Receiving Triage Imaging Cleaning Tech & Repair QC Packing Order Picking R…" at bounding box center [784, 284] width 1568 height 3018
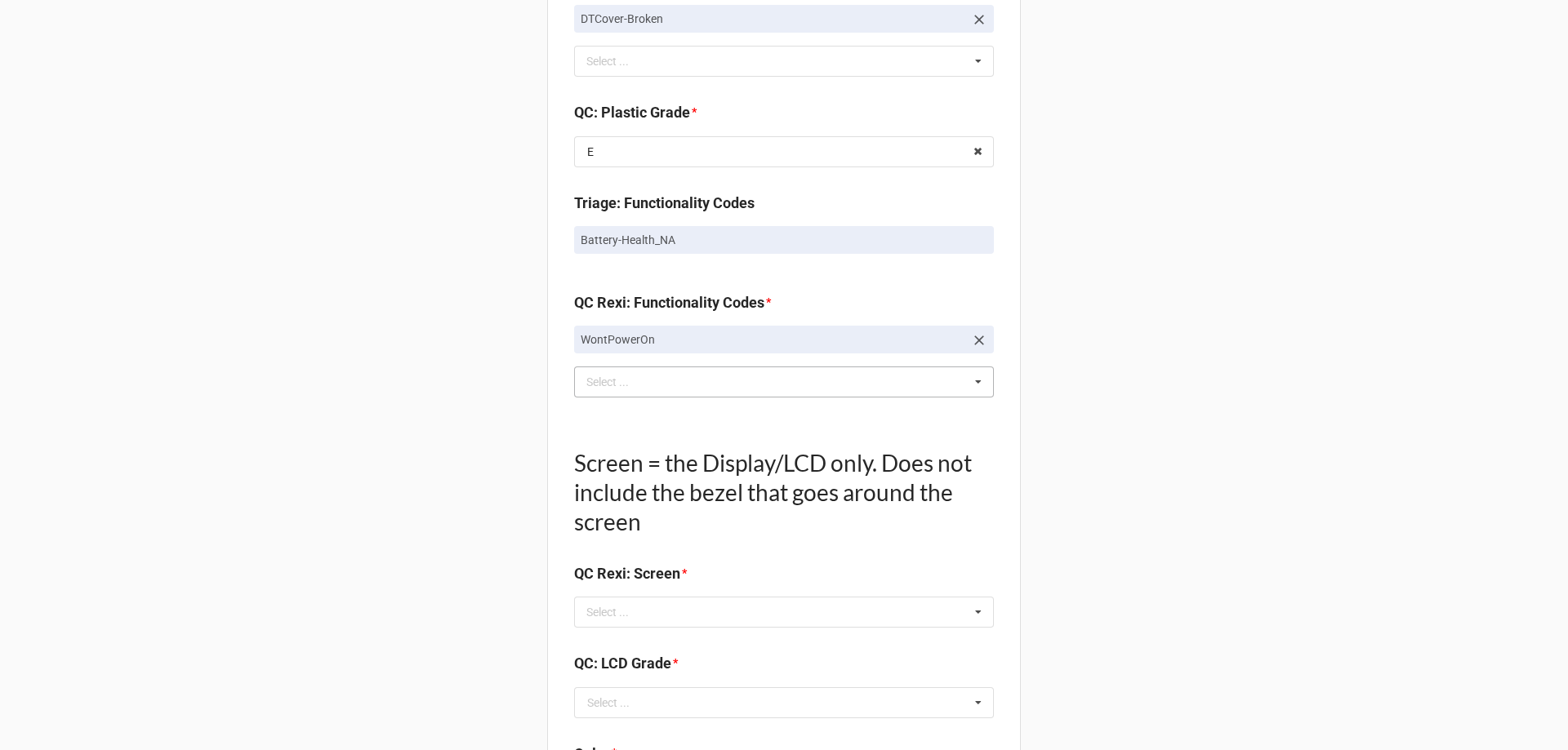
scroll to position [1715, 0]
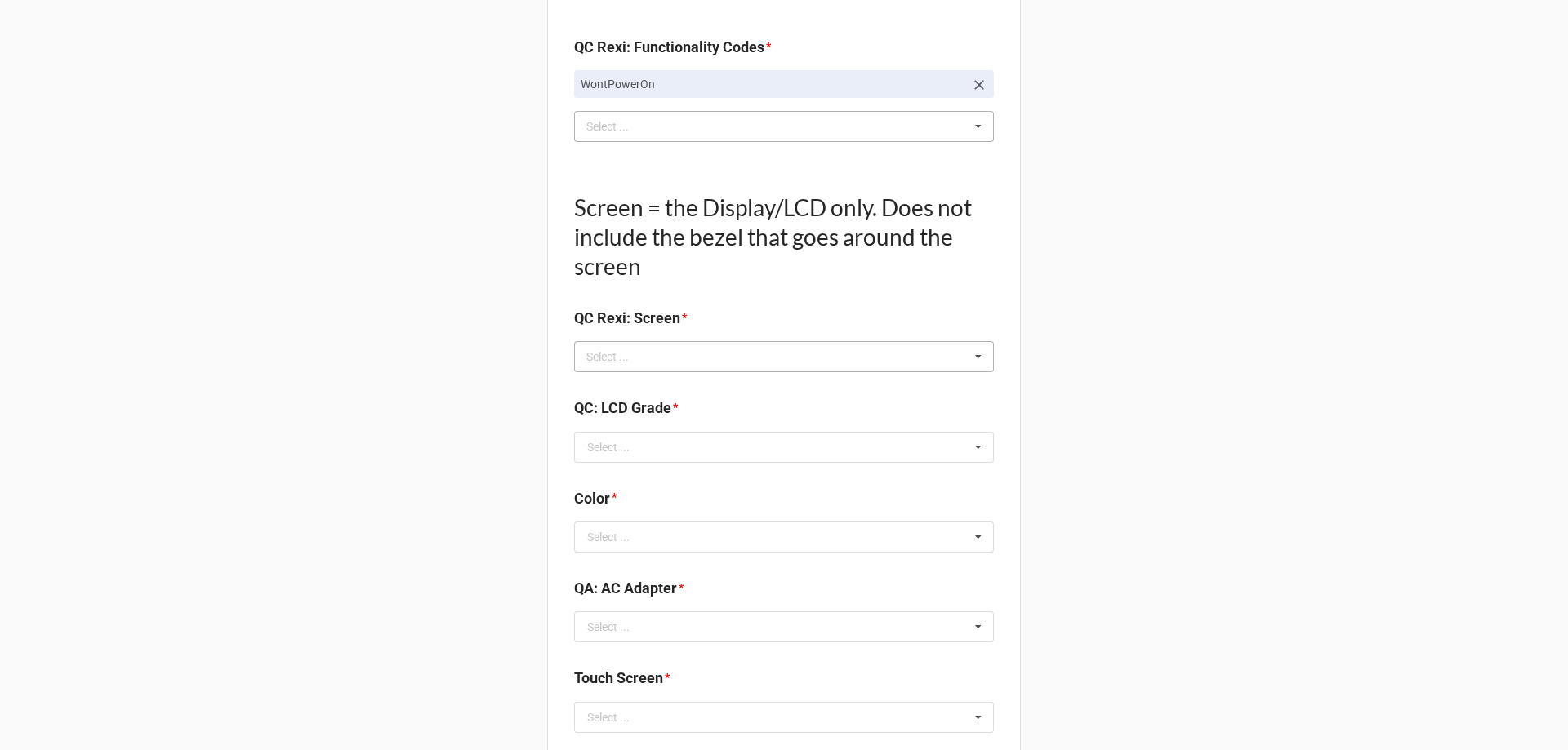
click at [638, 369] on div "Select ... No results found." at bounding box center [784, 357] width 420 height 31
type input "NO"
click at [628, 390] on span "NO TROUBLE FOUND" at bounding box center [642, 387] width 109 height 13
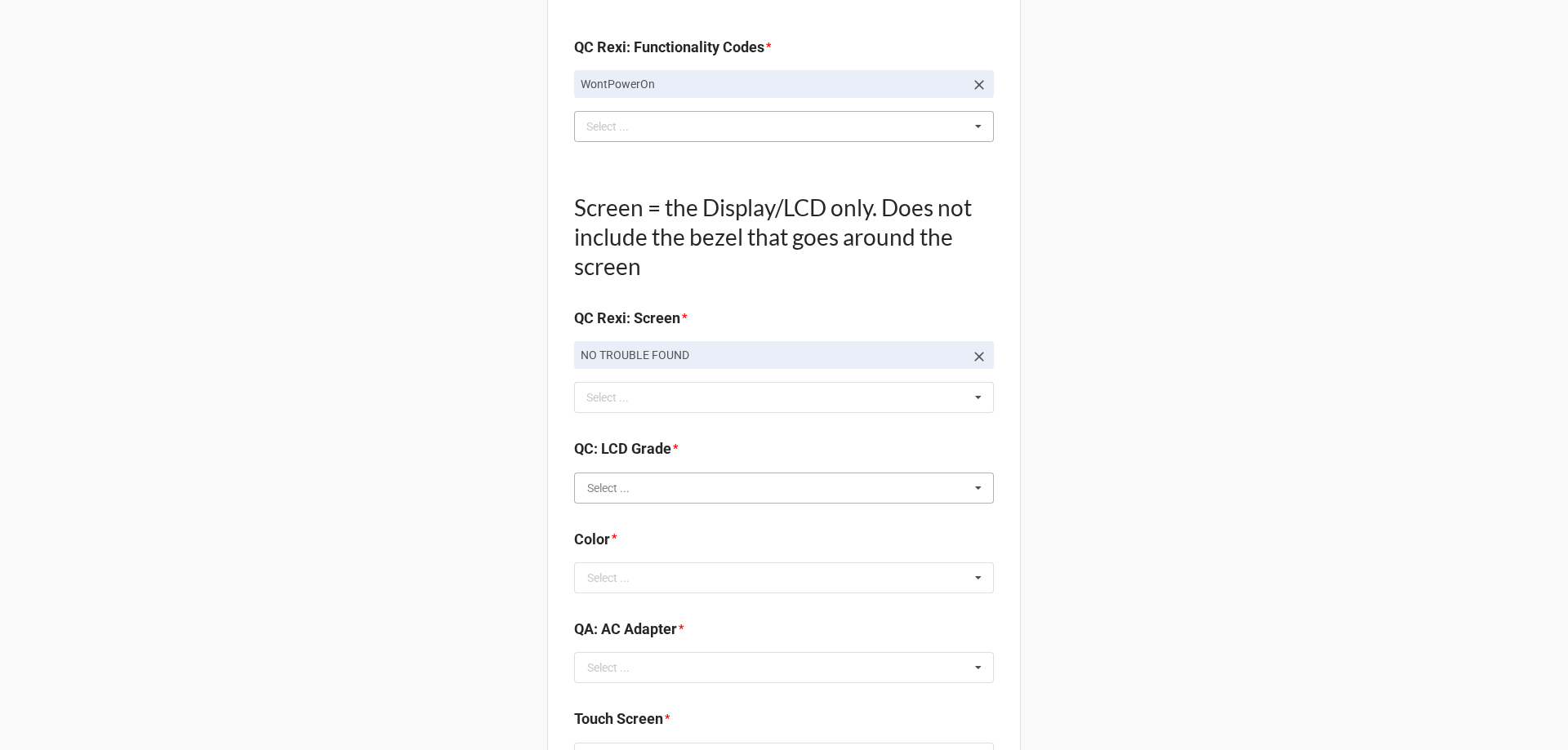
click at [665, 490] on input "text" at bounding box center [784, 488] width 418 height 29
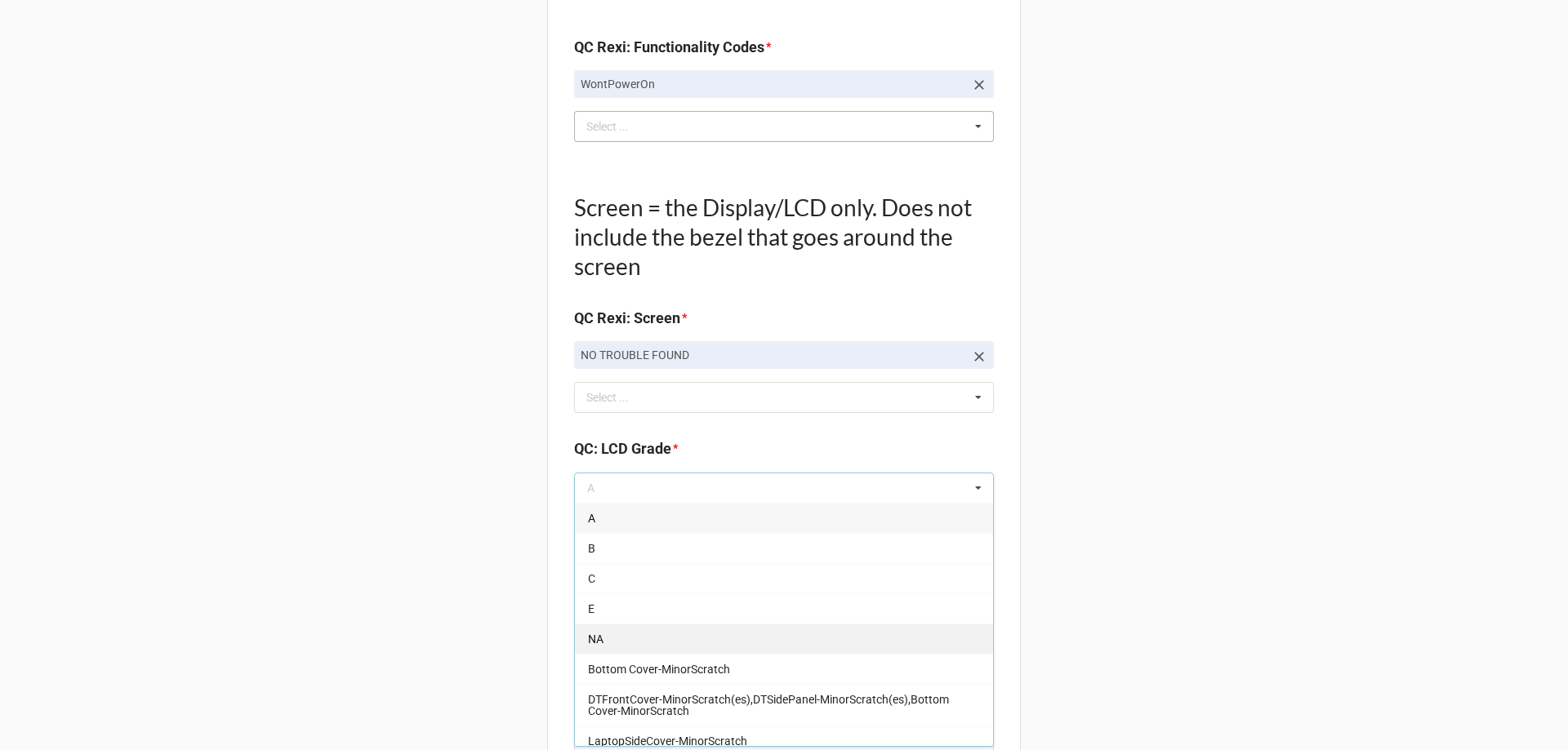
drag, startPoint x: 617, startPoint y: 638, endPoint x: 385, endPoint y: 538, distance: 252.6
click at [616, 638] on div "NA" at bounding box center [783, 638] width 418 height 30
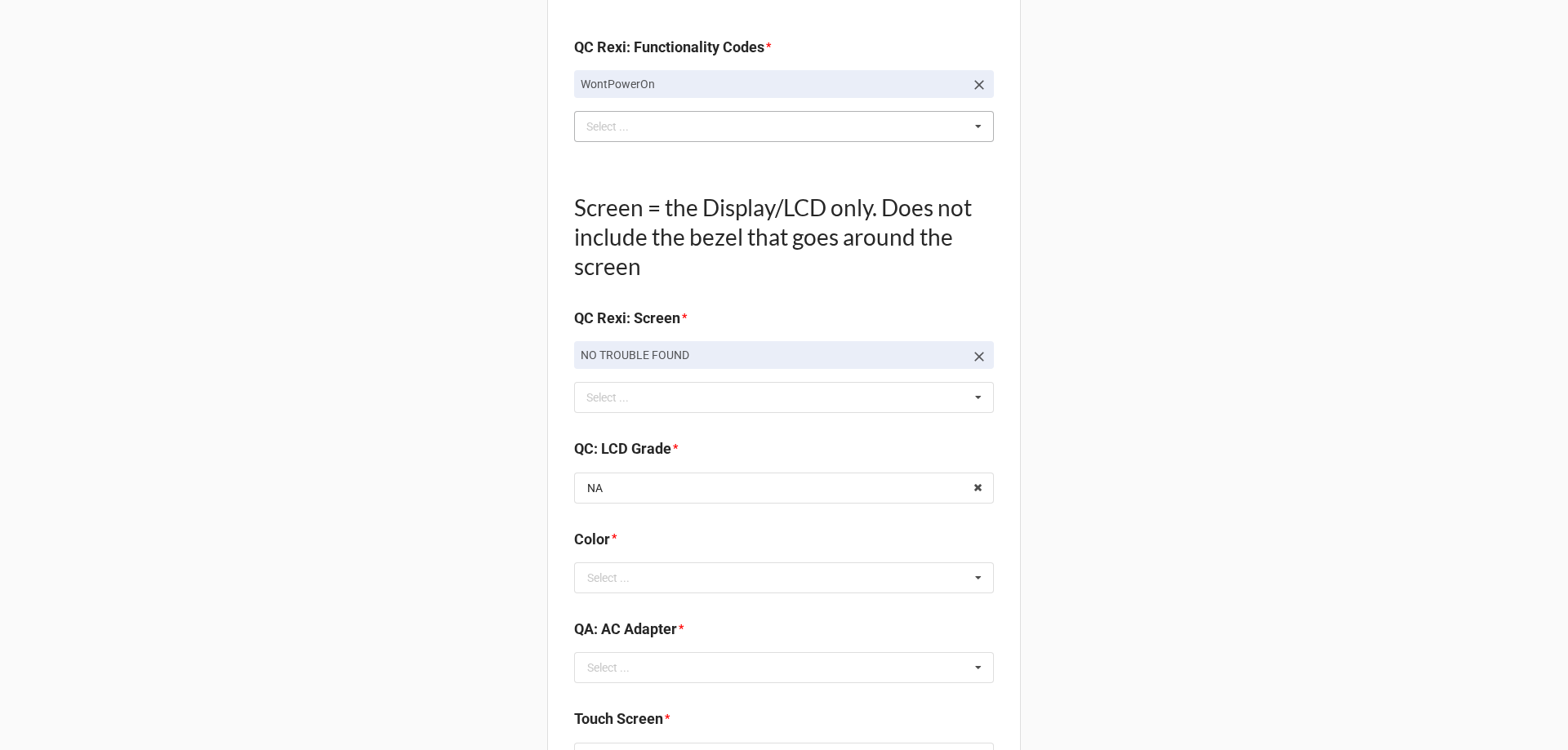
drag, startPoint x: 383, startPoint y: 537, endPoint x: 544, endPoint y: 554, distance: 161.9
click at [616, 581] on div "Select ..." at bounding box center [608, 578] width 42 height 11
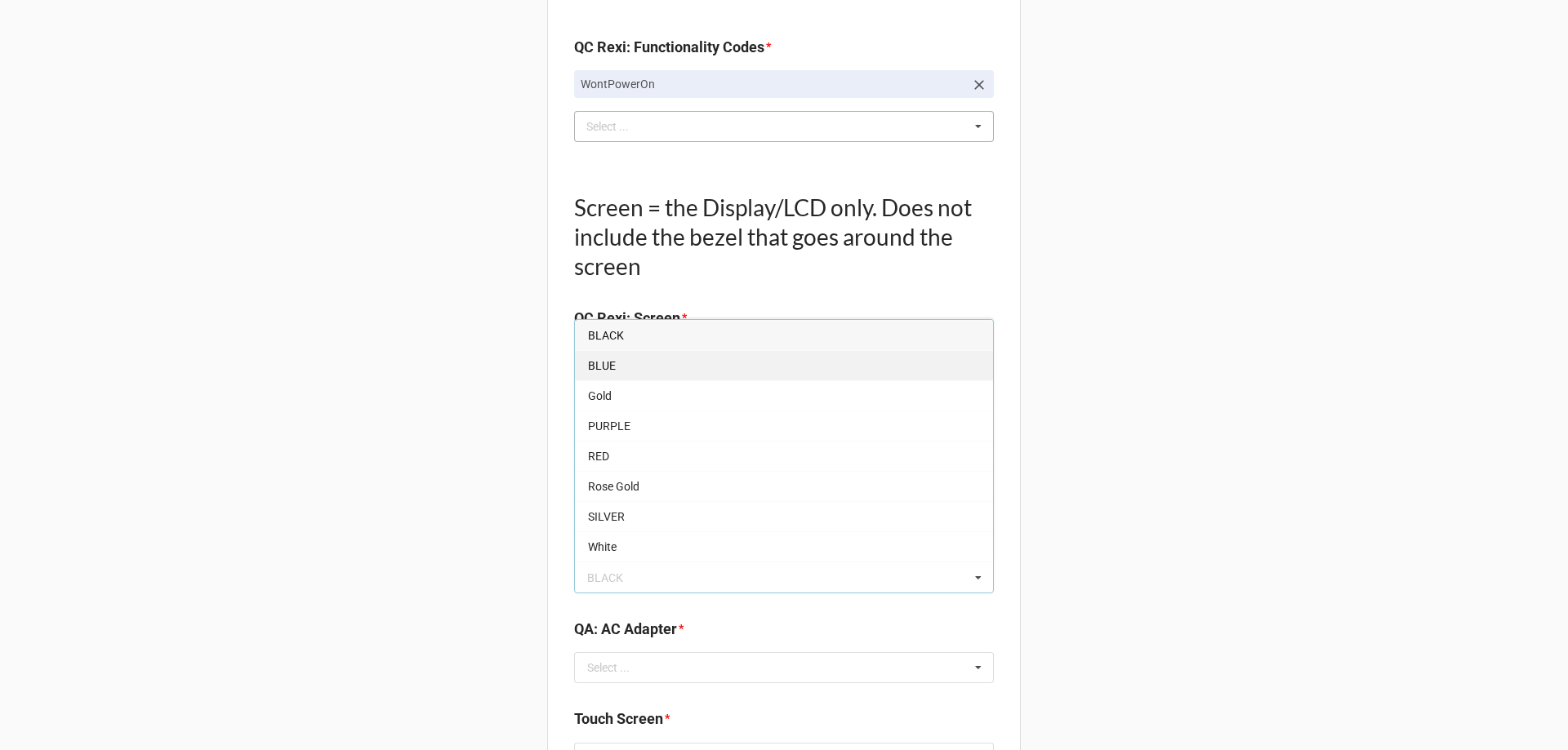
click at [635, 363] on div "BLUE" at bounding box center [783, 365] width 418 height 30
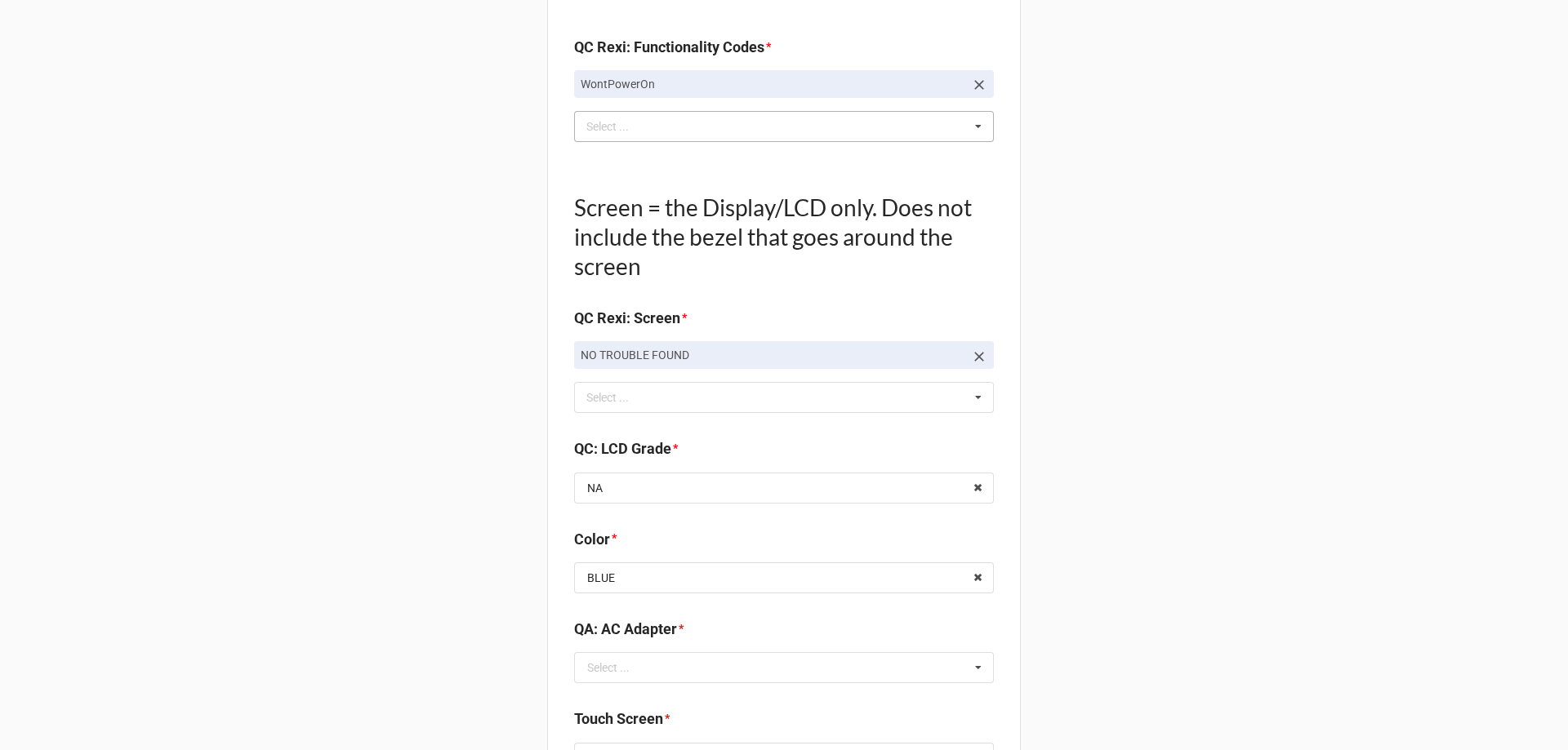
drag, startPoint x: 448, startPoint y: 543, endPoint x: 454, endPoint y: 560, distance: 18.0
click at [587, 671] on div "Select ..." at bounding box center [608, 668] width 42 height 11
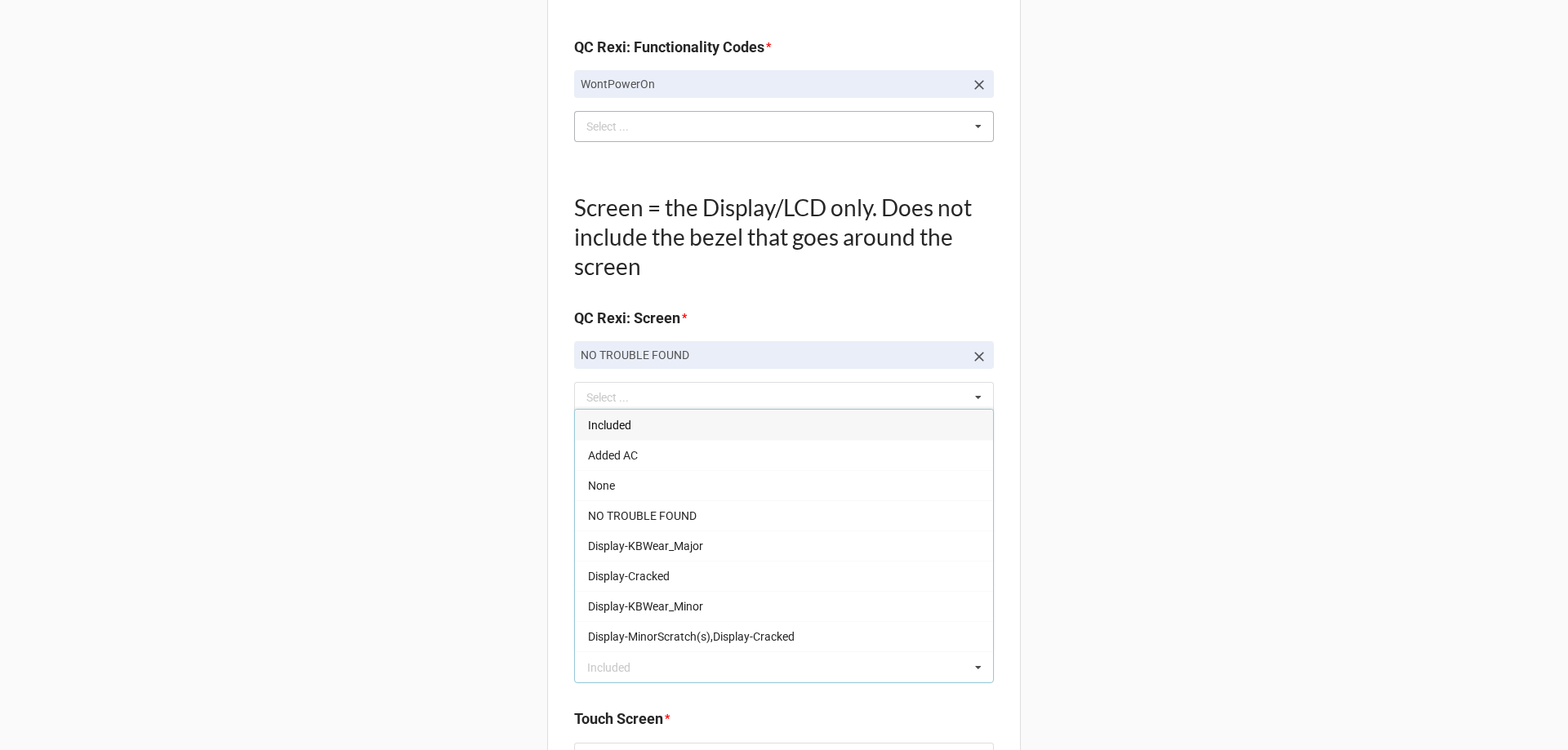
click at [605, 419] on span "Included" at bounding box center [609, 425] width 43 height 13
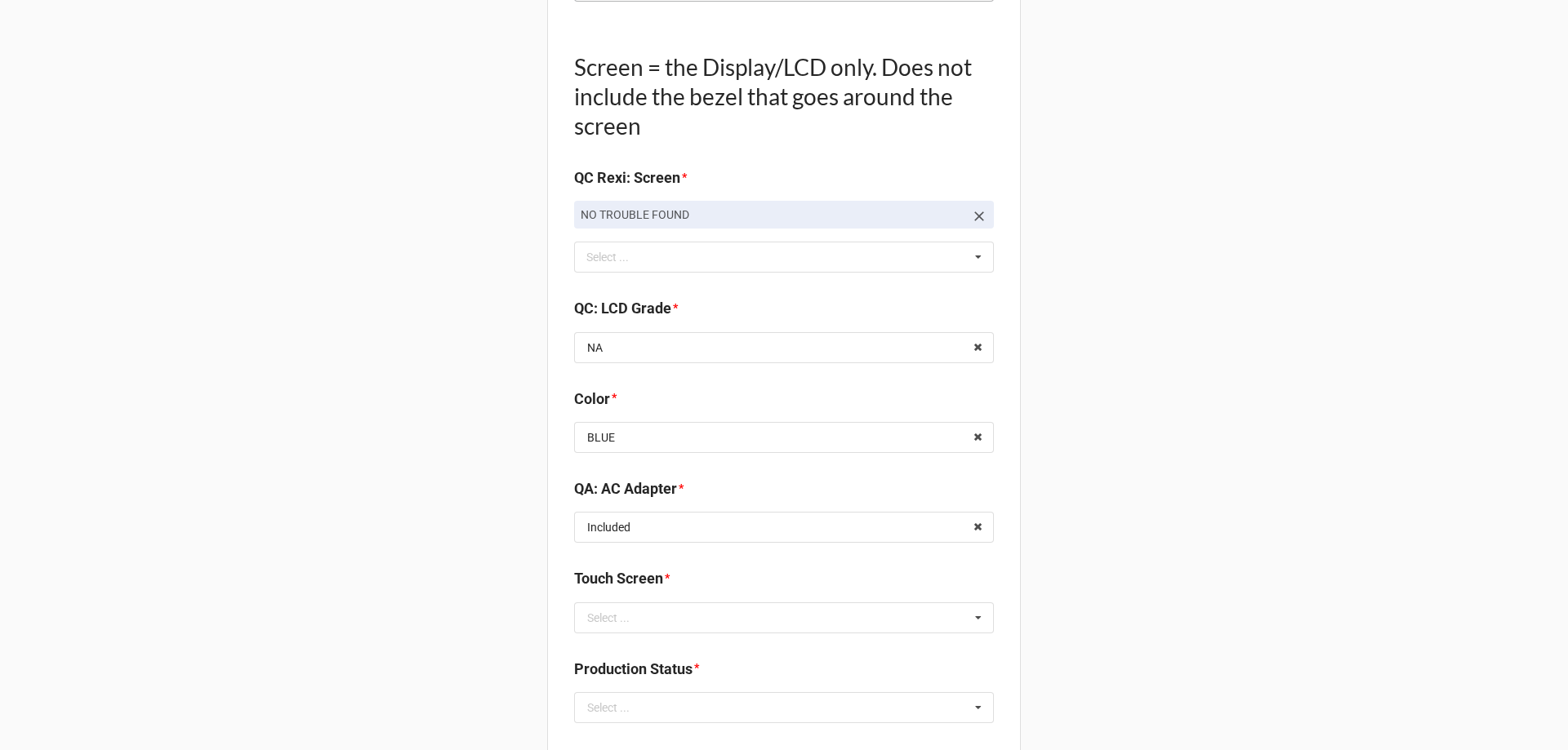
scroll to position [2041, 0]
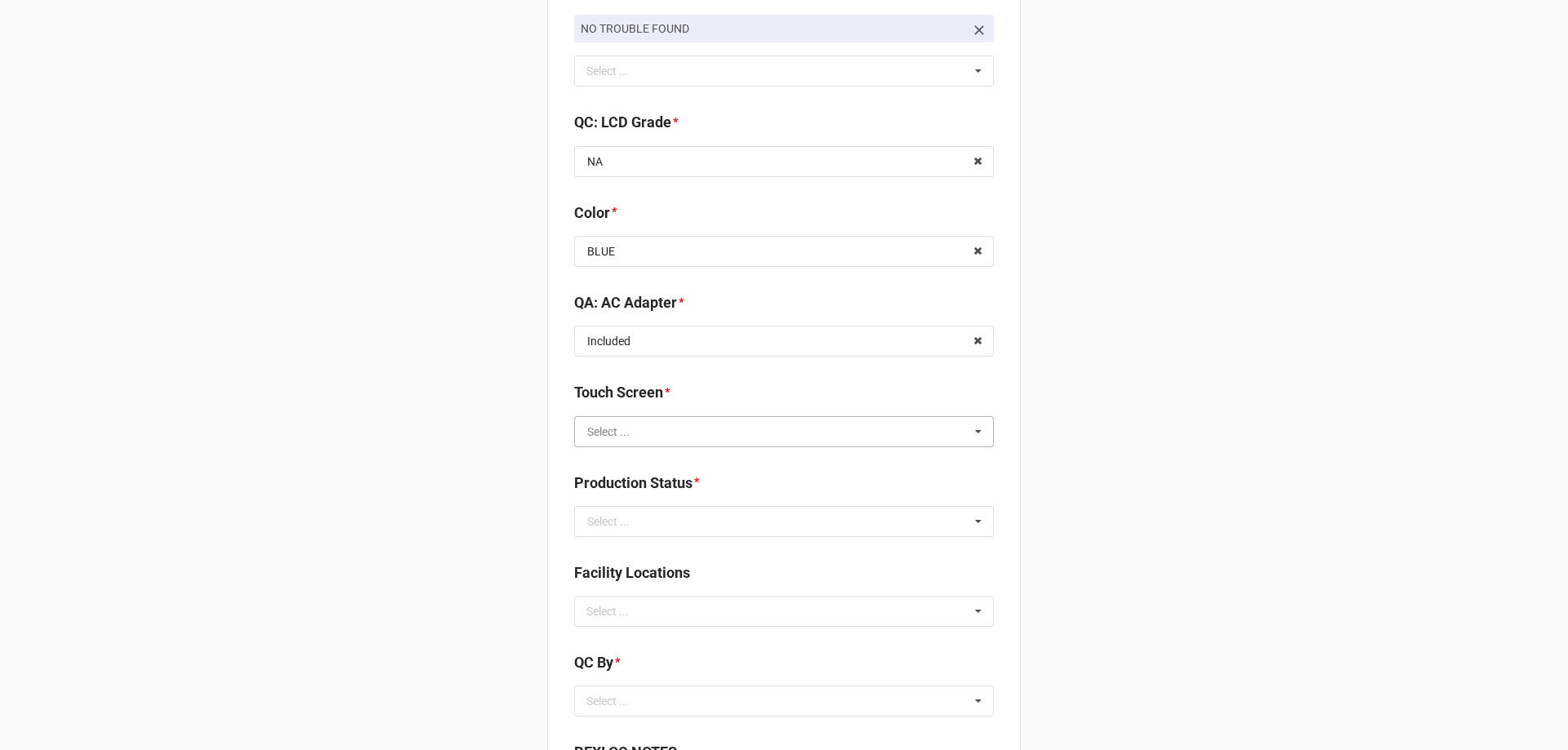
click at [632, 426] on input "text" at bounding box center [784, 432] width 418 height 29
type input "NA"
click at [637, 459] on div "NA" at bounding box center [783, 461] width 418 height 30
click at [618, 530] on input "text" at bounding box center [784, 521] width 418 height 29
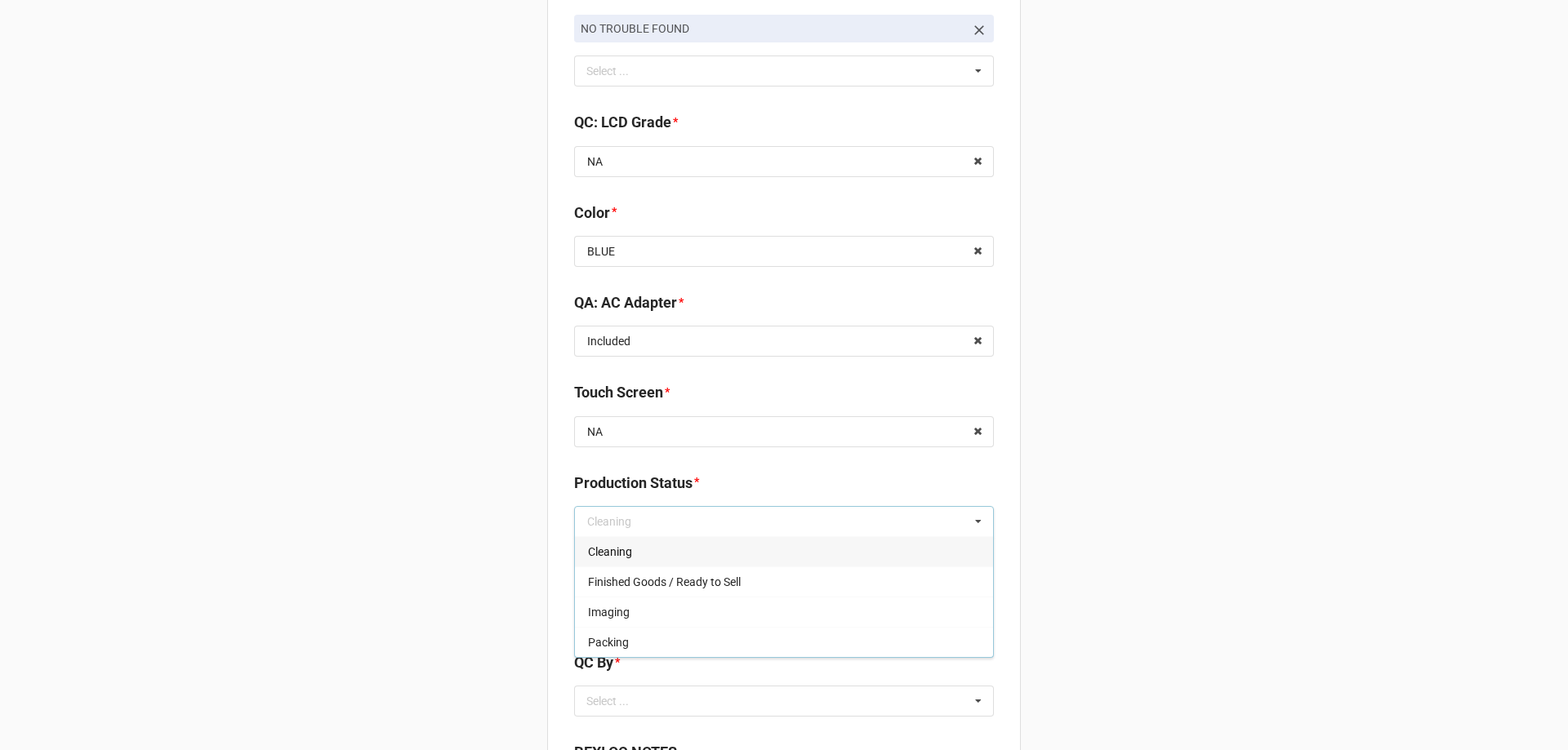
drag, startPoint x: 607, startPoint y: 640, endPoint x: 573, endPoint y: 635, distance: 34.4
click at [603, 641] on span "Packing" at bounding box center [608, 642] width 41 height 13
click at [650, 612] on div "Select ... No results found." at bounding box center [784, 612] width 420 height 31
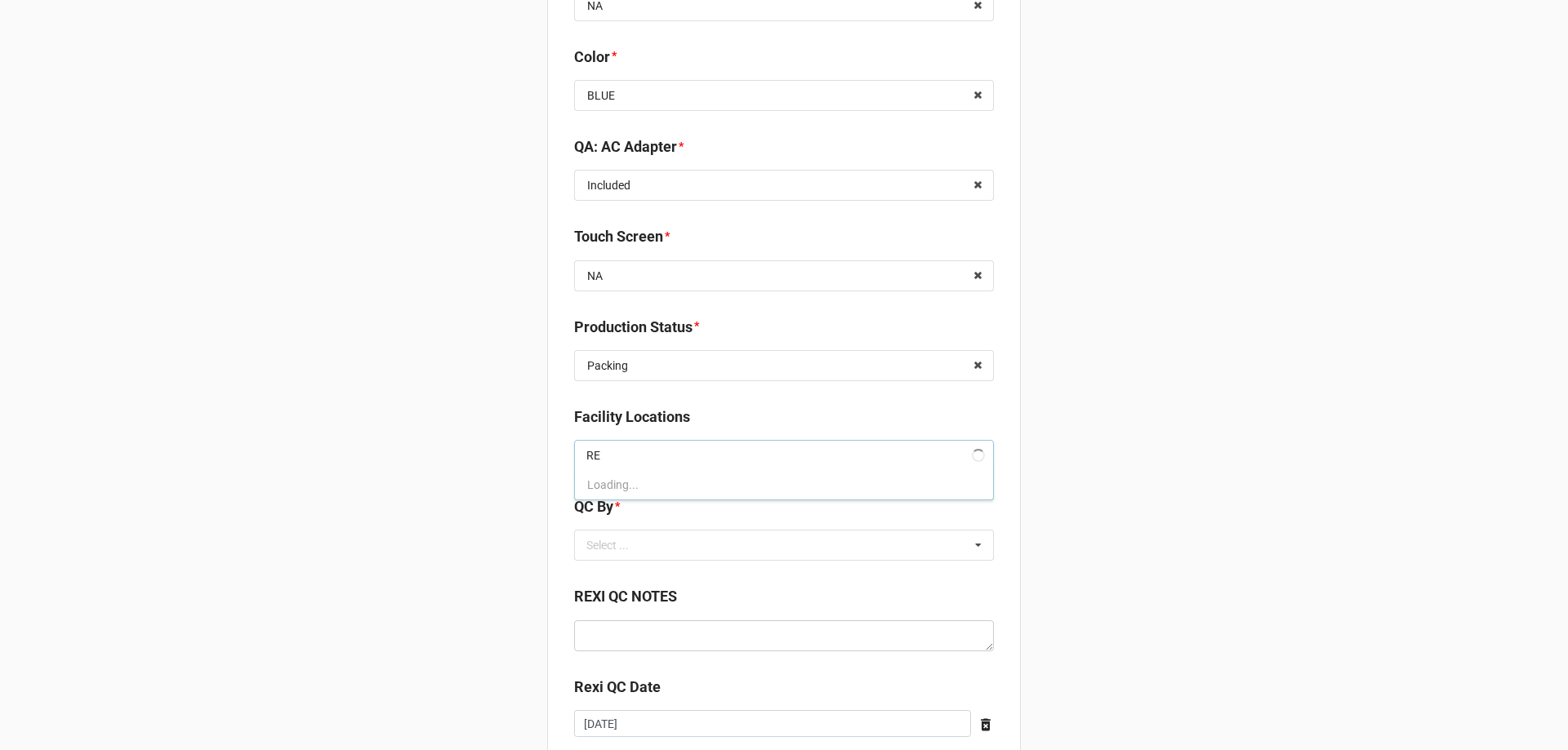
scroll to position [2204, 0]
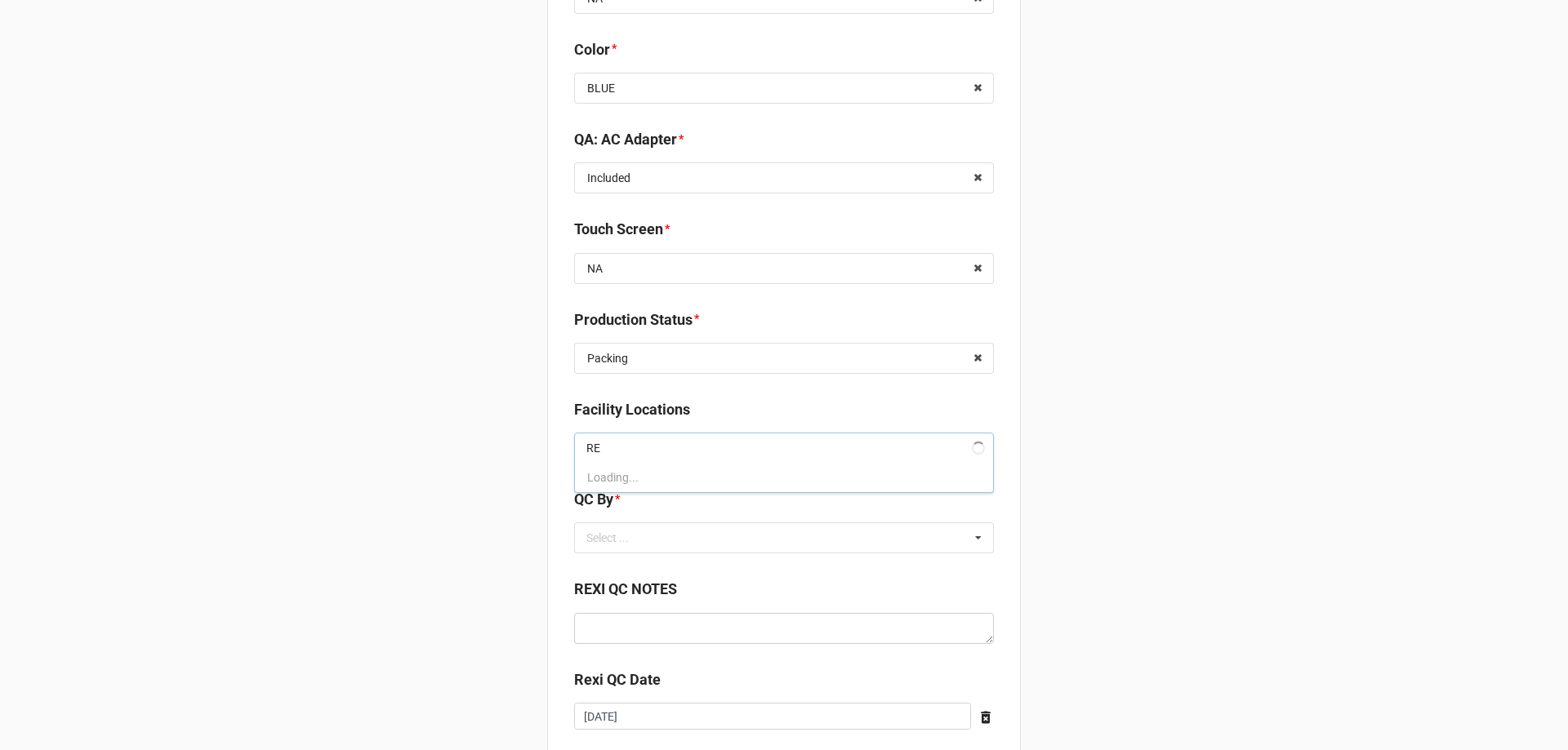
type input "RE"
click at [655, 450] on div "RE Select ... No results found." at bounding box center [784, 448] width 420 height 31
type input "RE"
drag, startPoint x: 387, startPoint y: 577, endPoint x: 462, endPoint y: 551, distance: 79.4
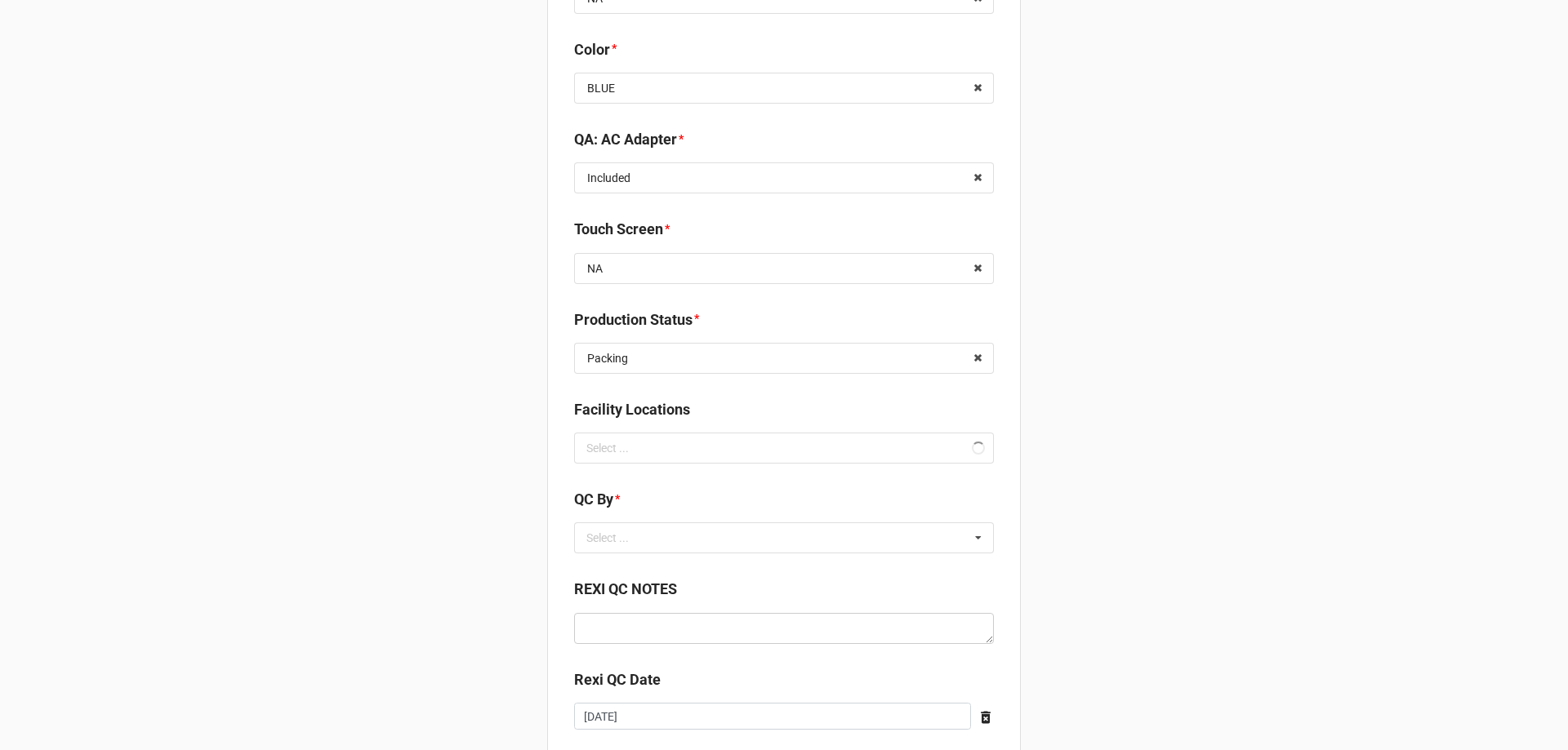
click at [601, 541] on div "Select ..." at bounding box center [617, 538] width 70 height 19
click at [588, 569] on span "CarlosH" at bounding box center [608, 568] width 41 height 13
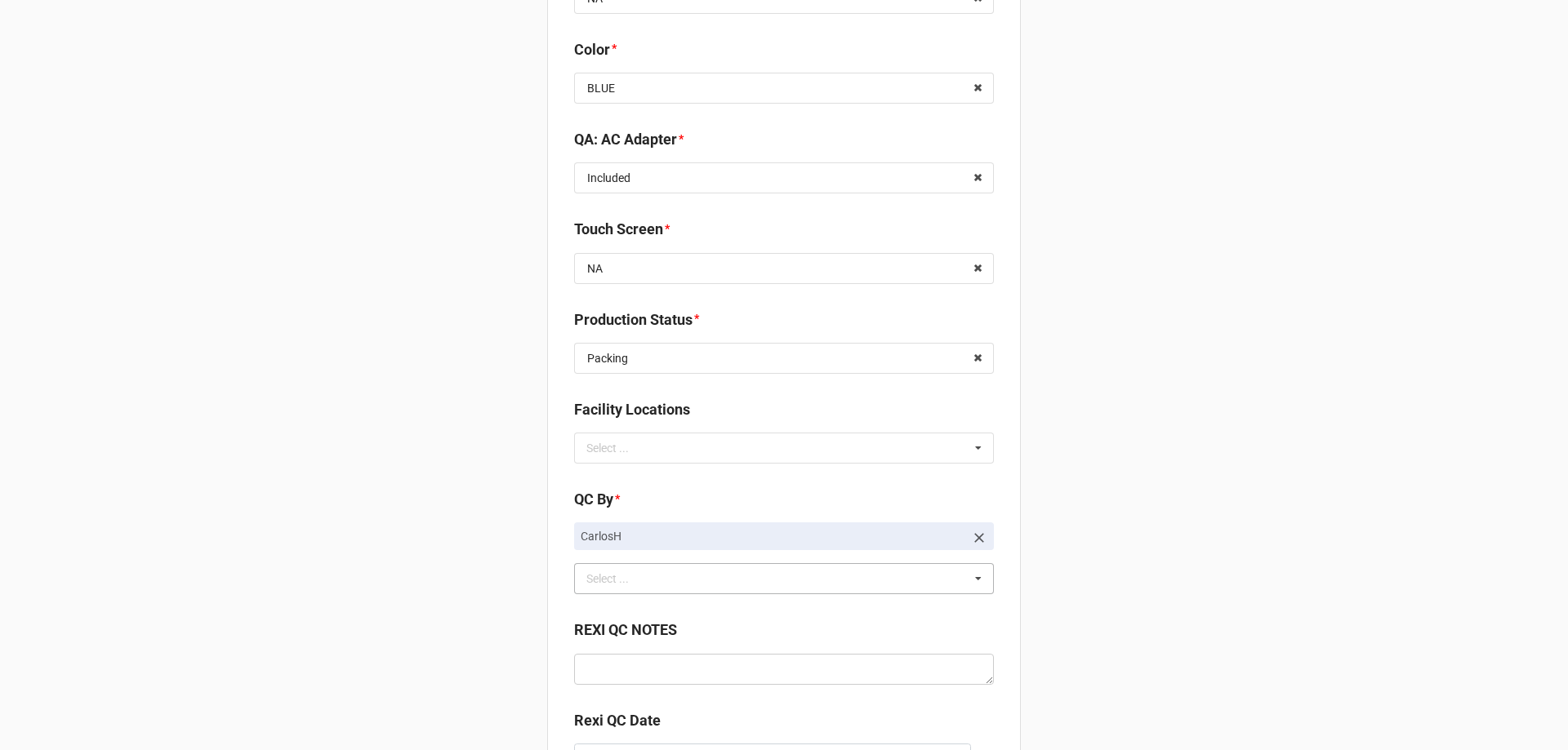
click at [577, 454] on div "RE Select ... RECV.DLL.PROCESSING" at bounding box center [784, 448] width 420 height 31
click at [597, 478] on span "RECV.DLL.PROCESSING" at bounding box center [650, 478] width 124 height 13
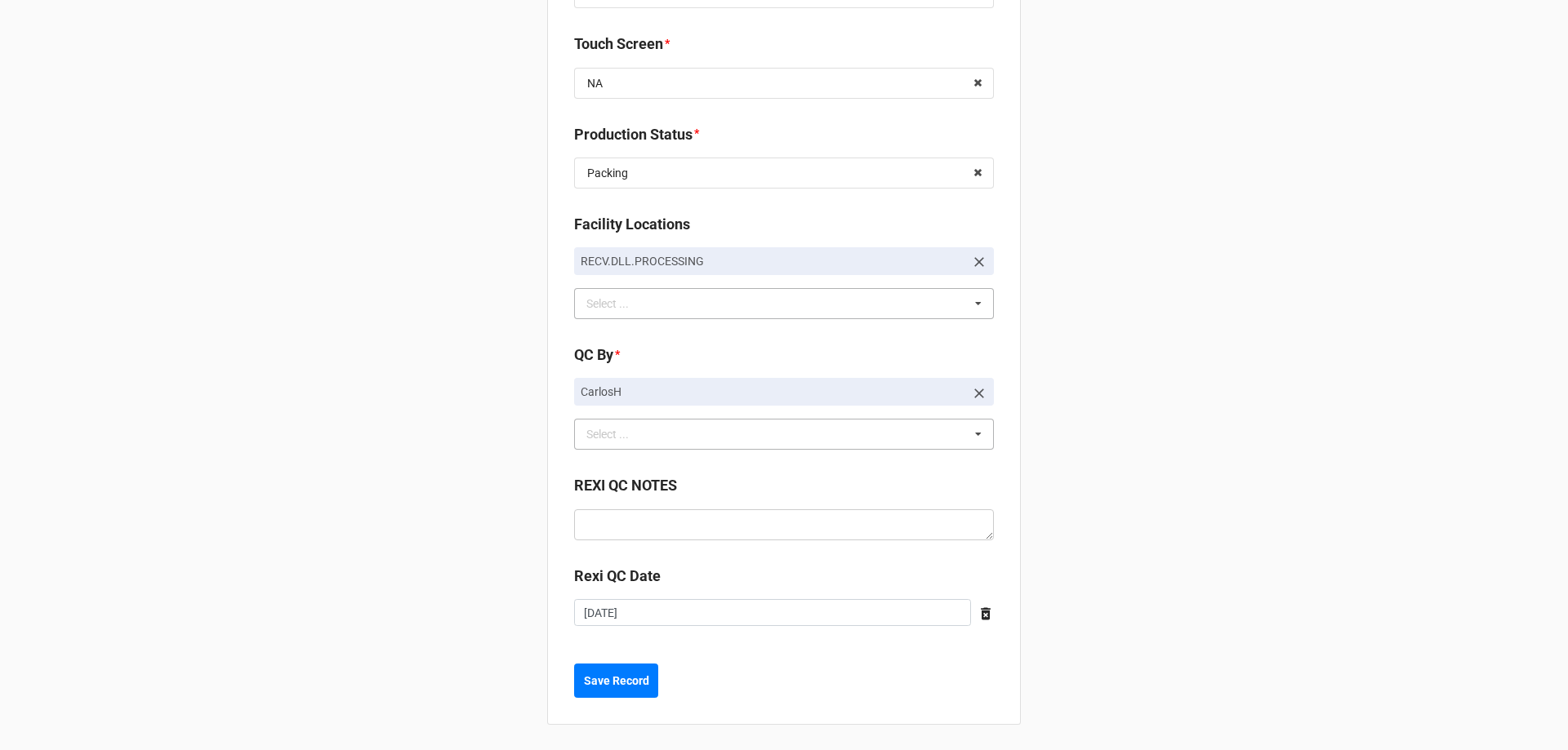
scroll to position [2391, 0]
click at [597, 684] on b "Save Record" at bounding box center [616, 680] width 65 height 17
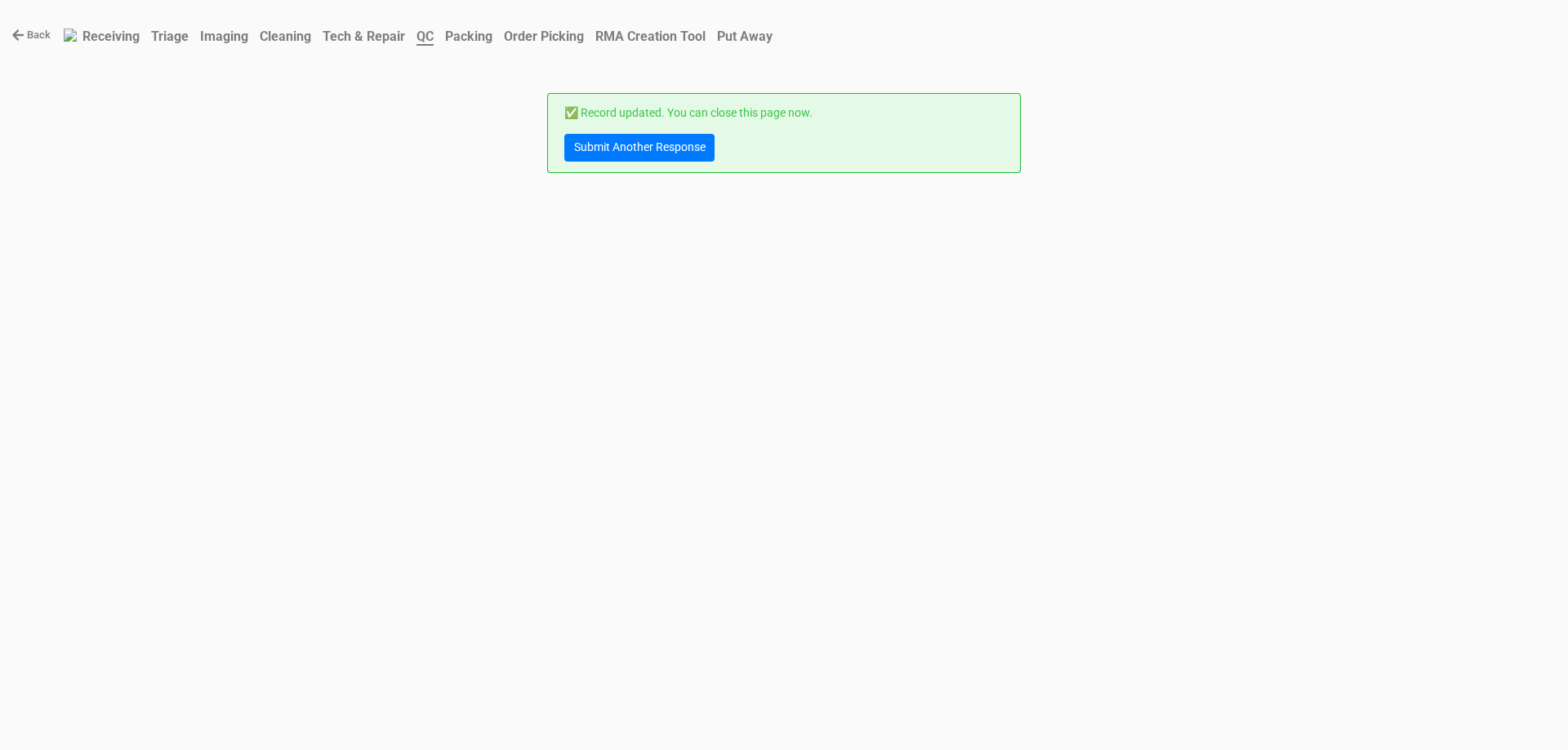
scroll to position [0, 0]
